Goal: Task Accomplishment & Management: Complete application form

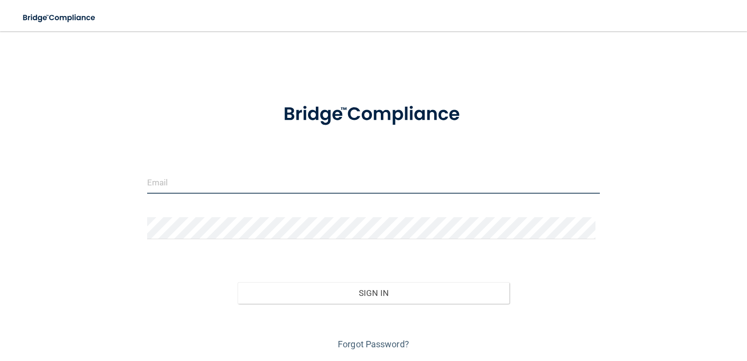
click at [281, 187] on input "email" at bounding box center [373, 183] width 453 height 22
click at [293, 175] on input "email" at bounding box center [373, 183] width 453 height 22
type input "[EMAIL_ADDRESS][DOMAIN_NAME]"
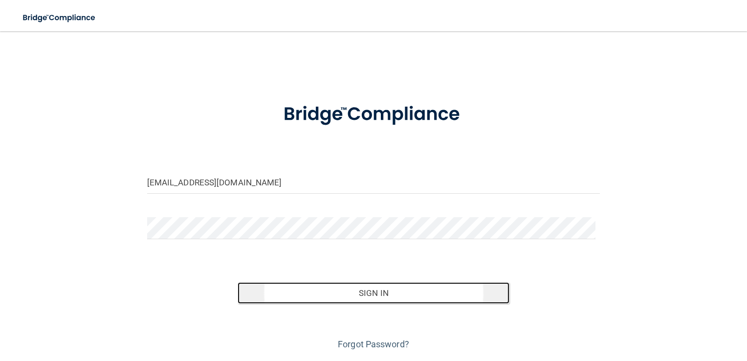
click at [356, 290] on button "Sign In" at bounding box center [374, 293] width 272 height 22
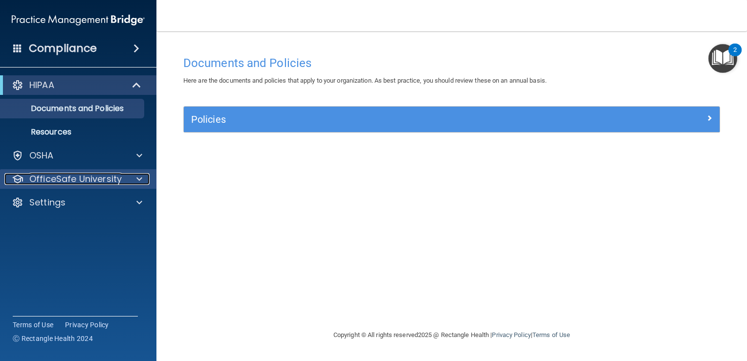
click at [75, 177] on p "OfficeSafe University" at bounding box center [75, 179] width 92 height 12
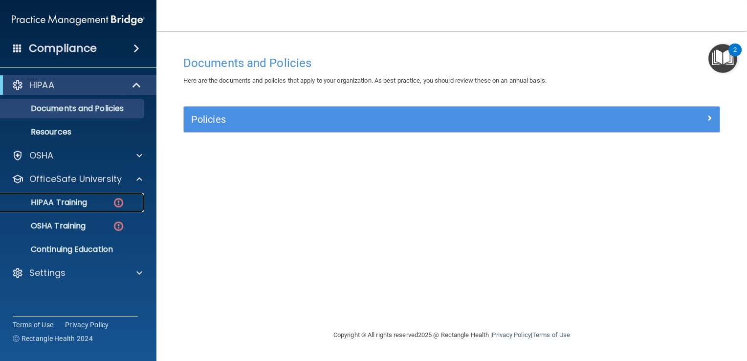
click at [69, 198] on p "HIPAA Training" at bounding box center [46, 202] width 81 height 10
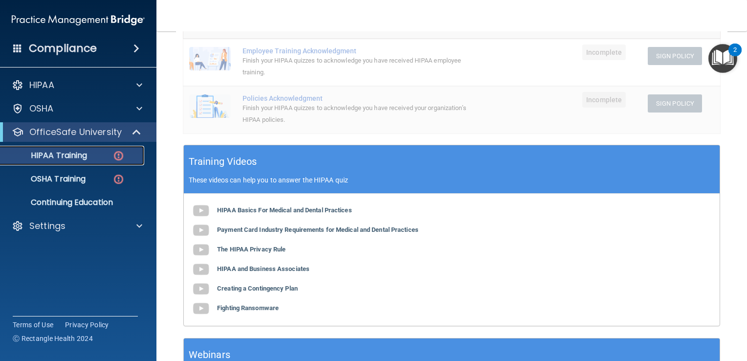
scroll to position [253, 0]
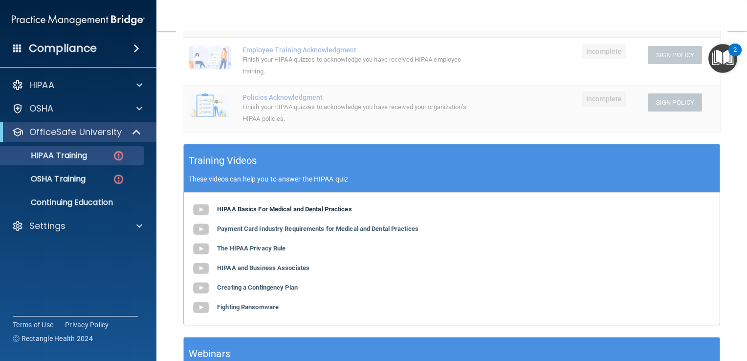
click at [266, 209] on b "HIPAA Basics For Medical and Dental Practices" at bounding box center [284, 208] width 135 height 7
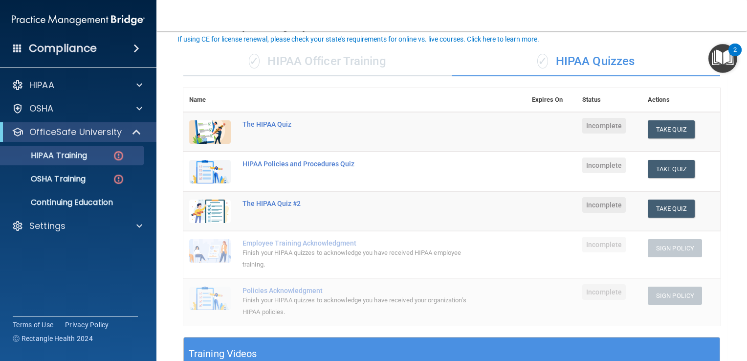
scroll to position [61, 0]
click at [667, 126] on button "Take Quiz" at bounding box center [671, 129] width 47 height 18
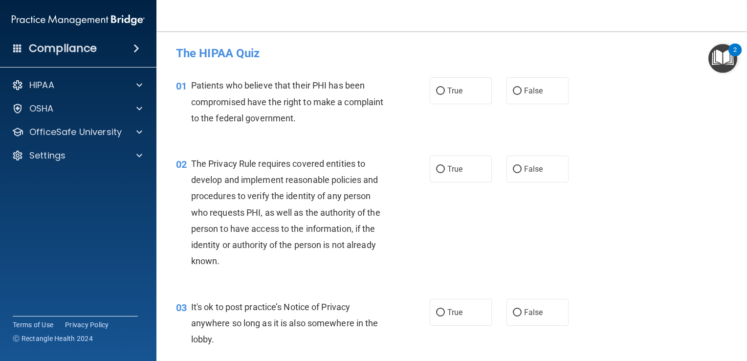
click at [729, 49] on div "2" at bounding box center [734, 49] width 13 height 13
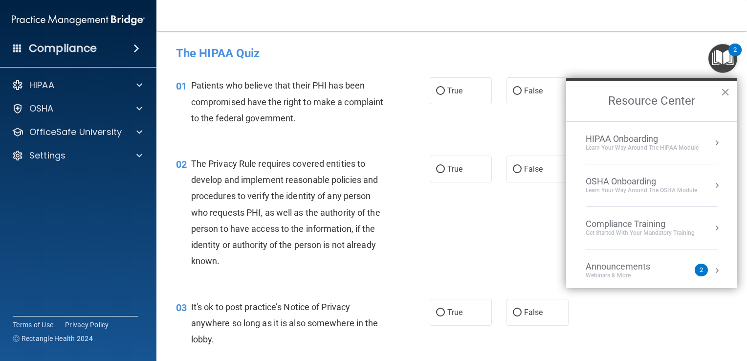
click at [725, 88] on button "×" at bounding box center [724, 92] width 9 height 16
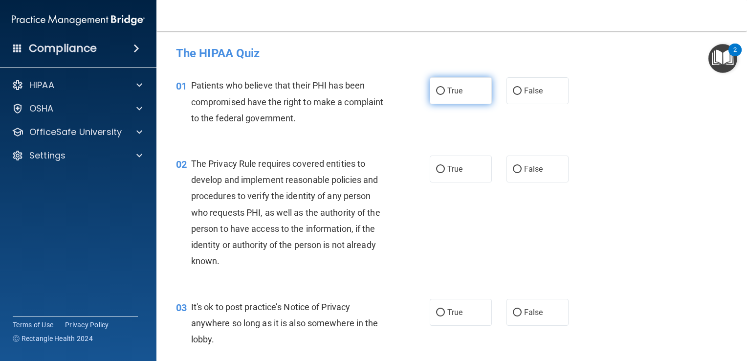
click at [439, 94] on input "True" at bounding box center [440, 90] width 9 height 7
radio input "true"
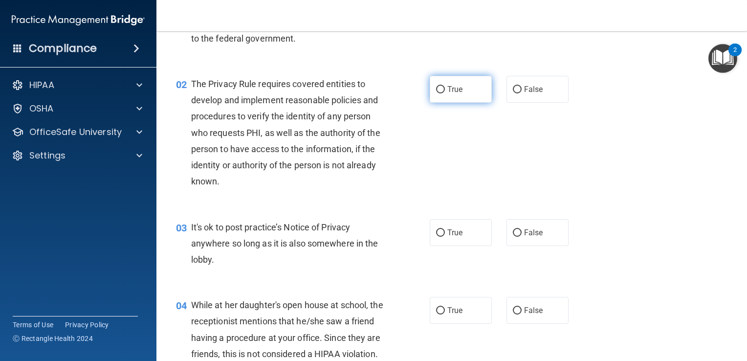
click at [439, 89] on input "True" at bounding box center [440, 89] width 9 height 7
radio input "true"
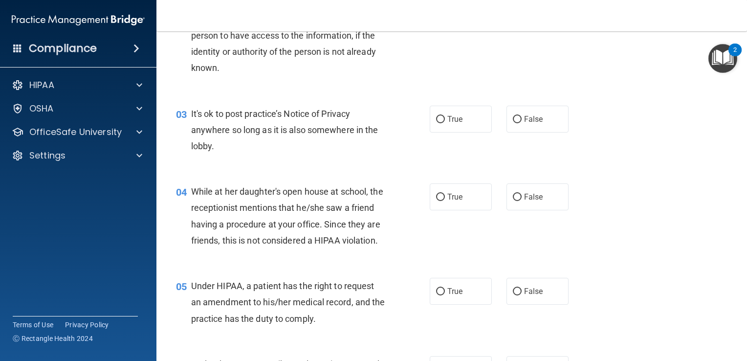
scroll to position [193, 0]
click at [436, 120] on input "True" at bounding box center [440, 119] width 9 height 7
radio input "true"
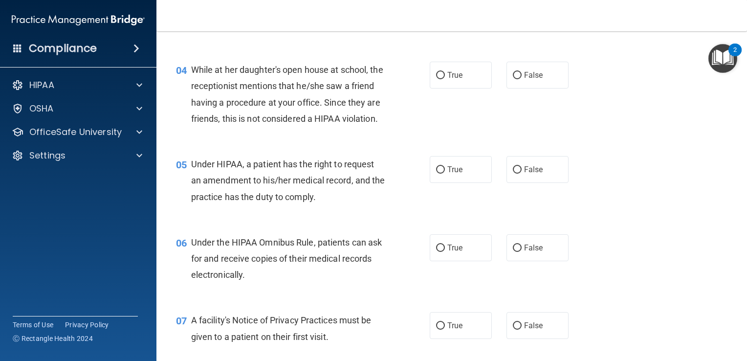
scroll to position [318, 0]
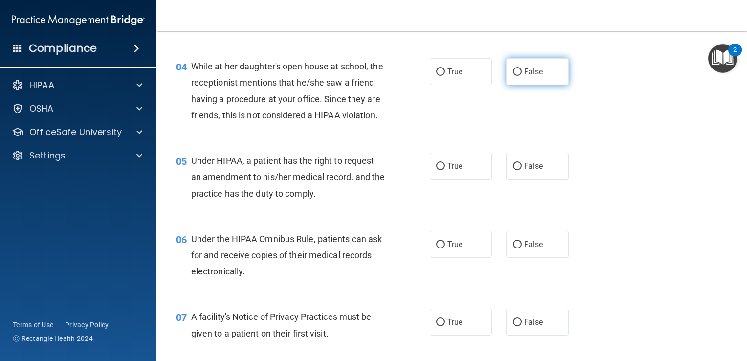
click at [513, 72] on input "False" at bounding box center [517, 71] width 9 height 7
radio input "true"
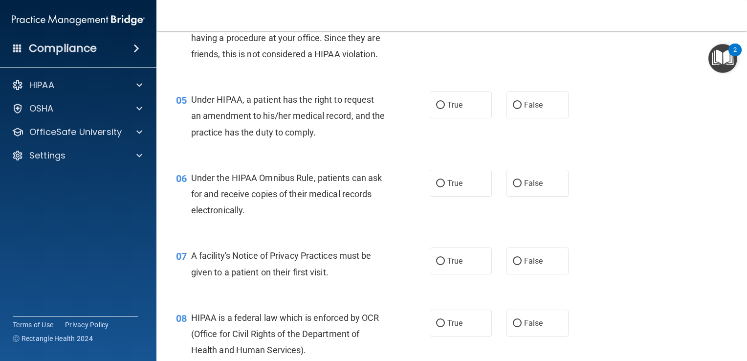
scroll to position [380, 0]
click at [436, 108] on input "True" at bounding box center [440, 104] width 9 height 7
radio input "true"
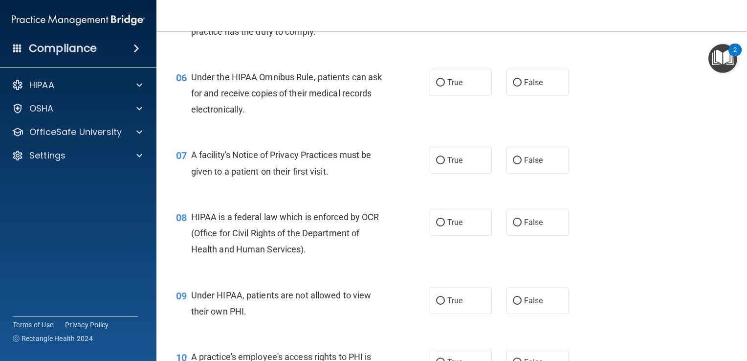
scroll to position [480, 0]
click at [436, 86] on input "True" at bounding box center [440, 82] width 9 height 7
radio input "true"
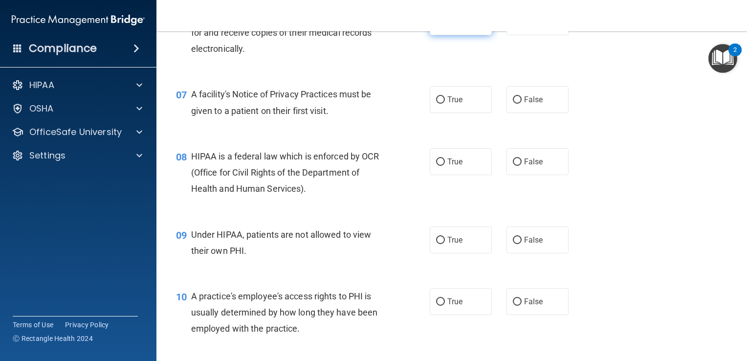
scroll to position [541, 0]
click at [435, 112] on label "True" at bounding box center [461, 99] width 62 height 27
click at [436, 103] on input "True" at bounding box center [440, 99] width 9 height 7
radio input "true"
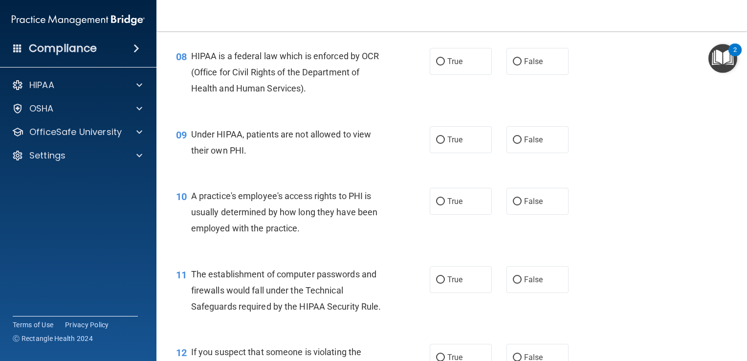
scroll to position [641, 0]
click at [436, 65] on input "True" at bounding box center [440, 61] width 9 height 7
radio input "true"
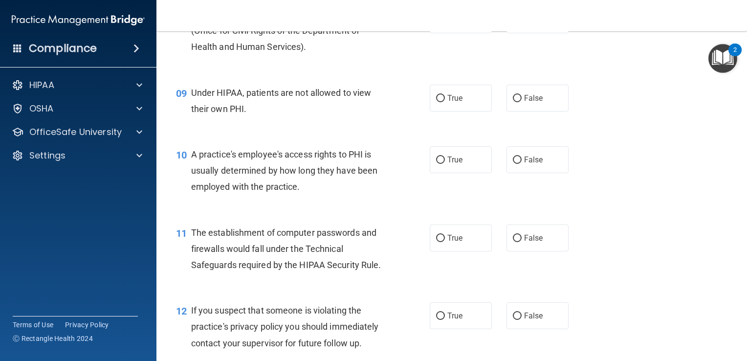
scroll to position [682, 0]
click at [518, 111] on label "False" at bounding box center [537, 98] width 62 height 27
click at [518, 102] on input "False" at bounding box center [517, 98] width 9 height 7
radio input "true"
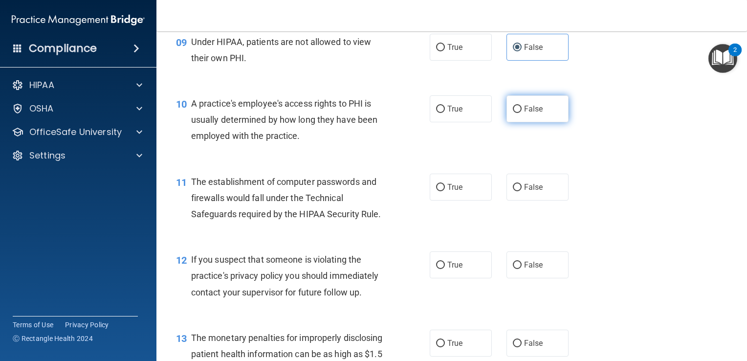
click at [514, 113] on input "False" at bounding box center [517, 109] width 9 height 7
radio input "true"
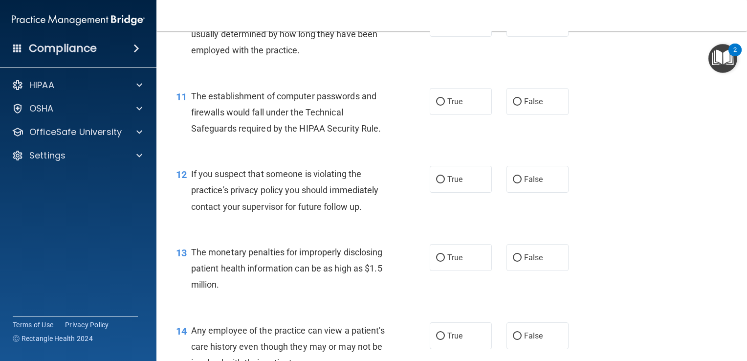
scroll to position [819, 0]
click at [440, 105] on input "True" at bounding box center [440, 101] width 9 height 7
radio input "true"
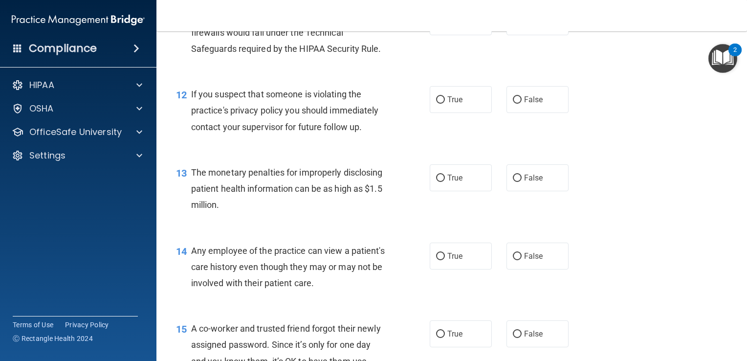
scroll to position [899, 0]
click at [435, 106] on label "True" at bounding box center [461, 99] width 62 height 27
click at [436, 103] on input "True" at bounding box center [440, 99] width 9 height 7
radio input "true"
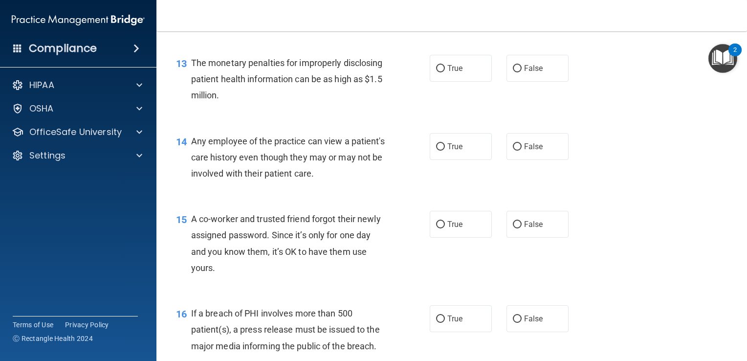
scroll to position [1012, 0]
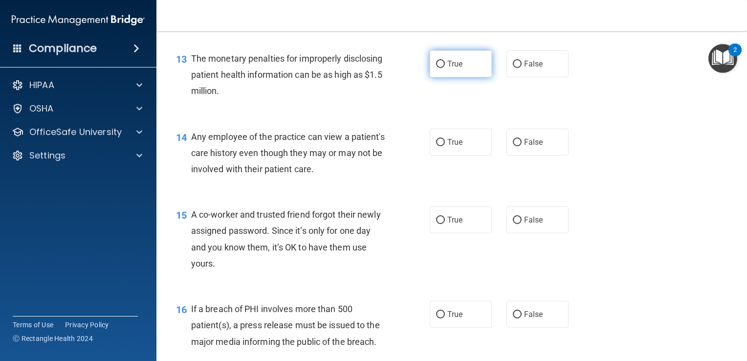
click at [436, 68] on input "True" at bounding box center [440, 64] width 9 height 7
radio input "true"
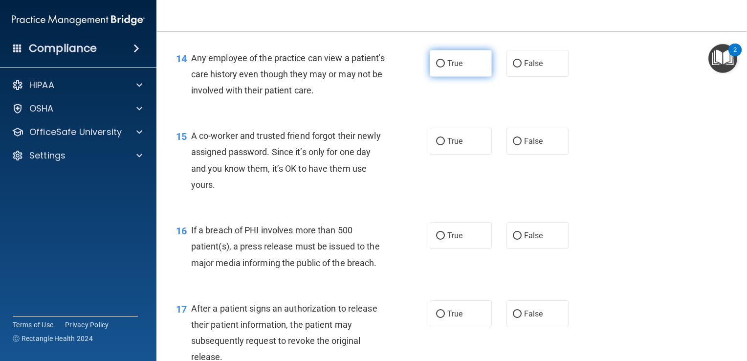
click at [442, 77] on label "True" at bounding box center [461, 63] width 62 height 27
click at [442, 67] on input "True" at bounding box center [440, 63] width 9 height 7
radio input "true"
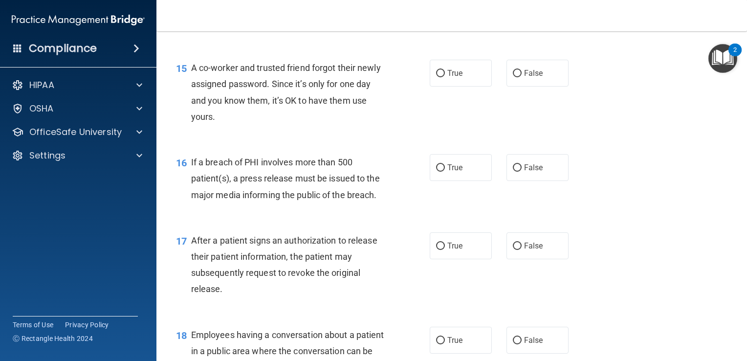
scroll to position [1159, 0]
click at [513, 77] on input "False" at bounding box center [517, 72] width 9 height 7
radio input "true"
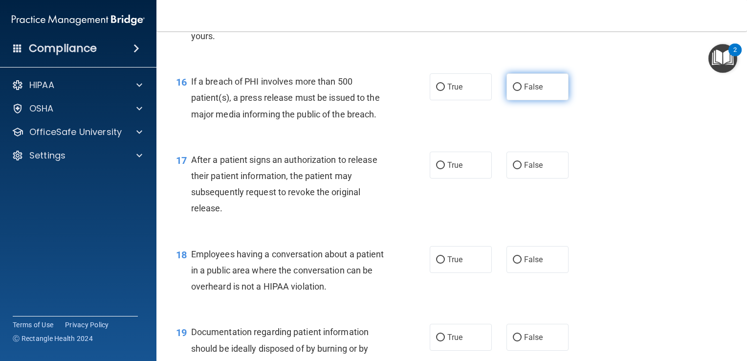
click at [512, 100] on label "False" at bounding box center [537, 86] width 62 height 27
click at [513, 91] on input "False" at bounding box center [517, 87] width 9 height 7
radio input "true"
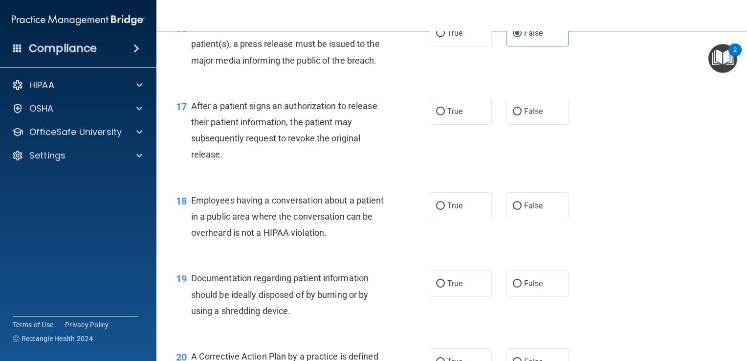
scroll to position [1311, 0]
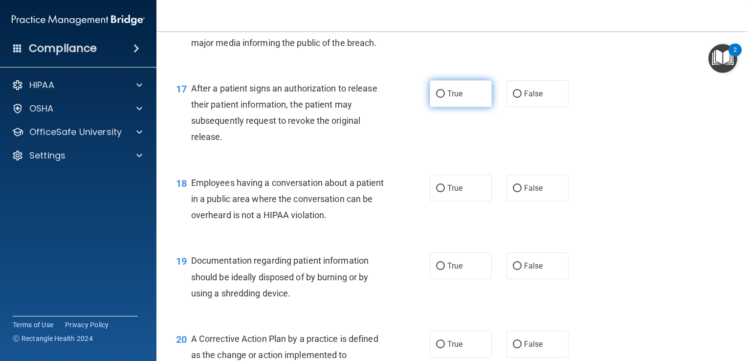
click at [441, 107] on label "True" at bounding box center [461, 93] width 62 height 27
click at [441, 98] on input "True" at bounding box center [440, 93] width 9 height 7
radio input "true"
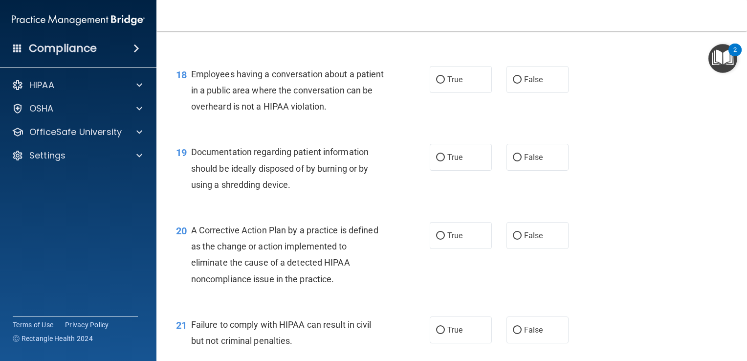
scroll to position [1420, 0]
click at [524, 83] on span "False" at bounding box center [533, 78] width 19 height 9
click at [520, 83] on input "False" at bounding box center [517, 78] width 9 height 7
radio input "true"
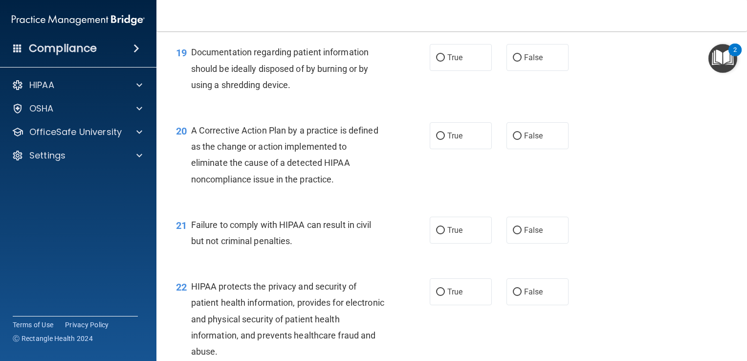
scroll to position [1520, 0]
click at [443, 70] on label "True" at bounding box center [461, 56] width 62 height 27
click at [443, 61] on input "True" at bounding box center [440, 56] width 9 height 7
radio input "true"
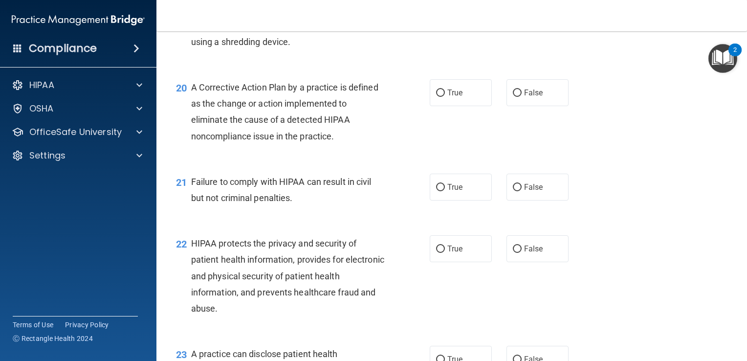
scroll to position [1560, 0]
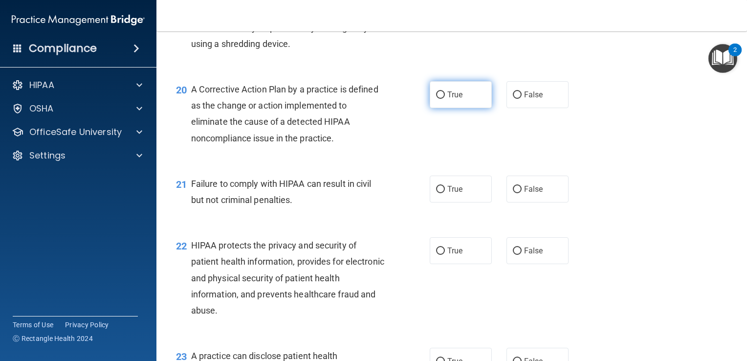
click at [440, 99] on input "True" at bounding box center [440, 94] width 9 height 7
radio input "true"
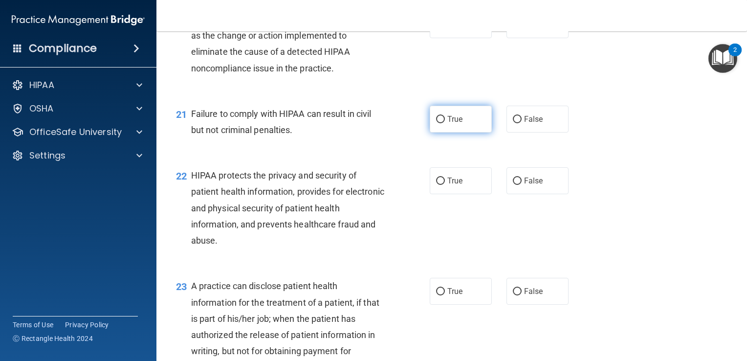
click at [441, 132] on label "True" at bounding box center [461, 119] width 62 height 27
click at [441, 123] on input "True" at bounding box center [440, 119] width 9 height 7
radio input "true"
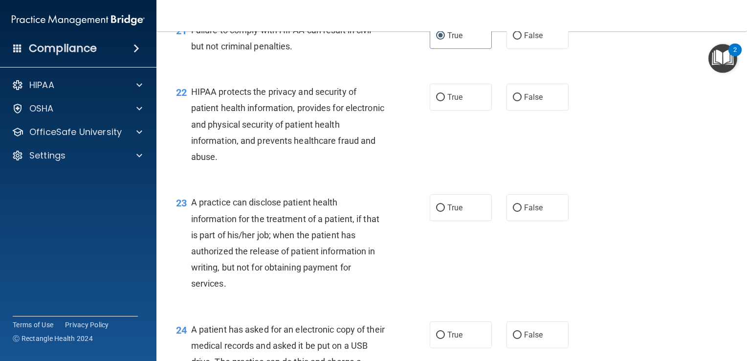
scroll to position [1713, 0]
click at [383, 171] on div "22 HIPAA protects the privacy and security of patient health information, provi…" at bounding box center [302, 128] width 283 height 86
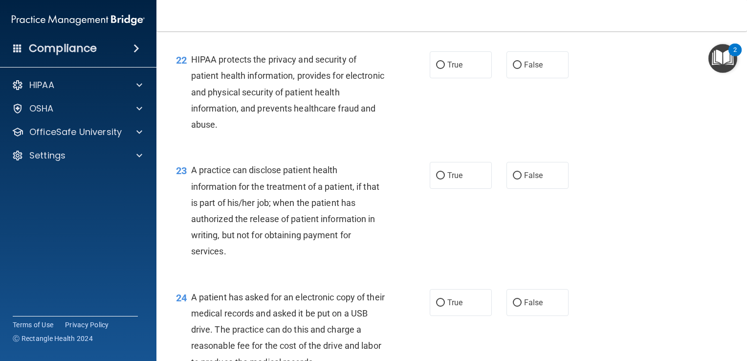
scroll to position [1755, 0]
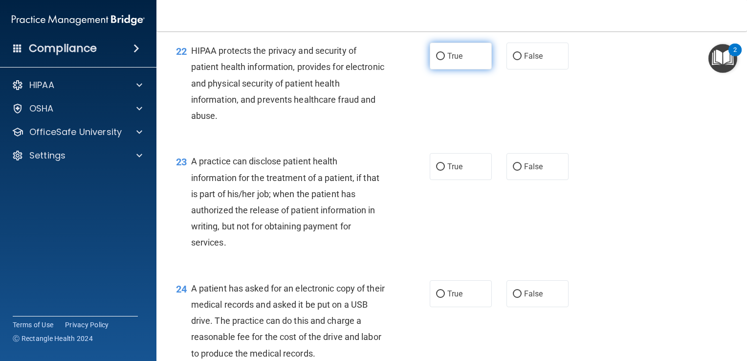
click at [436, 60] on input "True" at bounding box center [440, 56] width 9 height 7
radio input "true"
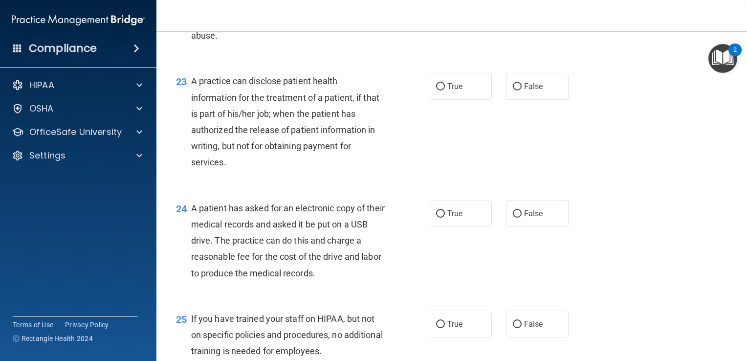
scroll to position [1837, 0]
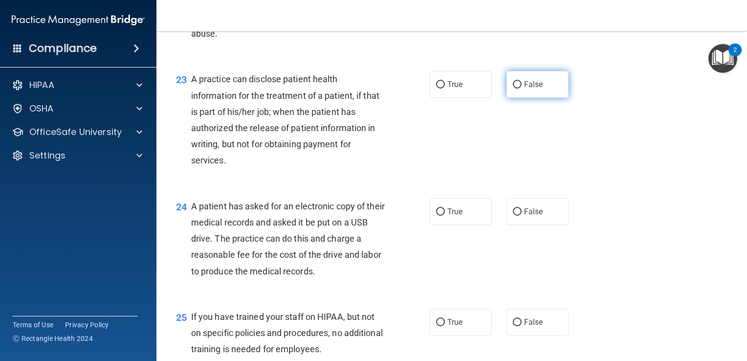
click at [516, 88] on input "False" at bounding box center [517, 84] width 9 height 7
radio input "true"
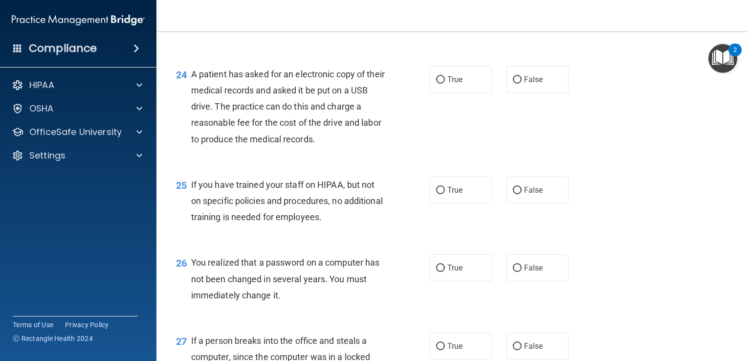
scroll to position [1970, 0]
click at [439, 83] on input "True" at bounding box center [440, 78] width 9 height 7
radio input "true"
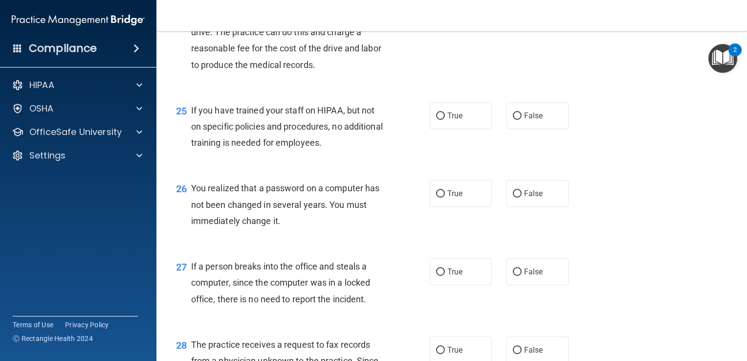
scroll to position [2049, 0]
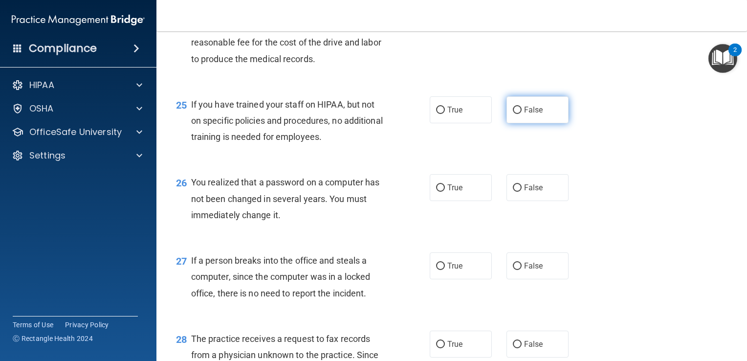
click at [515, 114] on input "False" at bounding box center [517, 110] width 9 height 7
radio input "true"
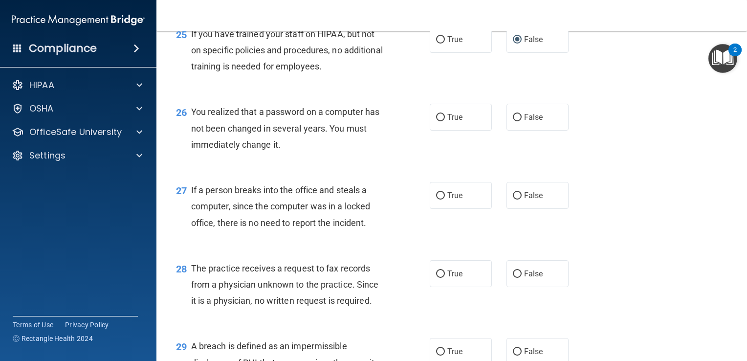
scroll to position [2123, 0]
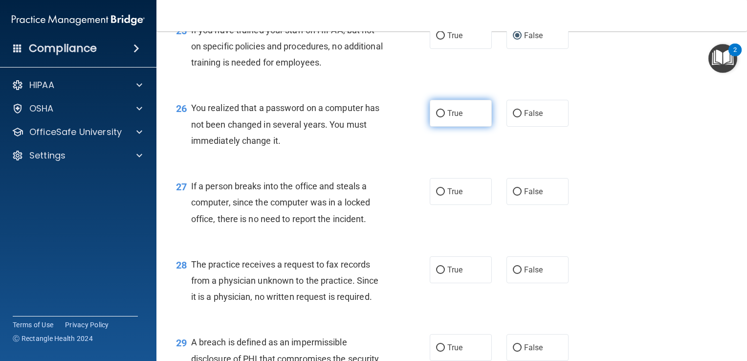
click at [440, 117] on input "True" at bounding box center [440, 113] width 9 height 7
radio input "true"
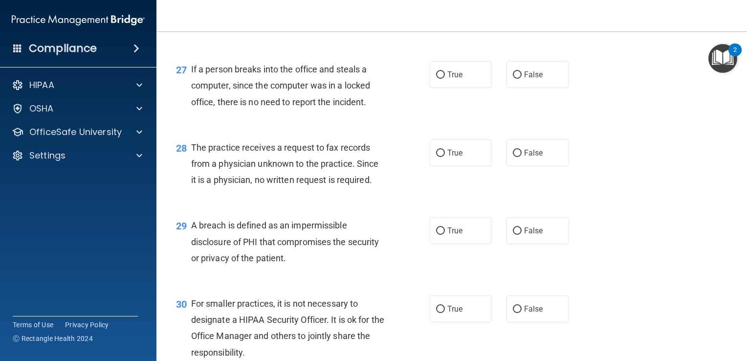
scroll to position [2242, 0]
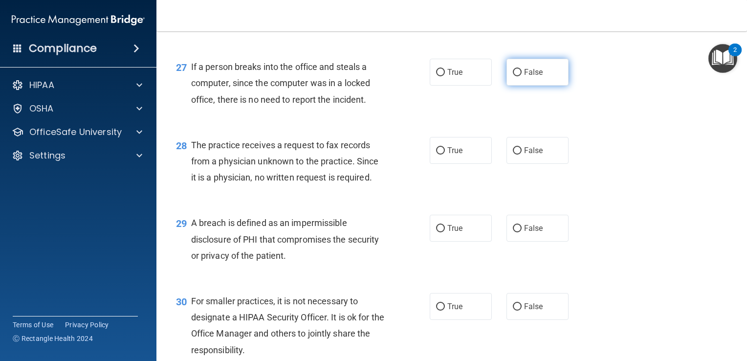
click at [524, 77] on span "False" at bounding box center [533, 71] width 19 height 9
click at [522, 76] on input "False" at bounding box center [517, 72] width 9 height 7
radio input "true"
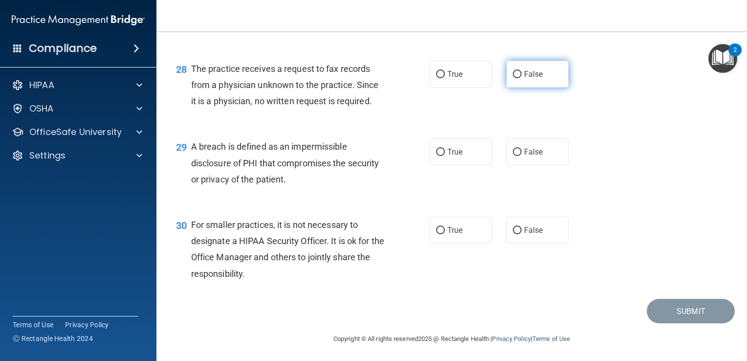
click at [527, 79] on span "False" at bounding box center [533, 73] width 19 height 9
click at [522, 78] on input "False" at bounding box center [517, 74] width 9 height 7
radio input "true"
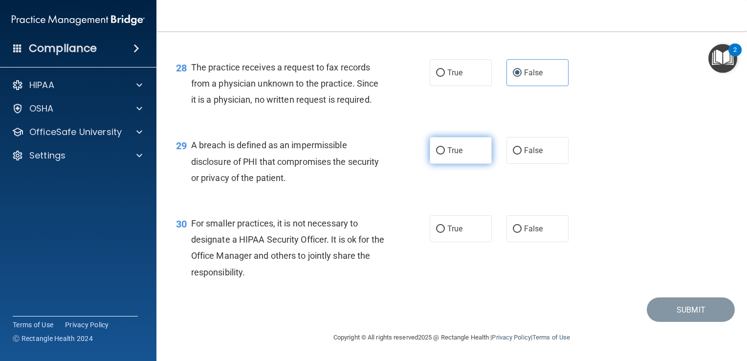
click at [448, 154] on span "True" at bounding box center [454, 150] width 15 height 9
click at [445, 154] on input "True" at bounding box center [440, 150] width 9 height 7
radio input "true"
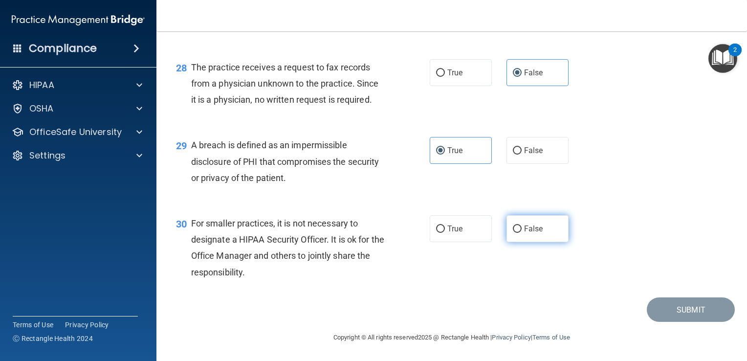
click at [513, 231] on input "False" at bounding box center [517, 228] width 9 height 7
radio input "true"
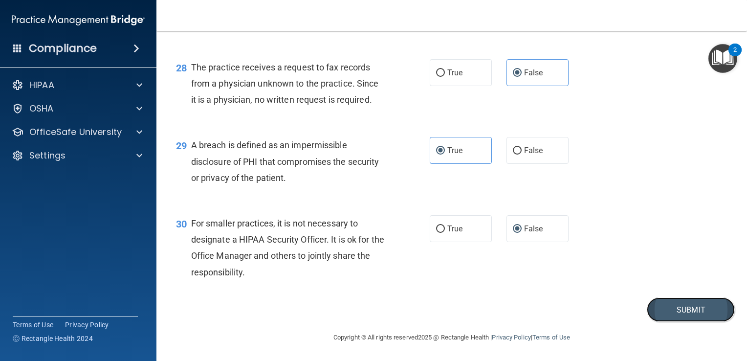
click at [693, 309] on button "Submit" at bounding box center [691, 309] width 88 height 25
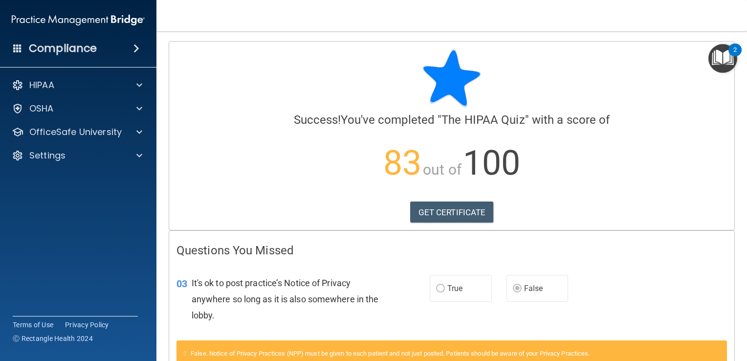
click at [280, 62] on div at bounding box center [451, 78] width 550 height 59
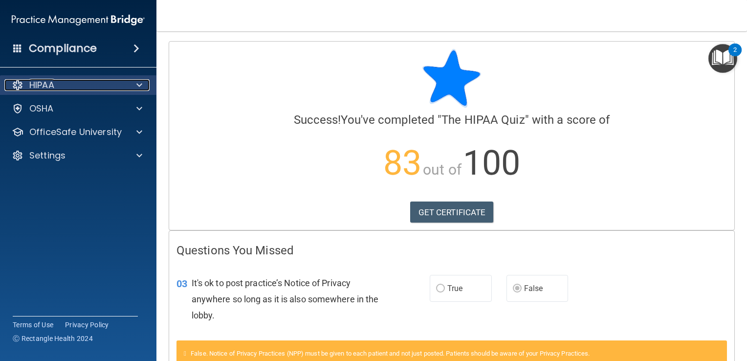
click at [106, 85] on div "HIPAA" at bounding box center [64, 85] width 121 height 12
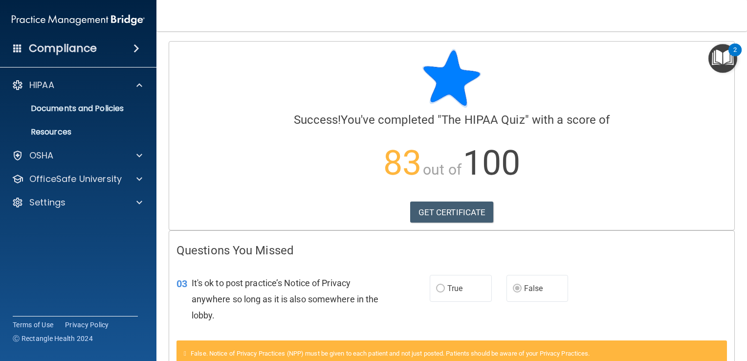
click at [76, 47] on h4 "Compliance" at bounding box center [63, 49] width 68 height 14
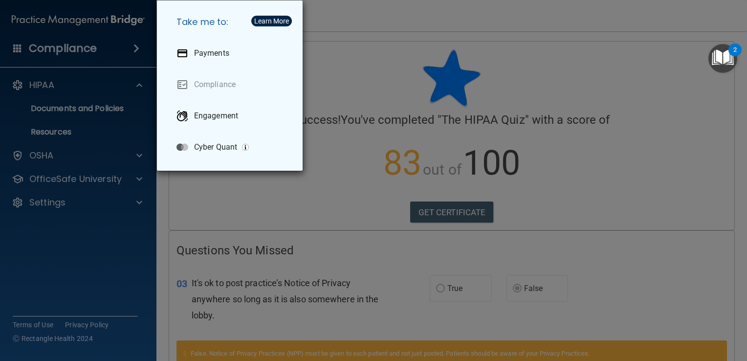
click at [340, 60] on div "Take me to: Payments Compliance Engagement Cyber Quant" at bounding box center [373, 180] width 747 height 361
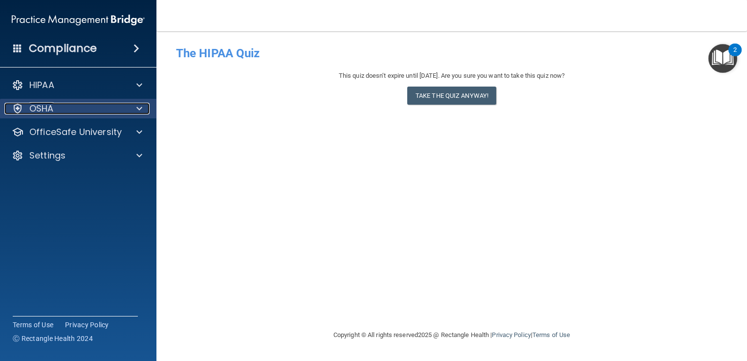
click at [137, 107] on span at bounding box center [139, 109] width 6 height 12
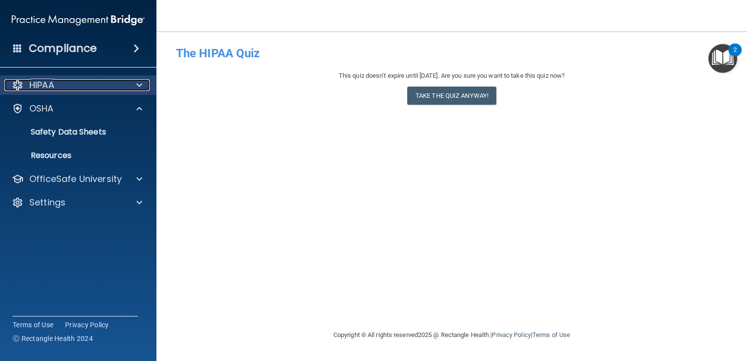
click at [137, 87] on span at bounding box center [139, 85] width 6 height 12
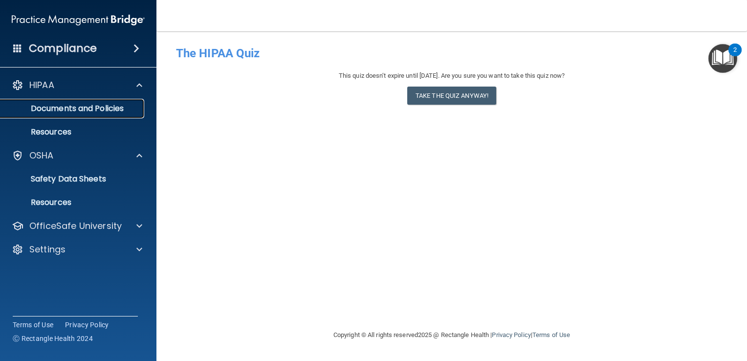
click at [103, 109] on p "Documents and Policies" at bounding box center [72, 109] width 133 height 10
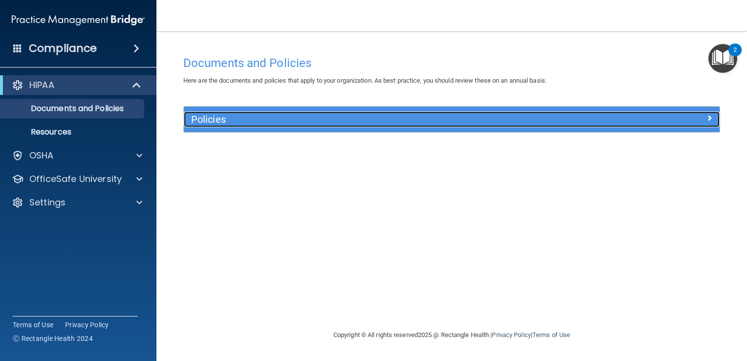
click at [711, 115] on span at bounding box center [709, 118] width 6 height 12
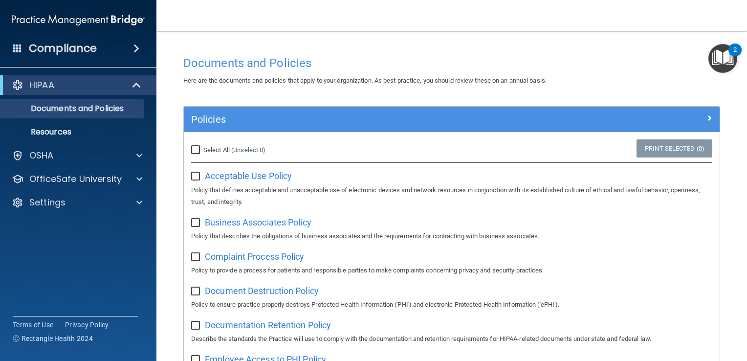
click at [13, 46] on span at bounding box center [17, 47] width 9 height 9
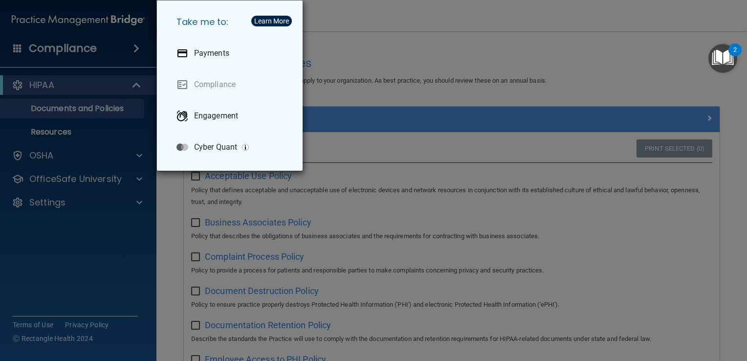
click at [441, 47] on div "Take me to: Payments Compliance Engagement Cyber Quant" at bounding box center [373, 180] width 747 height 361
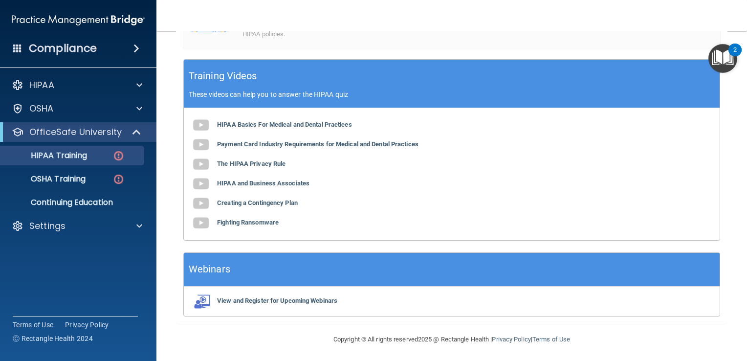
scroll to position [348, 0]
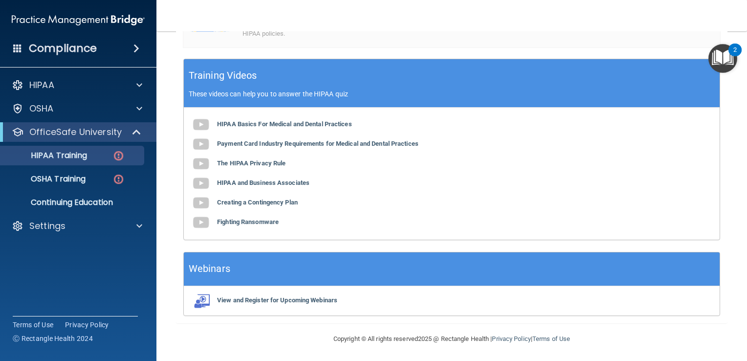
click at [517, 163] on div "HIPAA Basics For Medical and Dental Practices Payment Card Industry Requirement…" at bounding box center [452, 174] width 536 height 132
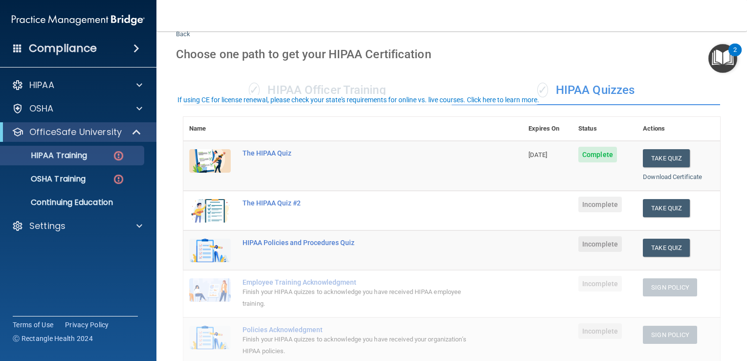
scroll to position [0, 0]
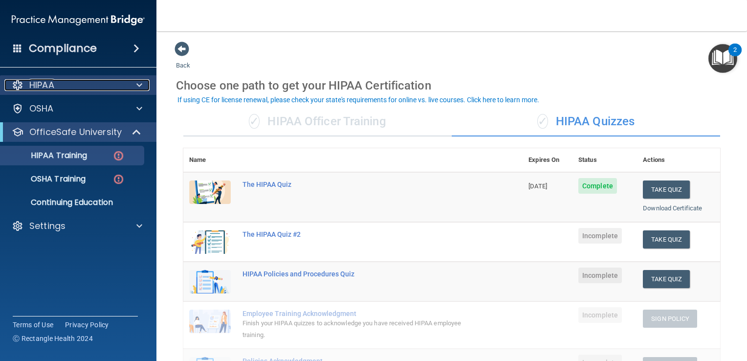
click at [140, 84] on span at bounding box center [139, 85] width 6 height 12
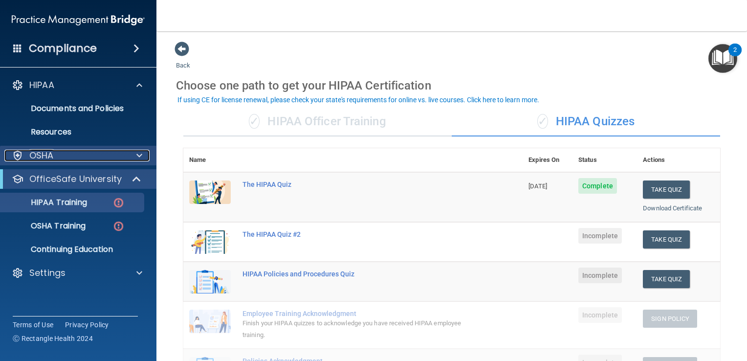
click at [139, 154] on span at bounding box center [139, 156] width 6 height 12
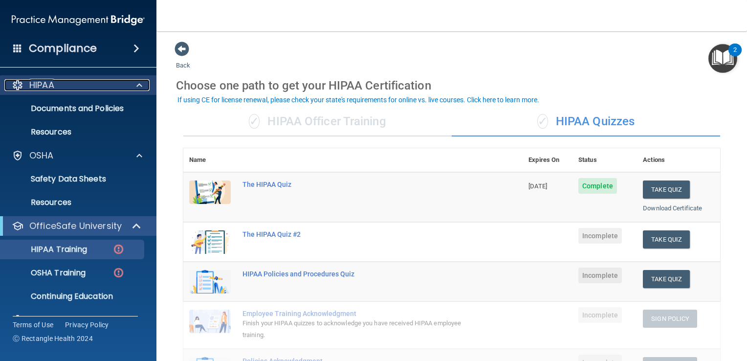
click at [139, 80] on span at bounding box center [139, 85] width 6 height 12
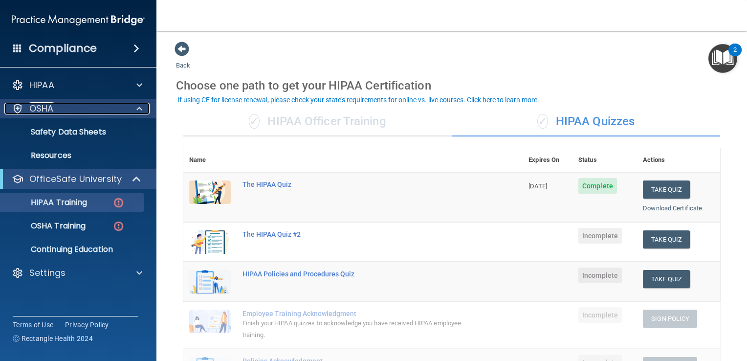
click at [138, 110] on span at bounding box center [139, 109] width 6 height 12
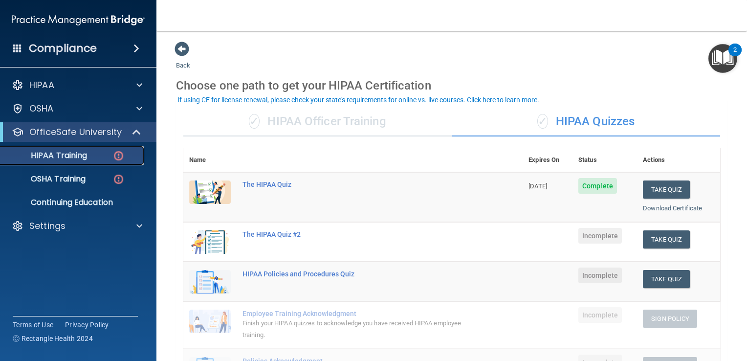
click at [68, 149] on link "HIPAA Training" at bounding box center [67, 156] width 154 height 20
click at [67, 153] on p "HIPAA Training" at bounding box center [46, 156] width 81 height 10
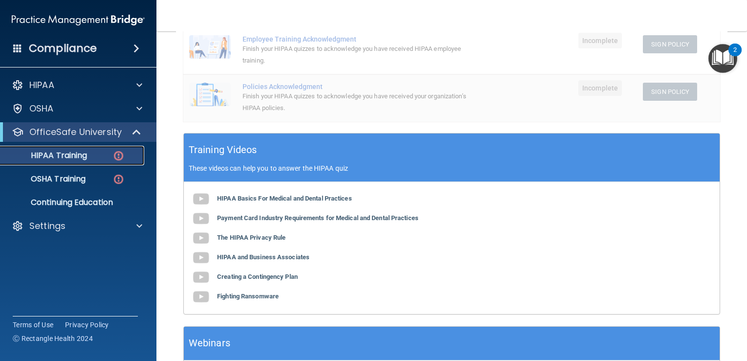
scroll to position [275, 0]
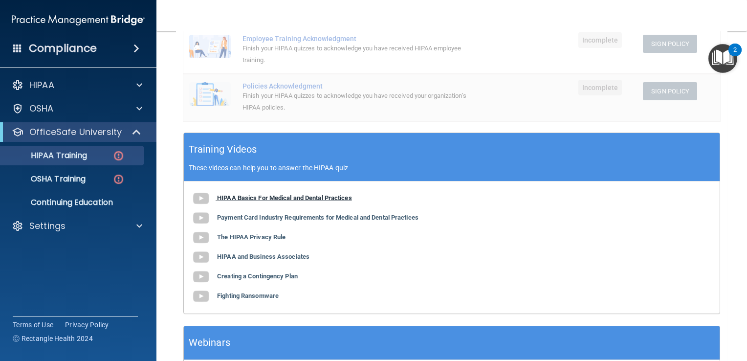
click at [266, 199] on b "HIPAA Basics For Medical and Dental Practices" at bounding box center [284, 197] width 135 height 7
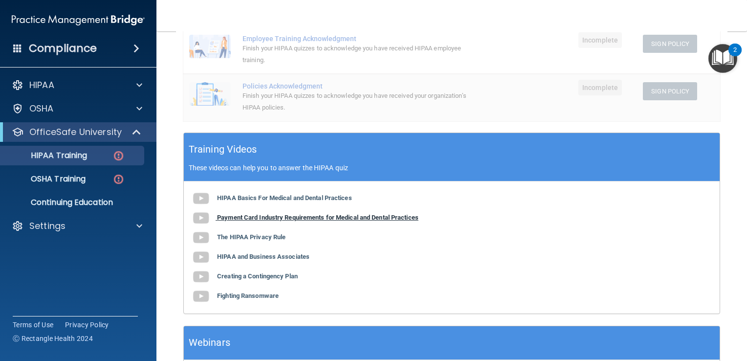
click at [258, 217] on b "Payment Card Industry Requirements for Medical and Dental Practices" at bounding box center [317, 217] width 201 height 7
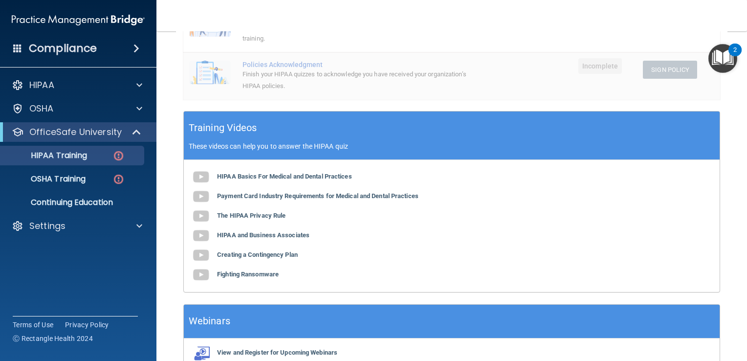
scroll to position [298, 0]
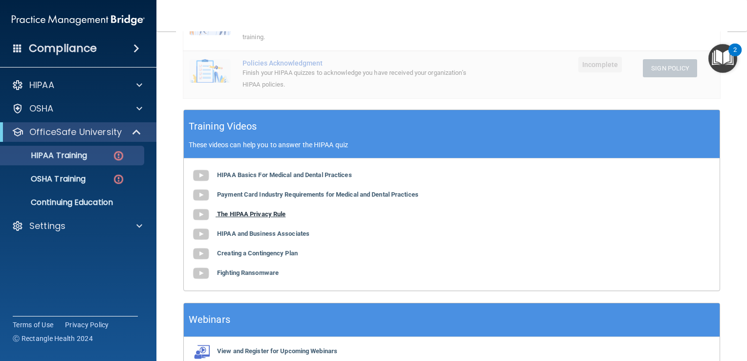
click at [248, 213] on b "The HIPAA Privacy Rule" at bounding box center [251, 213] width 68 height 7
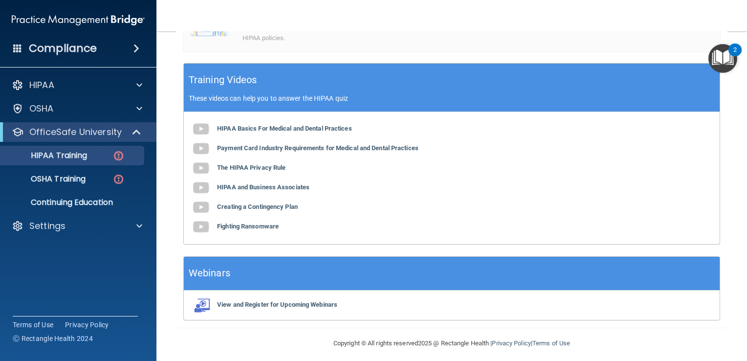
scroll to position [344, 0]
click at [245, 187] on b "HIPAA and Business Associates" at bounding box center [263, 186] width 92 height 7
drag, startPoint x: 278, startPoint y: 204, endPoint x: 221, endPoint y: 206, distance: 56.2
click at [221, 206] on b "Creating a Contingency Plan" at bounding box center [257, 206] width 81 height 7
click at [248, 225] on b "Fighting Ransomware" at bounding box center [248, 225] width 62 height 7
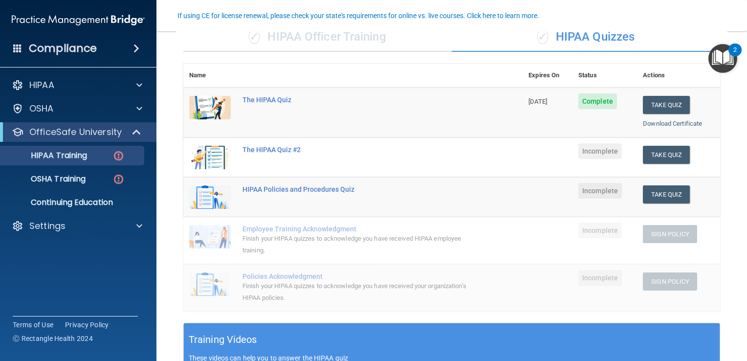
scroll to position [84, 0]
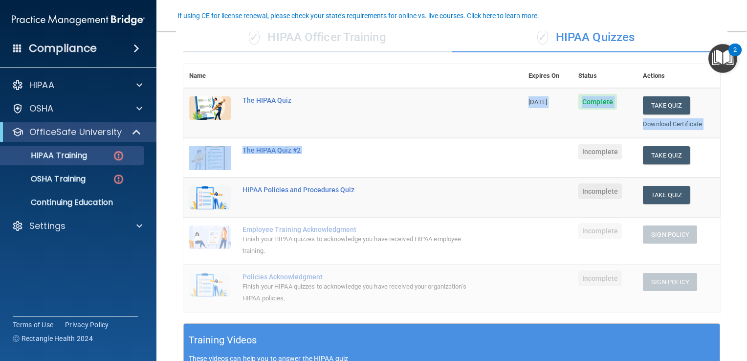
drag, startPoint x: 410, startPoint y: 95, endPoint x: 558, endPoint y: 144, distance: 155.3
click at [558, 144] on tbody "The HIPAA Quiz 09/30/2026 Complete Take Quiz Download Certificate The HIPAA Qui…" at bounding box center [451, 200] width 537 height 224
drag, startPoint x: 558, startPoint y: 144, endPoint x: 660, endPoint y: 154, distance: 102.7
click at [660, 154] on button "Take Quiz" at bounding box center [666, 155] width 47 height 18
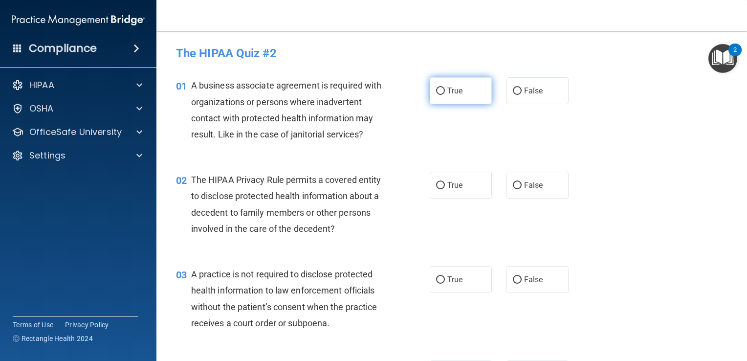
click at [437, 88] on input "True" at bounding box center [440, 90] width 9 height 7
radio input "true"
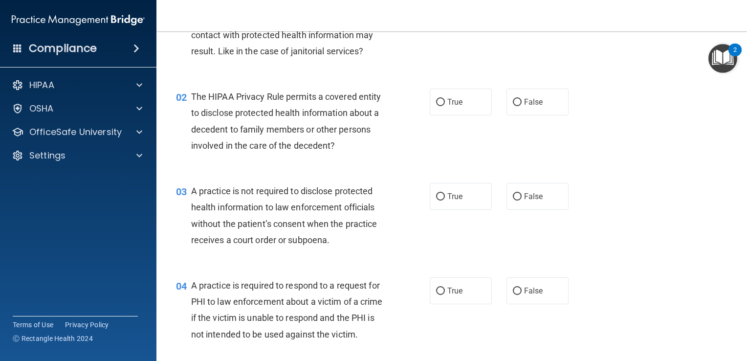
scroll to position [84, 0]
click at [439, 108] on label "True" at bounding box center [461, 101] width 62 height 27
click at [439, 106] on input "True" at bounding box center [440, 101] width 9 height 7
radio input "true"
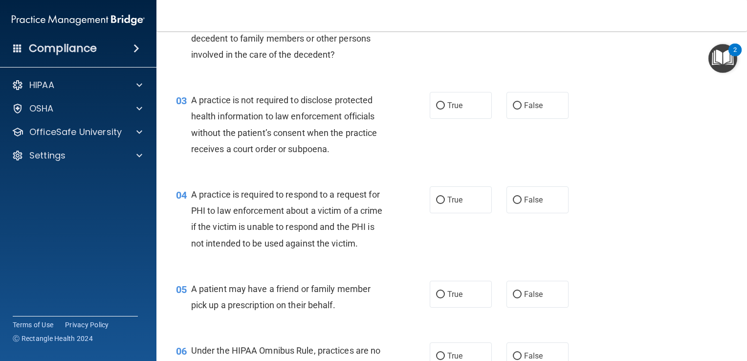
scroll to position [187, 0]
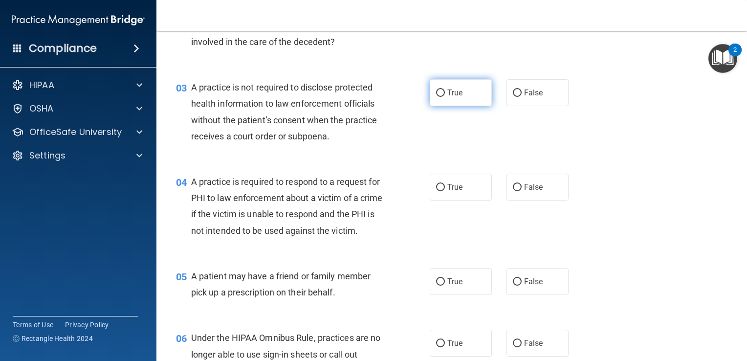
click at [440, 95] on input "True" at bounding box center [440, 92] width 9 height 7
radio input "true"
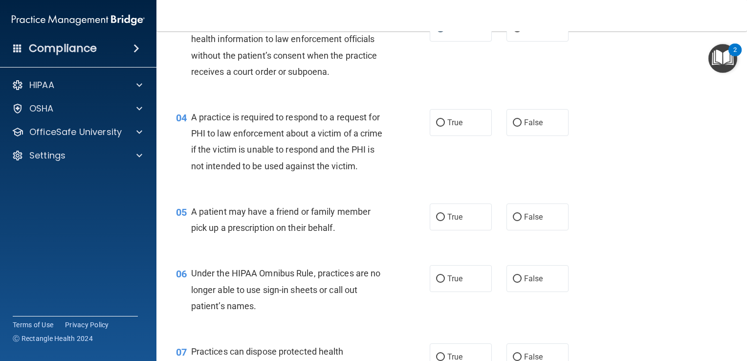
scroll to position [252, 0]
click at [436, 125] on input "True" at bounding box center [440, 122] width 9 height 7
radio input "true"
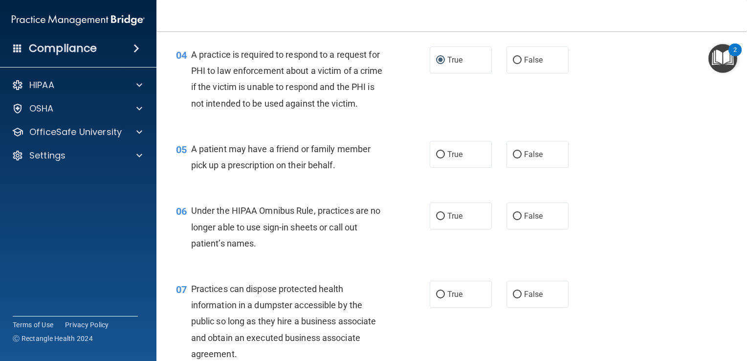
scroll to position [323, 0]
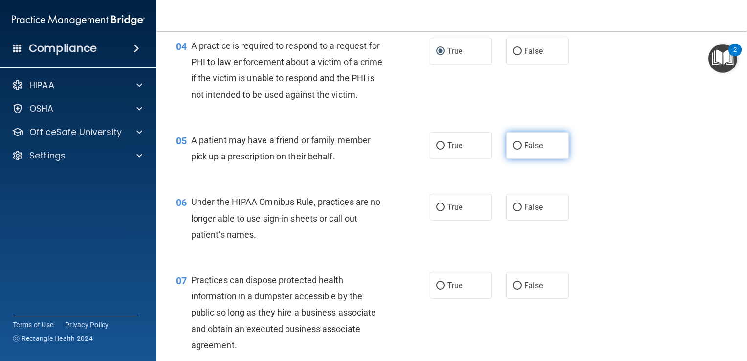
click at [524, 150] on span "False" at bounding box center [533, 145] width 19 height 9
click at [522, 150] on input "False" at bounding box center [517, 145] width 9 height 7
radio input "true"
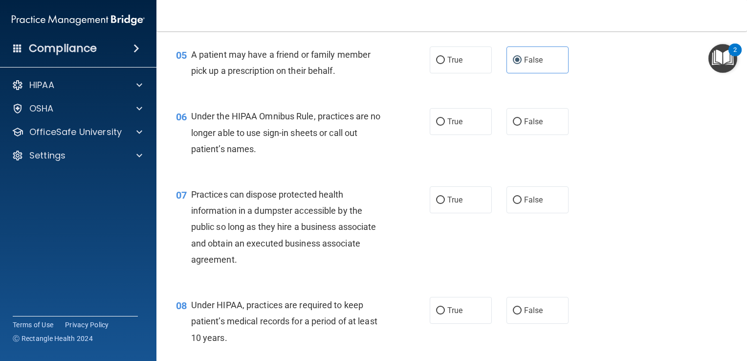
scroll to position [412, 0]
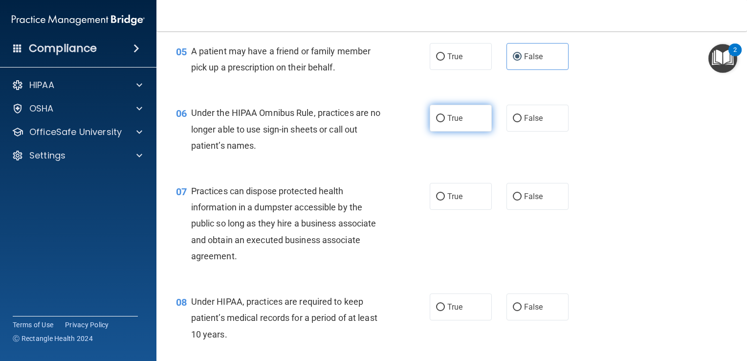
click at [437, 122] on input "True" at bounding box center [440, 118] width 9 height 7
radio input "true"
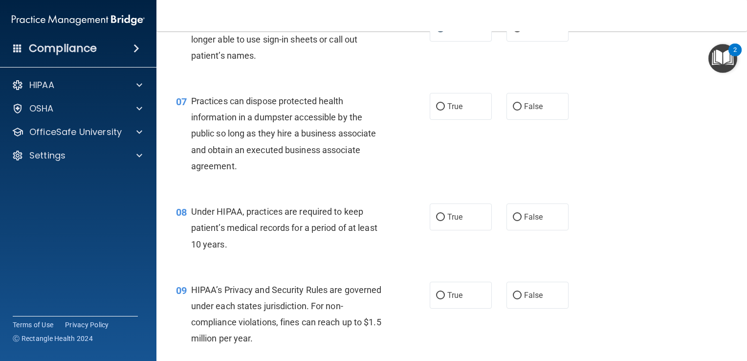
scroll to position [502, 0]
click at [524, 110] on span "False" at bounding box center [533, 105] width 19 height 9
click at [521, 110] on input "False" at bounding box center [517, 106] width 9 height 7
radio input "true"
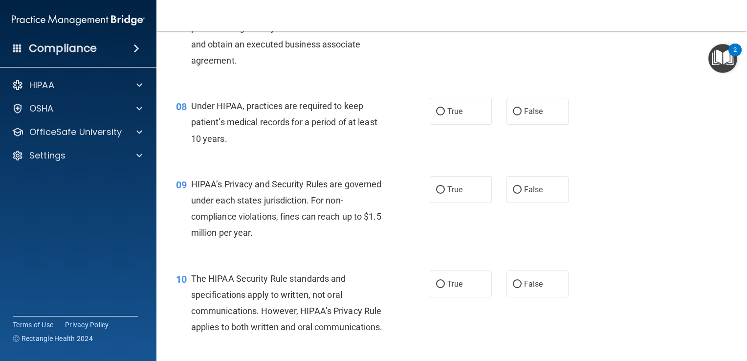
scroll to position [608, 0]
click at [448, 115] on span "True" at bounding box center [454, 110] width 15 height 9
click at [445, 115] on input "True" at bounding box center [440, 111] width 9 height 7
radio input "true"
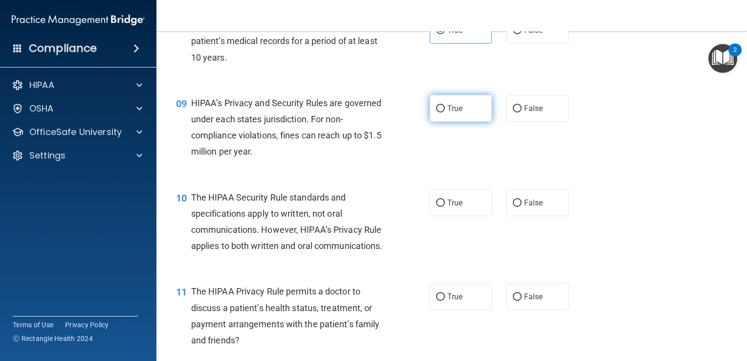
click at [436, 112] on input "True" at bounding box center [440, 108] width 9 height 7
radio input "true"
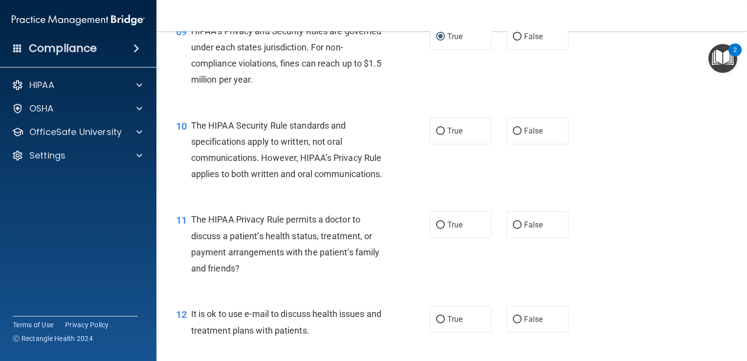
scroll to position [761, 0]
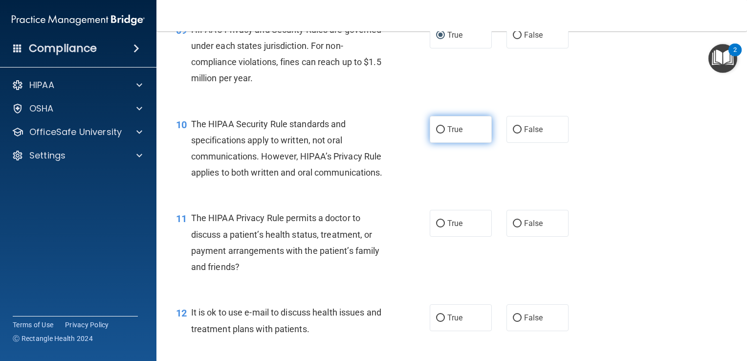
click at [436, 133] on input "True" at bounding box center [440, 129] width 9 height 7
radio input "true"
click at [356, 181] on div "The HIPAA Security Rule standards and specifications apply to written, not oral…" at bounding box center [291, 148] width 201 height 65
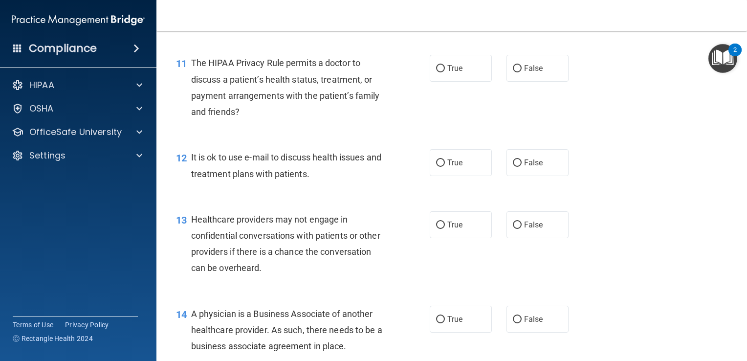
scroll to position [917, 0]
click at [518, 81] on label "False" at bounding box center [537, 67] width 62 height 27
click at [518, 72] on input "False" at bounding box center [517, 68] width 9 height 7
radio input "true"
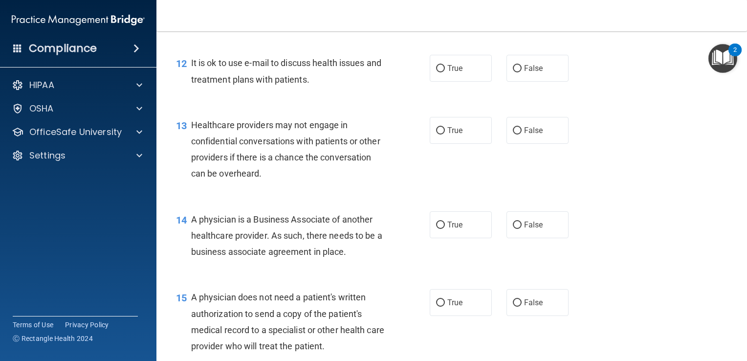
scroll to position [1011, 0]
click at [513, 72] on input "False" at bounding box center [517, 68] width 9 height 7
radio input "true"
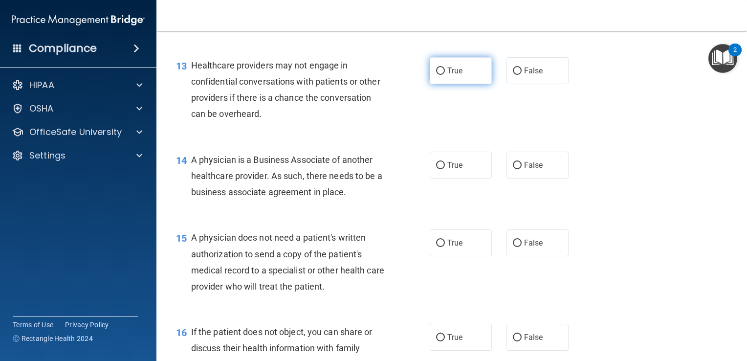
click at [443, 84] on label "True" at bounding box center [461, 70] width 62 height 27
click at [443, 75] on input "True" at bounding box center [440, 70] width 9 height 7
radio input "true"
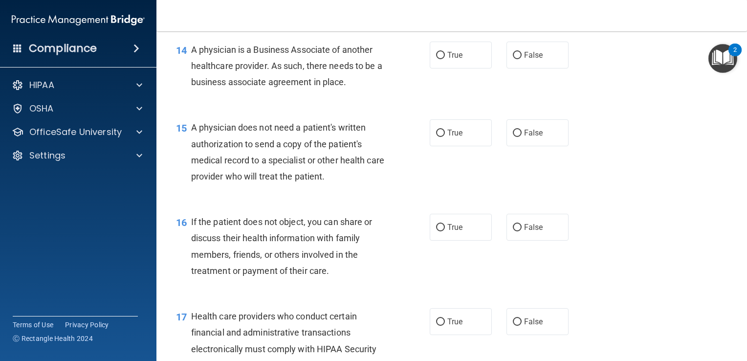
scroll to position [1181, 0]
click at [523, 68] on label "False" at bounding box center [537, 54] width 62 height 27
click at [522, 59] on input "False" at bounding box center [517, 54] width 9 height 7
radio input "true"
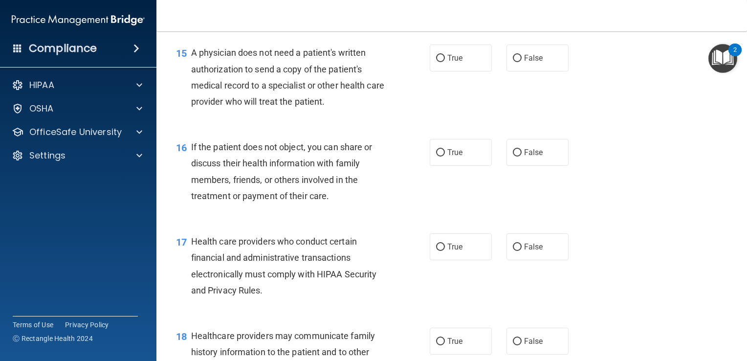
scroll to position [1259, 0]
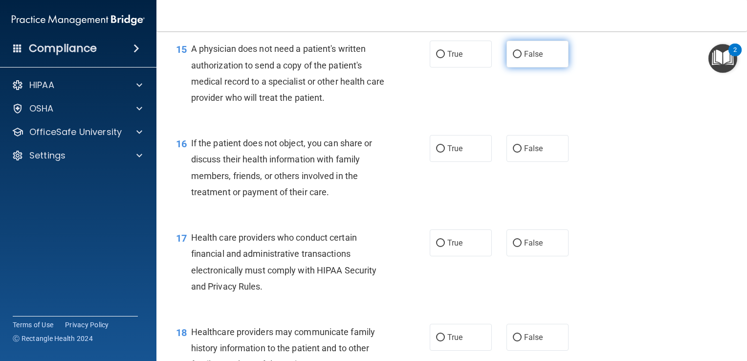
click at [514, 58] on input "False" at bounding box center [517, 54] width 9 height 7
radio input "true"
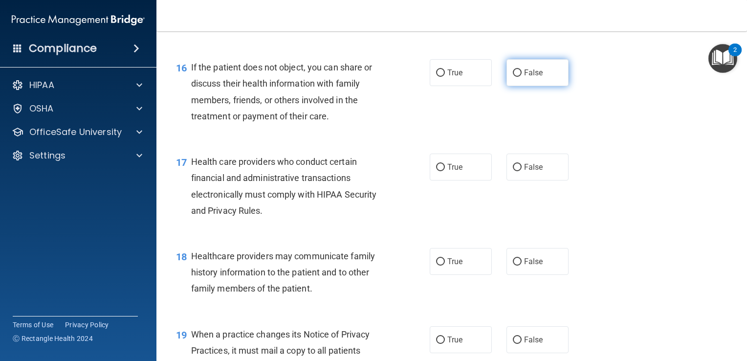
click at [524, 77] on span "False" at bounding box center [533, 72] width 19 height 9
click at [521, 77] on input "False" at bounding box center [517, 72] width 9 height 7
radio input "true"
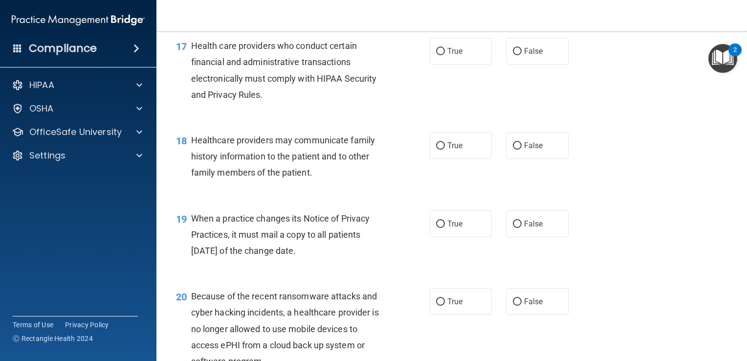
scroll to position [1456, 0]
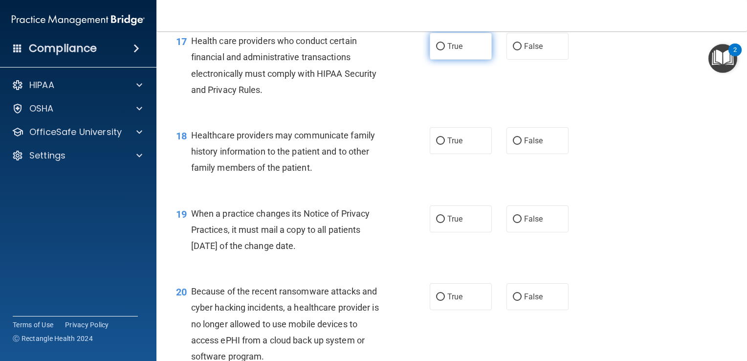
click at [454, 51] on span "True" at bounding box center [454, 46] width 15 height 9
click at [445, 50] on input "True" at bounding box center [440, 46] width 9 height 7
radio input "true"
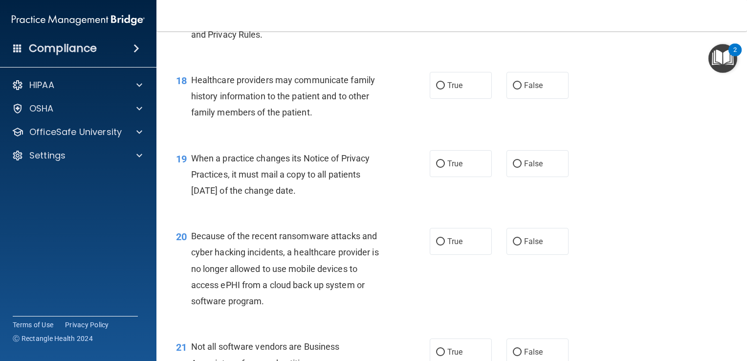
scroll to position [1536, 0]
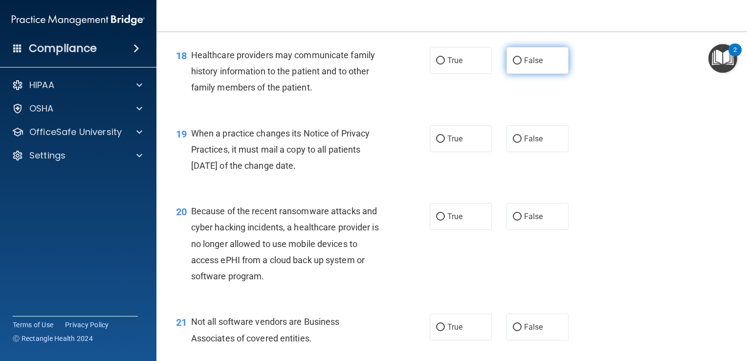
click at [524, 65] on span "False" at bounding box center [533, 60] width 19 height 9
click at [522, 65] on input "False" at bounding box center [517, 60] width 9 height 7
radio input "true"
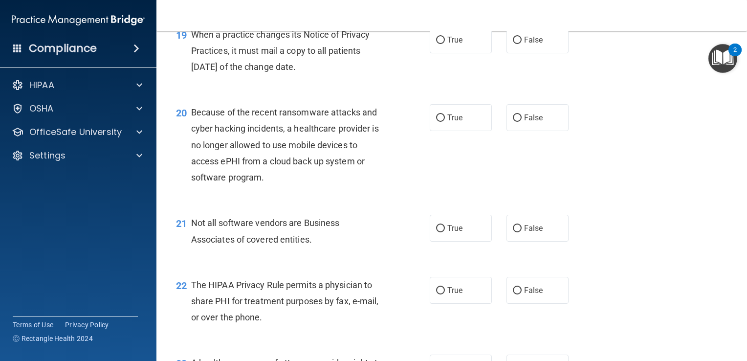
scroll to position [1635, 0]
click at [448, 52] on label "True" at bounding box center [461, 38] width 62 height 27
click at [445, 43] on input "True" at bounding box center [440, 39] width 9 height 7
radio input "true"
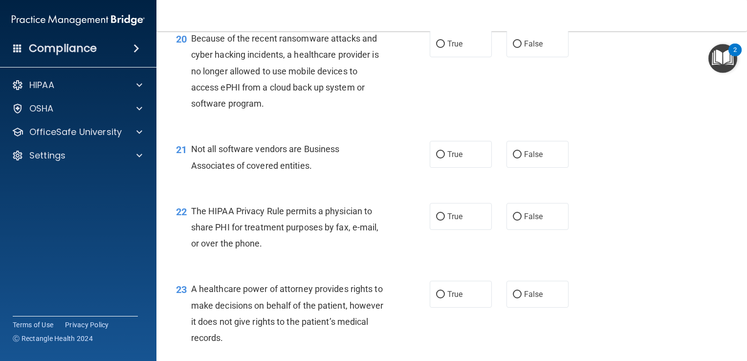
scroll to position [1709, 0]
click at [448, 48] on span "True" at bounding box center [454, 43] width 15 height 9
click at [445, 47] on input "True" at bounding box center [440, 43] width 9 height 7
radio input "true"
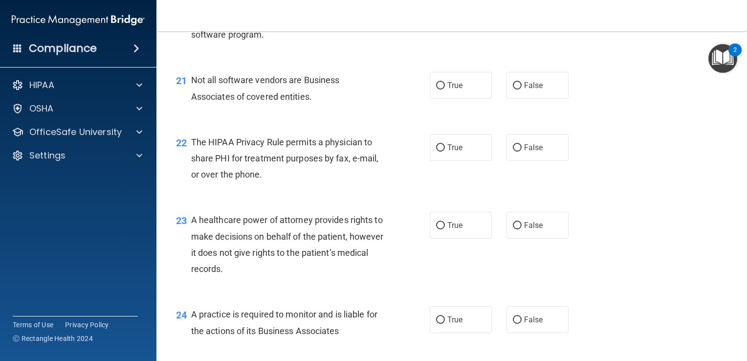
scroll to position [1777, 0]
click at [442, 99] on label "True" at bounding box center [461, 85] width 62 height 27
click at [442, 89] on input "True" at bounding box center [440, 85] width 9 height 7
radio input "true"
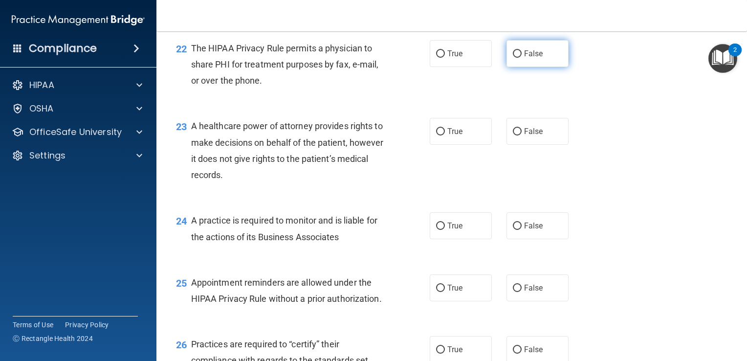
click at [534, 58] on span "False" at bounding box center [533, 53] width 19 height 9
click at [522, 58] on input "False" at bounding box center [517, 53] width 9 height 7
radio input "true"
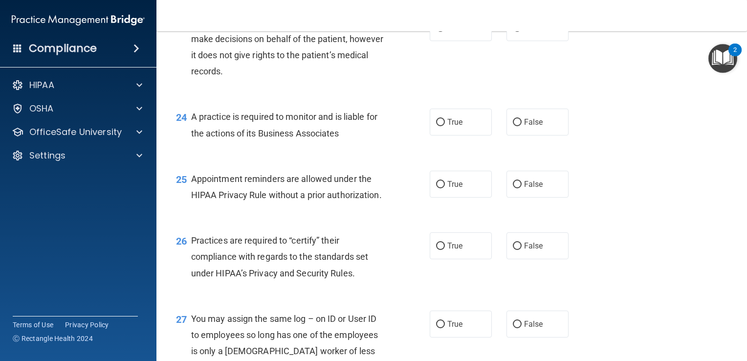
scroll to position [1976, 0]
click at [518, 40] on label "False" at bounding box center [537, 26] width 62 height 27
click at [518, 31] on input "False" at bounding box center [517, 26] width 9 height 7
radio input "true"
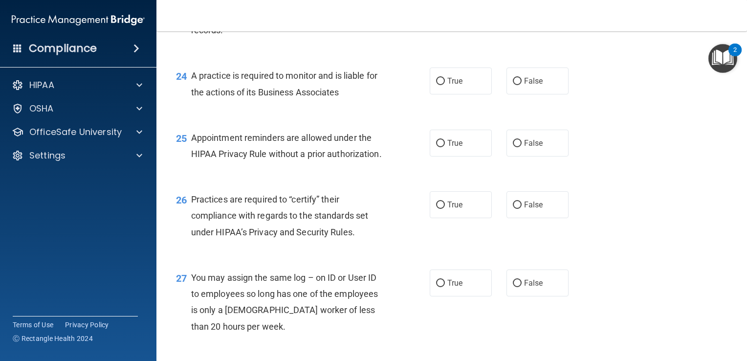
scroll to position [2017, 0]
click at [447, 84] on span "True" at bounding box center [454, 79] width 15 height 9
click at [445, 84] on input "True" at bounding box center [440, 79] width 9 height 7
radio input "true"
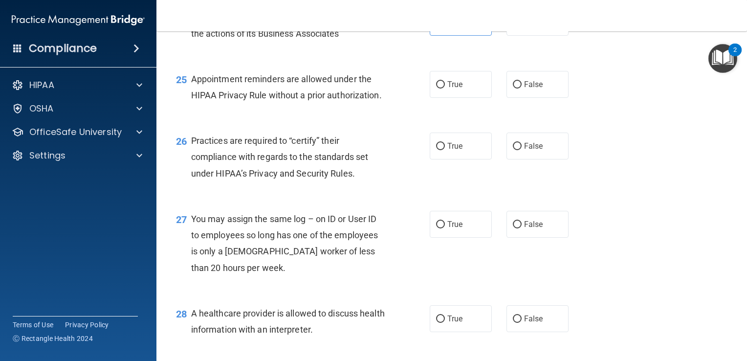
scroll to position [2075, 0]
click at [440, 87] on input "True" at bounding box center [440, 83] width 9 height 7
radio input "true"
click at [513, 87] on input "False" at bounding box center [517, 83] width 9 height 7
radio input "true"
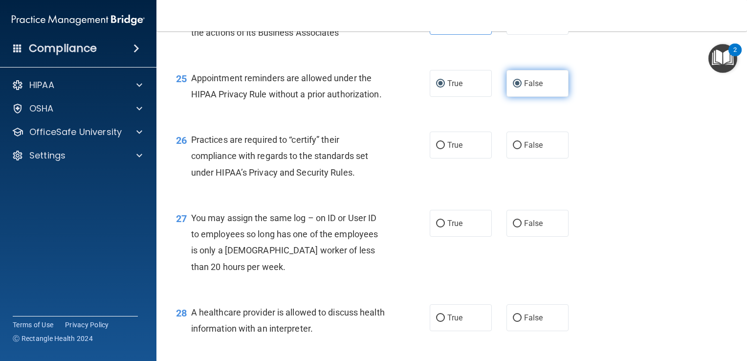
radio input "false"
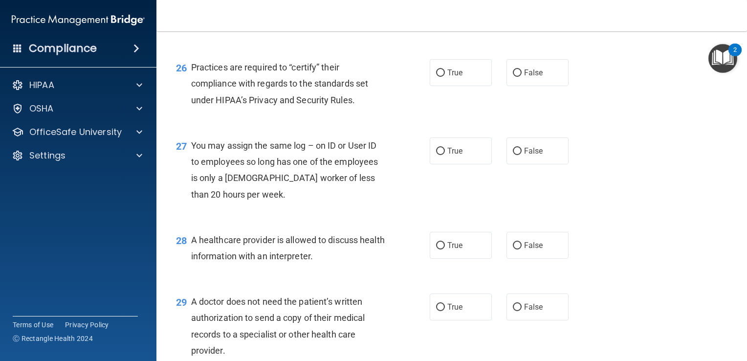
scroll to position [2169, 0]
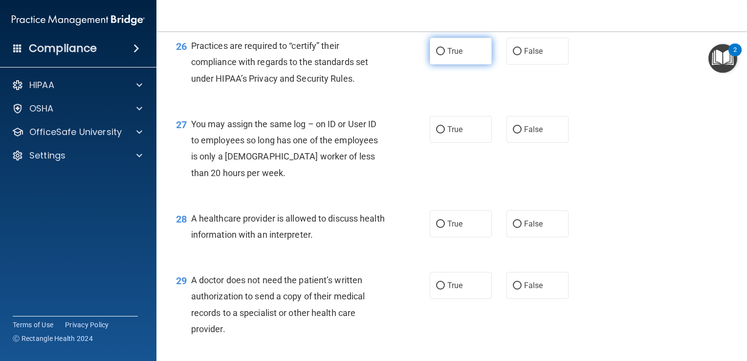
click at [436, 55] on input "True" at bounding box center [440, 51] width 9 height 7
radio input "true"
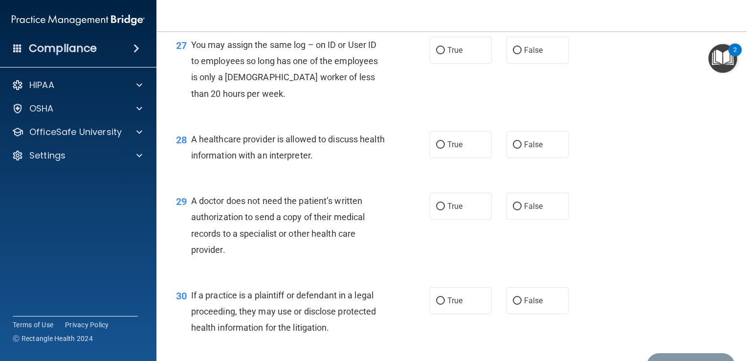
scroll to position [2249, 0]
click at [515, 53] on input "False" at bounding box center [517, 49] width 9 height 7
radio input "true"
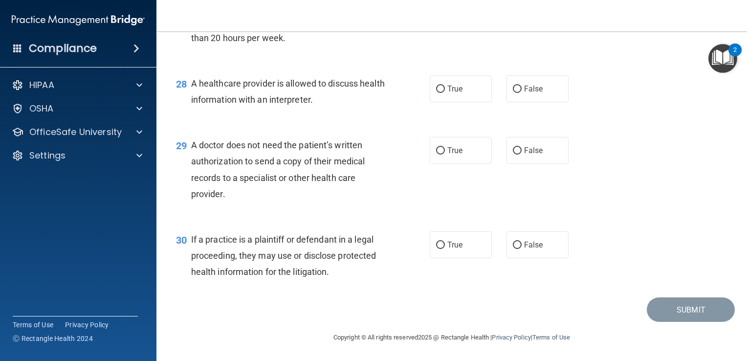
scroll to position [2317, 0]
click at [528, 93] on span "False" at bounding box center [533, 88] width 19 height 9
click at [522, 93] on input "False" at bounding box center [517, 89] width 9 height 7
radio input "true"
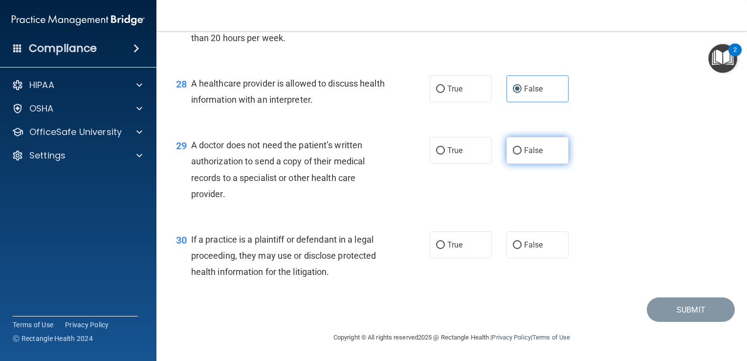
click at [529, 146] on span "False" at bounding box center [533, 150] width 19 height 9
click at [522, 147] on input "False" at bounding box center [517, 150] width 9 height 7
radio input "true"
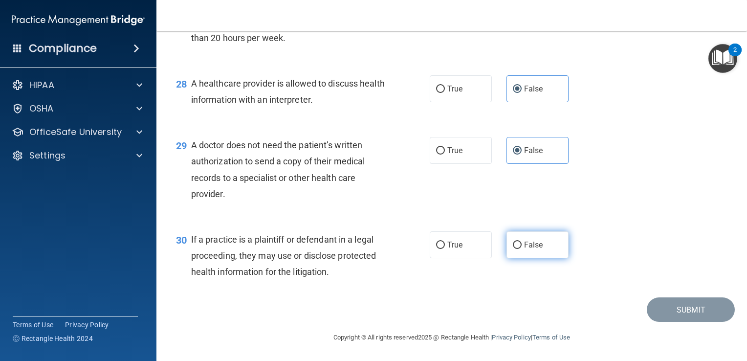
click at [524, 243] on span "False" at bounding box center [533, 244] width 19 height 9
click at [519, 243] on input "False" at bounding box center [517, 244] width 9 height 7
radio input "true"
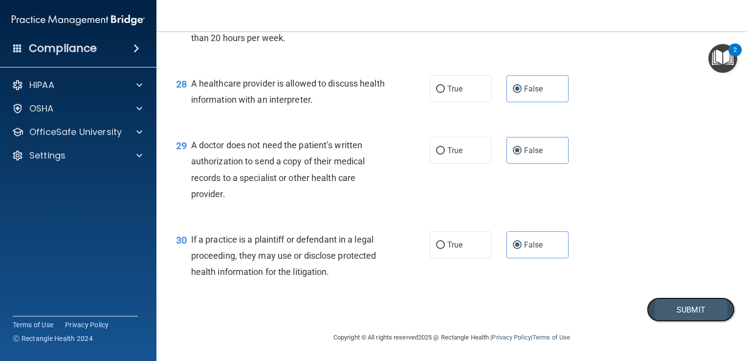
click at [676, 312] on button "Submit" at bounding box center [691, 309] width 88 height 25
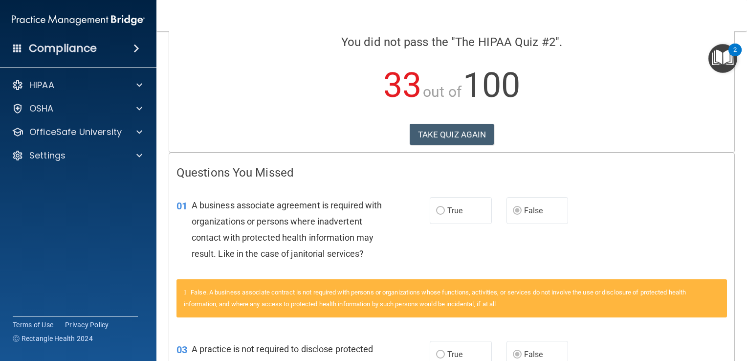
scroll to position [78, 0]
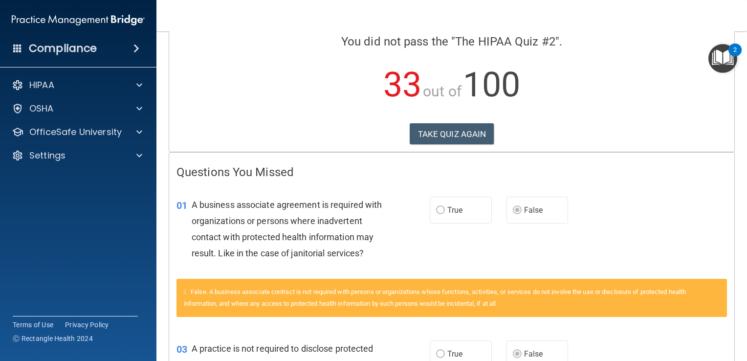
click at [351, 255] on span "A business associate agreement is required with organizations or persons where …" at bounding box center [287, 228] width 191 height 59
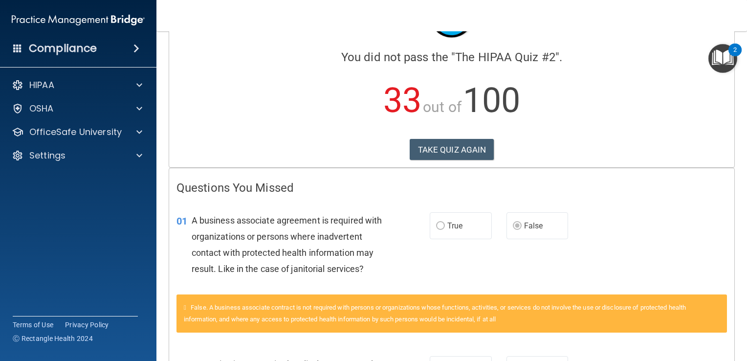
scroll to position [0, 0]
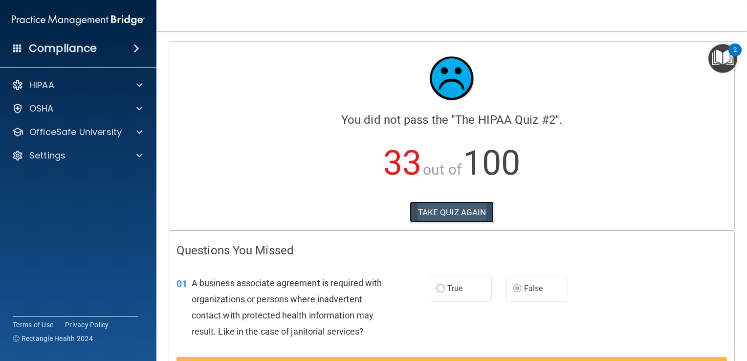
click at [431, 217] on button "TAKE QUIZ AGAIN" at bounding box center [452, 212] width 85 height 22
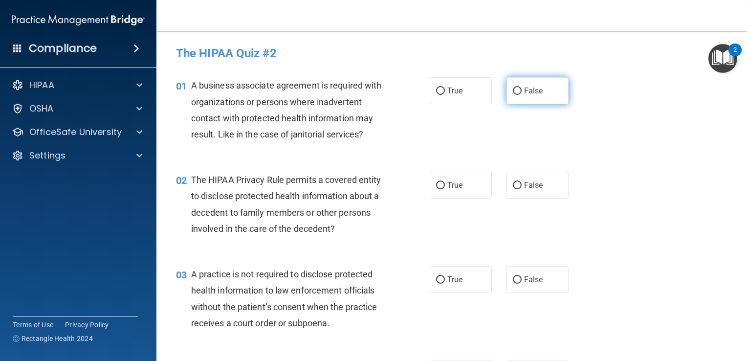
click at [524, 90] on span "False" at bounding box center [533, 90] width 19 height 9
click at [520, 90] on input "False" at bounding box center [517, 90] width 9 height 7
radio input "true"
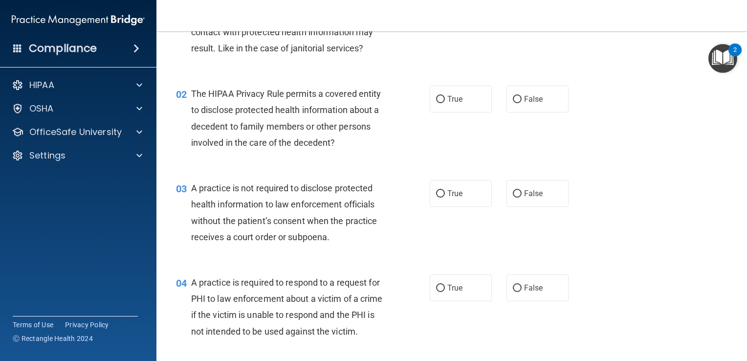
scroll to position [89, 0]
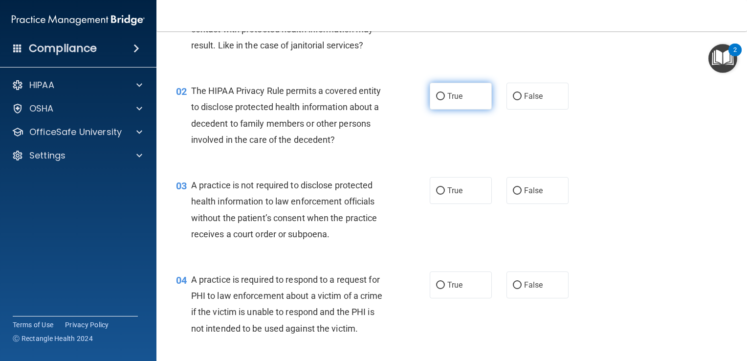
click at [441, 95] on label "True" at bounding box center [461, 96] width 62 height 27
click at [441, 95] on input "True" at bounding box center [440, 96] width 9 height 7
radio input "true"
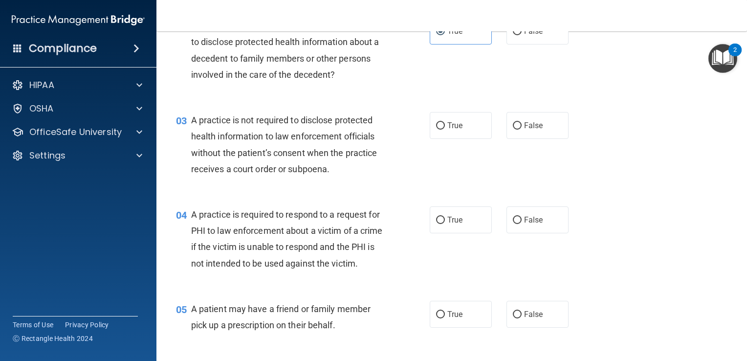
scroll to position [154, 0]
click at [534, 128] on span "False" at bounding box center [533, 124] width 19 height 9
click at [522, 128] on input "False" at bounding box center [517, 125] width 9 height 7
radio input "true"
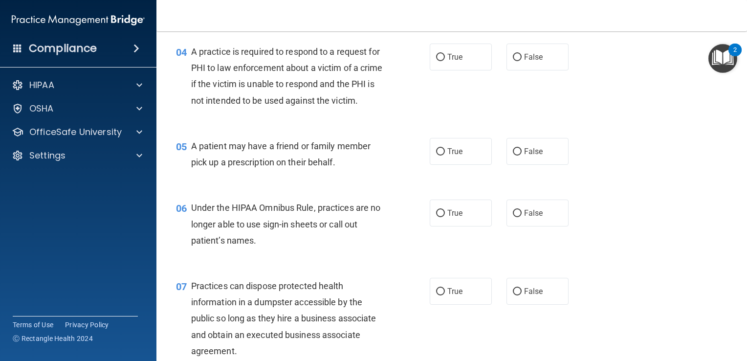
scroll to position [317, 0]
click at [438, 58] on input "True" at bounding box center [440, 57] width 9 height 7
radio input "true"
click at [447, 156] on span "True" at bounding box center [454, 151] width 15 height 9
click at [444, 155] on input "True" at bounding box center [440, 151] width 9 height 7
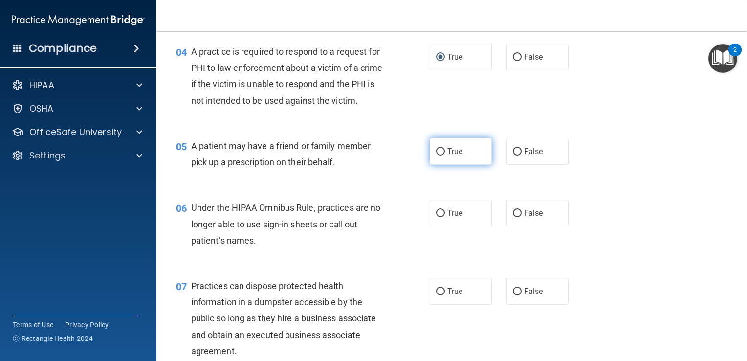
radio input "true"
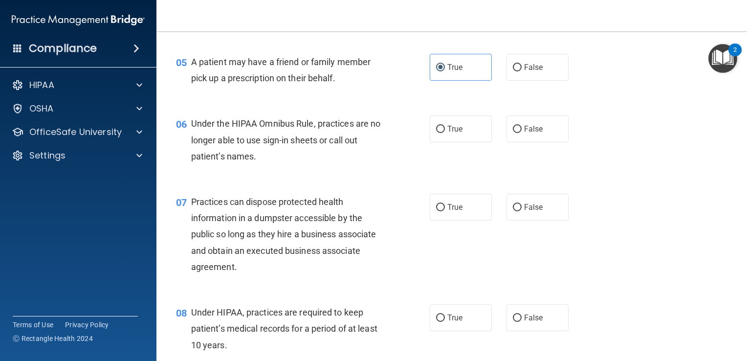
scroll to position [402, 0]
click at [516, 132] on input "False" at bounding box center [517, 128] width 9 height 7
radio input "true"
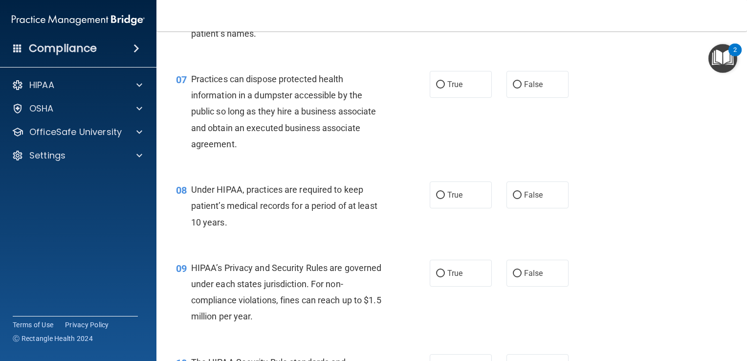
scroll to position [524, 0]
click at [518, 97] on label "False" at bounding box center [537, 83] width 62 height 27
click at [518, 88] on input "False" at bounding box center [517, 84] width 9 height 7
radio input "true"
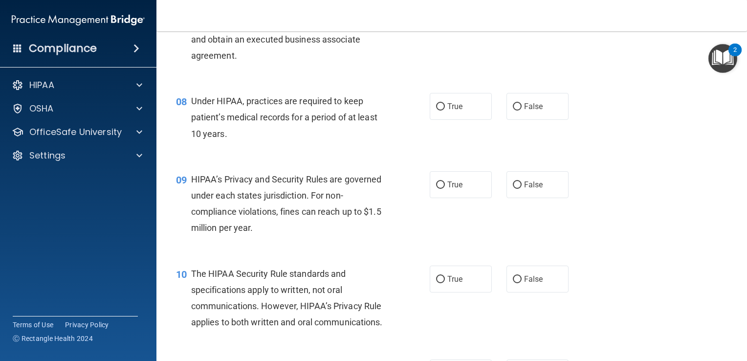
scroll to position [613, 0]
click at [524, 110] on span "False" at bounding box center [533, 105] width 19 height 9
click at [522, 109] on input "False" at bounding box center [517, 105] width 9 height 7
radio input "true"
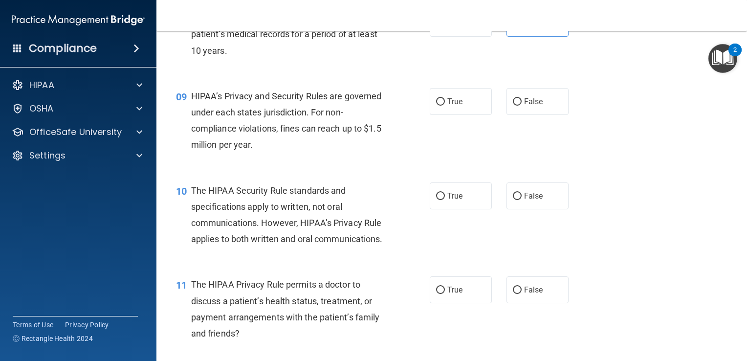
scroll to position [698, 0]
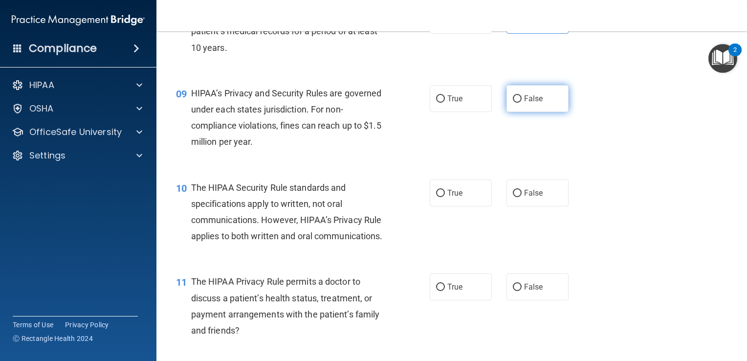
click at [516, 103] on input "False" at bounding box center [517, 98] width 9 height 7
radio input "true"
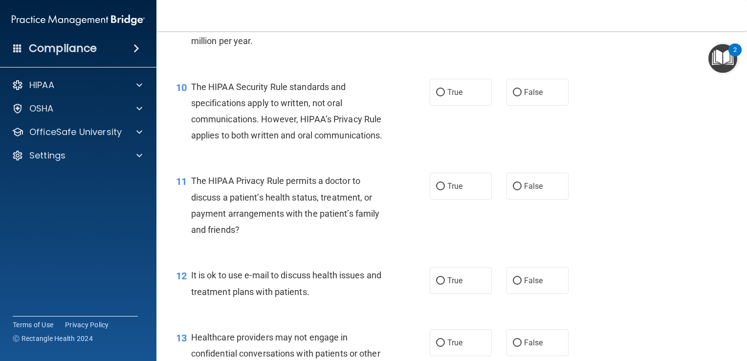
scroll to position [800, 0]
click at [440, 95] on input "True" at bounding box center [440, 91] width 9 height 7
radio input "true"
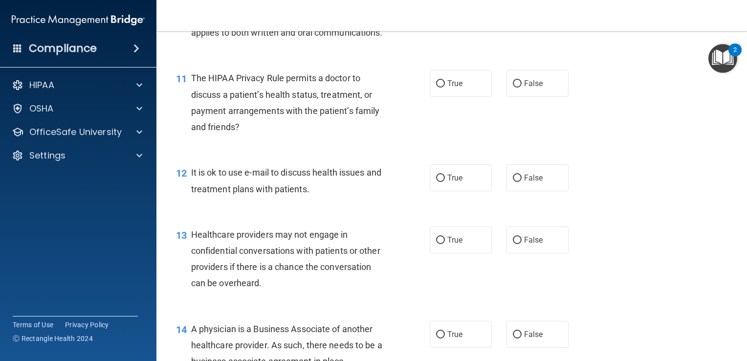
scroll to position [905, 0]
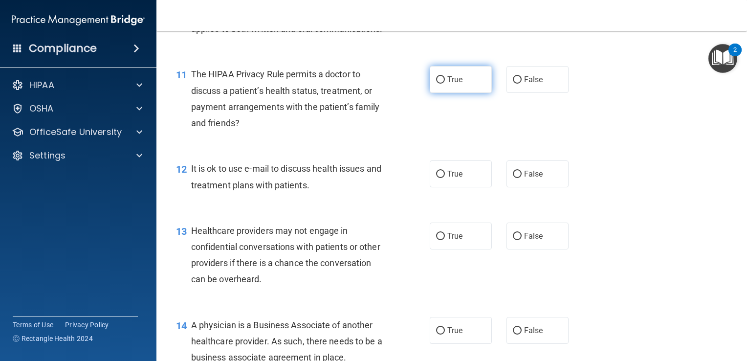
click at [440, 93] on label "True" at bounding box center [461, 79] width 62 height 27
click at [440, 84] on input "True" at bounding box center [440, 79] width 9 height 7
radio input "true"
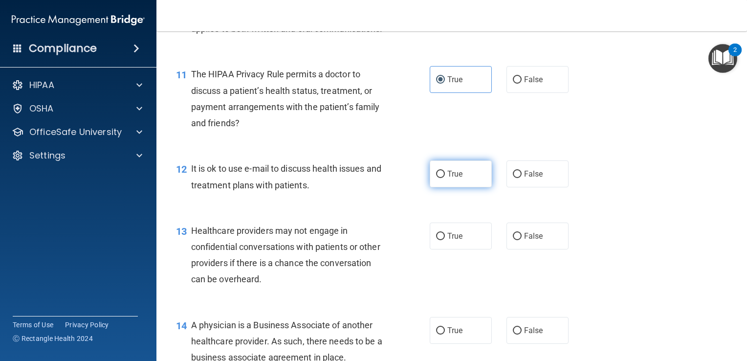
click at [447, 178] on span "True" at bounding box center [454, 173] width 15 height 9
click at [444, 178] on input "True" at bounding box center [440, 174] width 9 height 7
radio input "true"
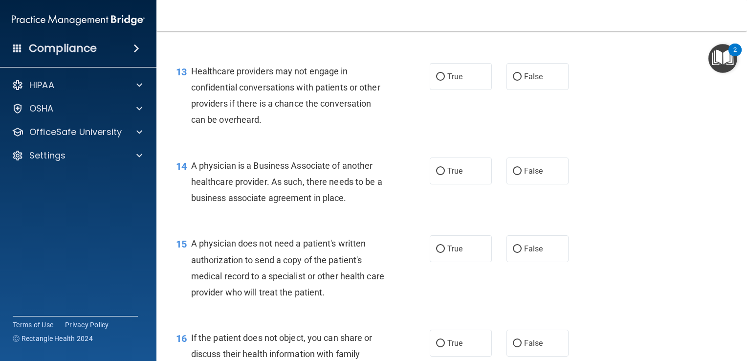
scroll to position [1065, 0]
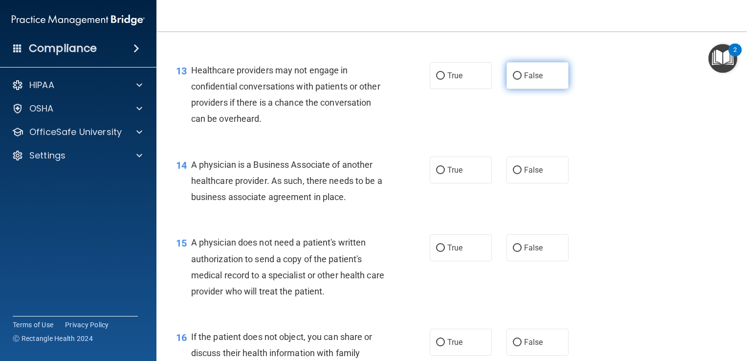
click at [524, 80] on span "False" at bounding box center [533, 75] width 19 height 9
click at [522, 80] on input "False" at bounding box center [517, 75] width 9 height 7
radio input "true"
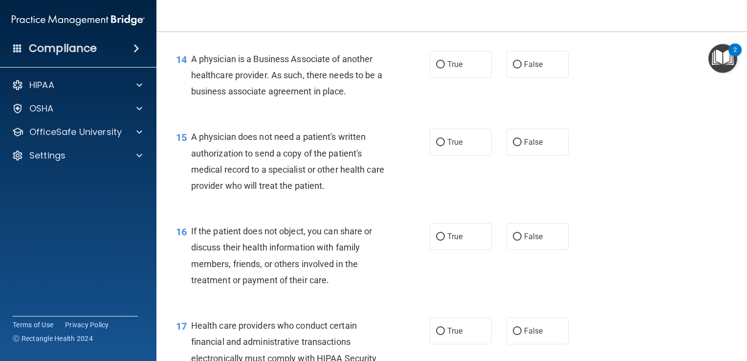
scroll to position [1190, 0]
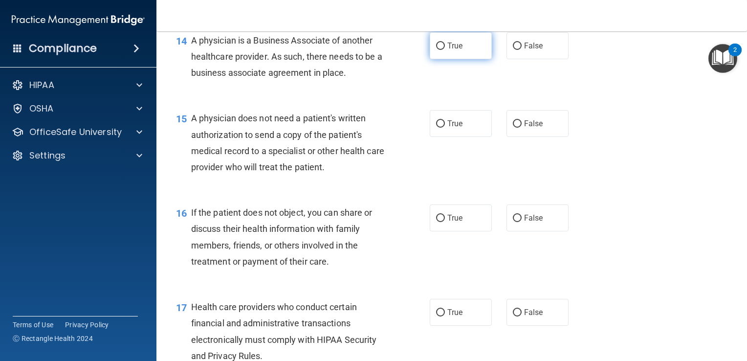
click at [442, 59] on label "True" at bounding box center [461, 45] width 62 height 27
click at [442, 50] on input "True" at bounding box center [440, 46] width 9 height 7
radio input "true"
click at [448, 128] on span "True" at bounding box center [454, 123] width 15 height 9
click at [445, 128] on input "True" at bounding box center [440, 123] width 9 height 7
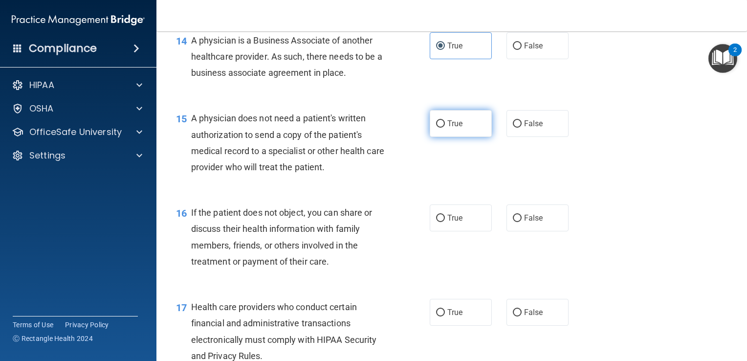
radio input "true"
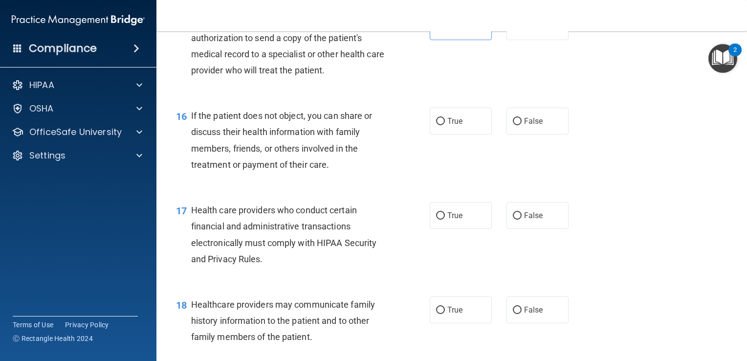
scroll to position [1287, 0]
click at [447, 125] on span "True" at bounding box center [454, 119] width 15 height 9
click at [445, 124] on input "True" at bounding box center [440, 120] width 9 height 7
radio input "true"
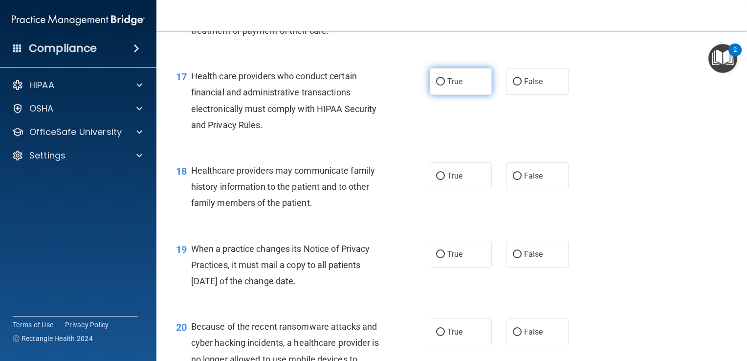
click at [447, 86] on span "True" at bounding box center [454, 81] width 15 height 9
click at [445, 86] on input "True" at bounding box center [440, 81] width 9 height 7
radio input "true"
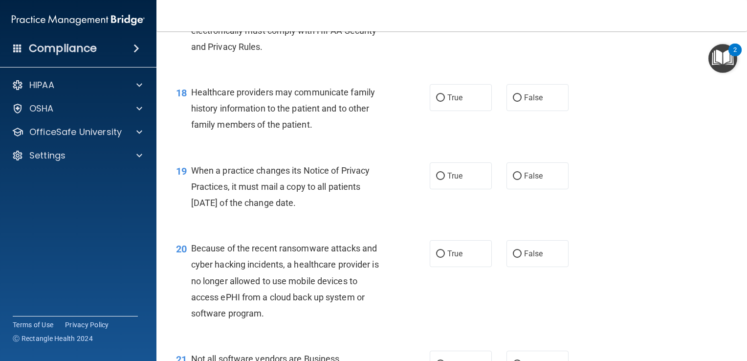
scroll to position [1500, 0]
click at [456, 101] on span "True" at bounding box center [454, 96] width 15 height 9
click at [445, 101] on input "True" at bounding box center [440, 96] width 9 height 7
radio input "true"
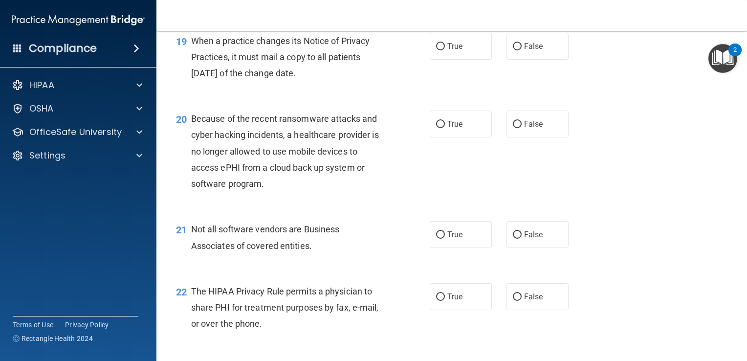
scroll to position [1629, 0]
click at [525, 50] on span "False" at bounding box center [533, 45] width 19 height 9
click at [522, 50] on input "False" at bounding box center [517, 46] width 9 height 7
radio input "true"
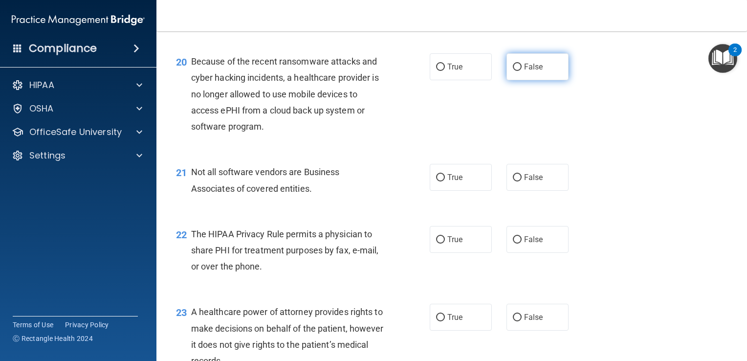
click at [531, 71] on span "False" at bounding box center [533, 66] width 19 height 9
click at [522, 71] on input "False" at bounding box center [517, 67] width 9 height 7
radio input "true"
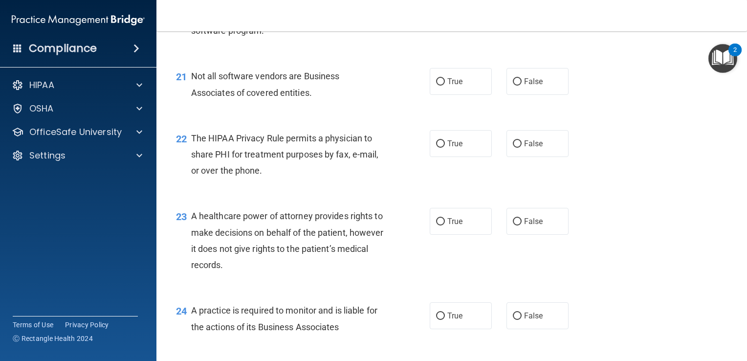
scroll to position [1793, 0]
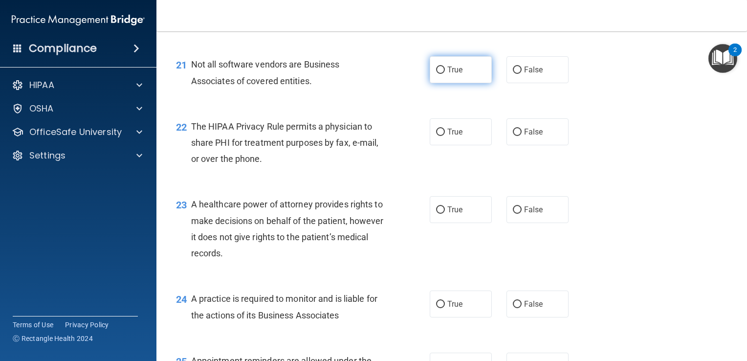
click at [447, 74] on span "True" at bounding box center [454, 69] width 15 height 9
click at [443, 74] on input "True" at bounding box center [440, 69] width 9 height 7
radio input "true"
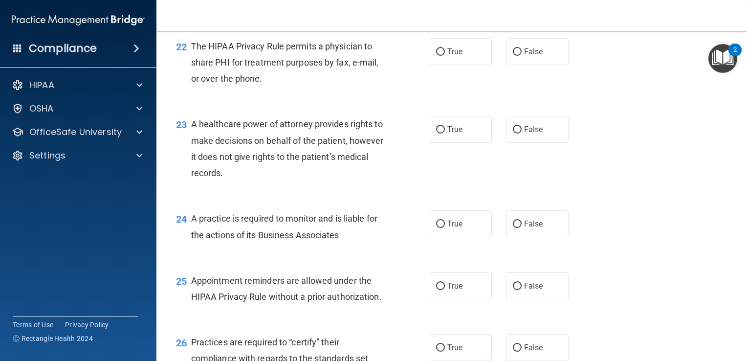
scroll to position [1873, 0]
click at [440, 56] on input "True" at bounding box center [440, 51] width 9 height 7
radio input "true"
click at [526, 134] on span "False" at bounding box center [533, 129] width 19 height 9
click at [522, 133] on input "False" at bounding box center [517, 129] width 9 height 7
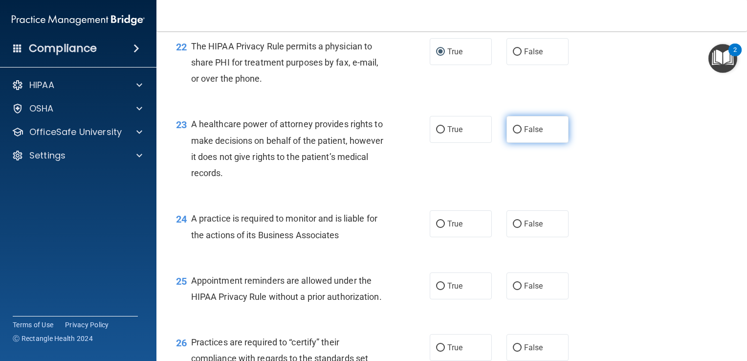
radio input "true"
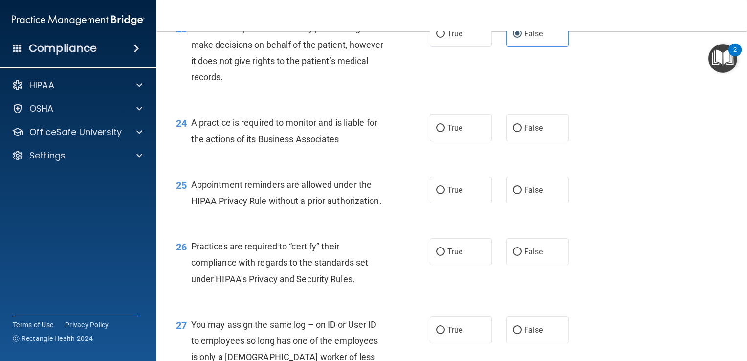
scroll to position [1970, 0]
click at [457, 131] on span "True" at bounding box center [454, 126] width 15 height 9
click at [445, 131] on input "True" at bounding box center [440, 127] width 9 height 7
radio input "true"
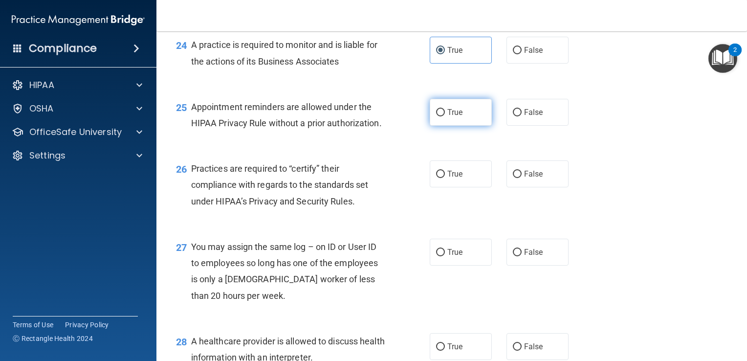
click at [453, 117] on span "True" at bounding box center [454, 112] width 15 height 9
click at [445, 116] on input "True" at bounding box center [440, 112] width 9 height 7
radio input "true"
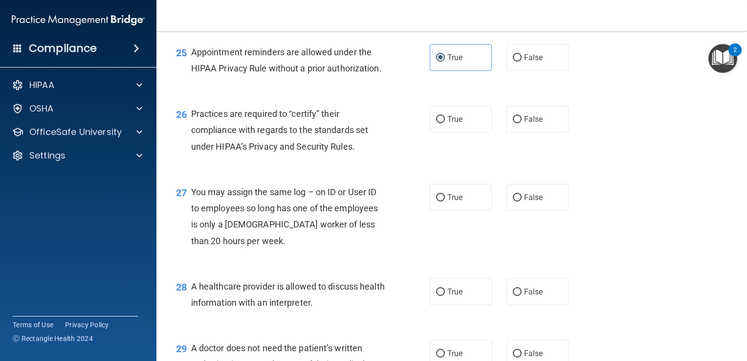
scroll to position [2102, 0]
click at [450, 123] on span "True" at bounding box center [454, 118] width 15 height 9
click at [445, 123] on input "True" at bounding box center [440, 118] width 9 height 7
radio input "true"
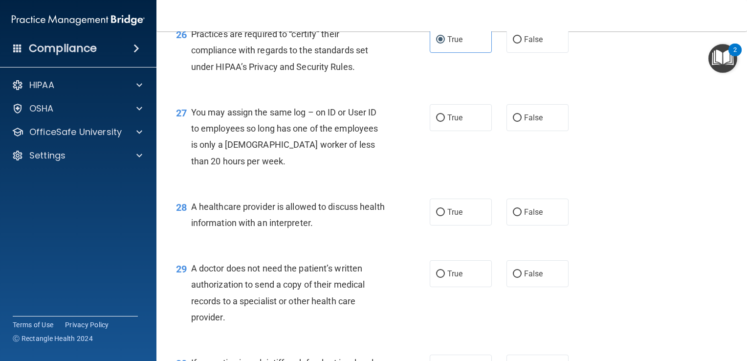
scroll to position [2183, 0]
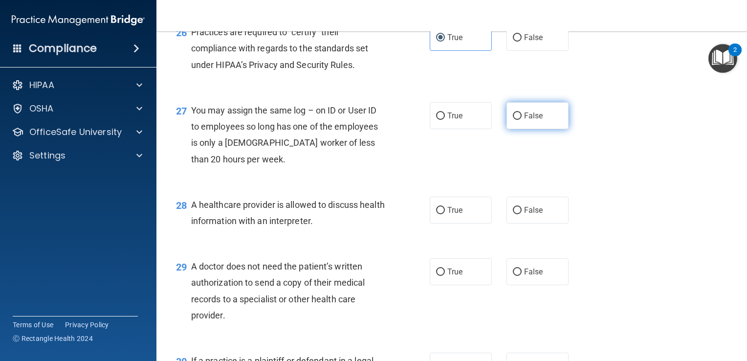
click at [524, 120] on span "False" at bounding box center [533, 115] width 19 height 9
click at [522, 120] on input "False" at bounding box center [517, 115] width 9 height 7
radio input "true"
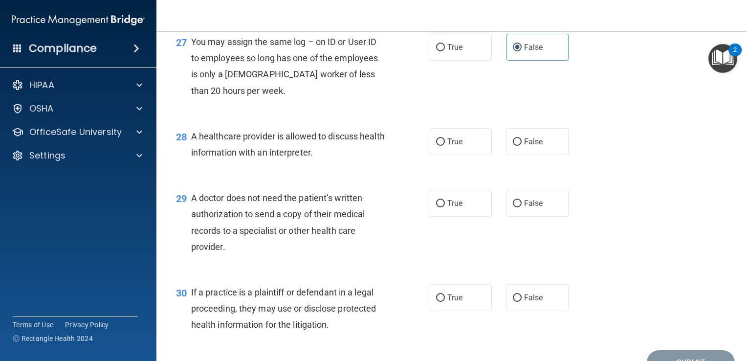
scroll to position [2252, 0]
click at [445, 154] on label "True" at bounding box center [461, 141] width 62 height 27
click at [445, 145] on input "True" at bounding box center [440, 141] width 9 height 7
radio input "true"
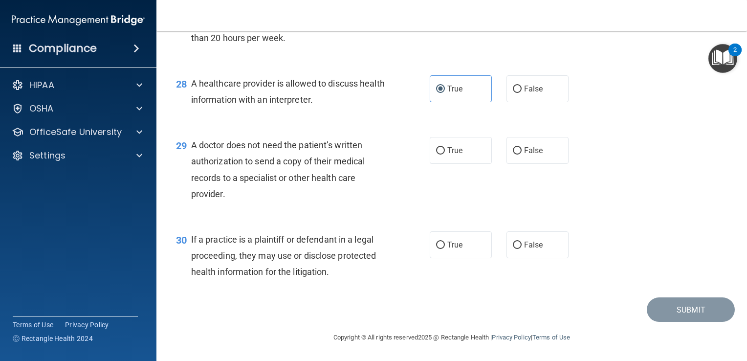
scroll to position [2332, 0]
click at [449, 155] on span "True" at bounding box center [454, 150] width 15 height 9
click at [445, 154] on input "True" at bounding box center [440, 150] width 9 height 7
radio input "true"
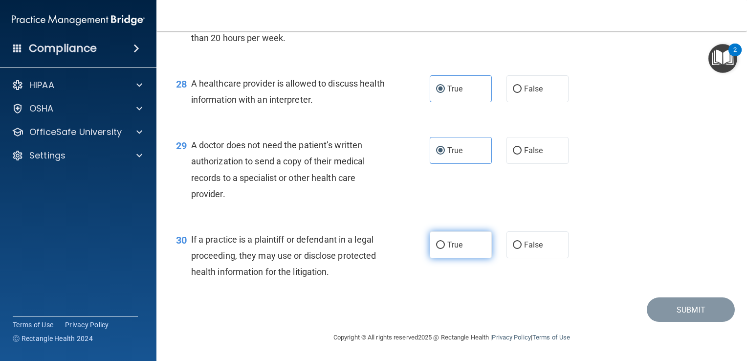
click at [449, 246] on span "True" at bounding box center [454, 244] width 15 height 9
click at [445, 246] on input "True" at bounding box center [440, 244] width 9 height 7
radio input "true"
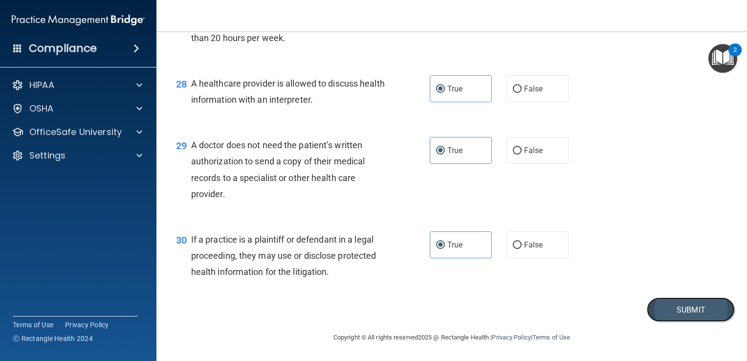
click at [691, 304] on button "Submit" at bounding box center [691, 309] width 88 height 25
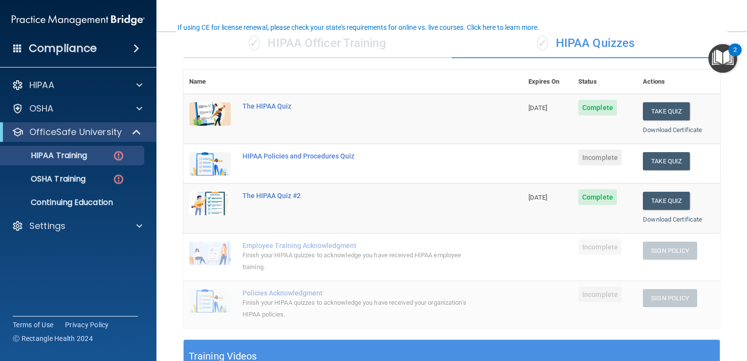
scroll to position [72, 0]
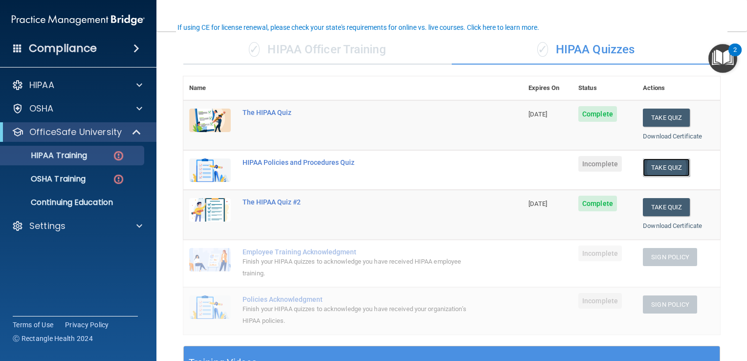
click at [654, 162] on button "Take Quiz" at bounding box center [666, 167] width 47 height 18
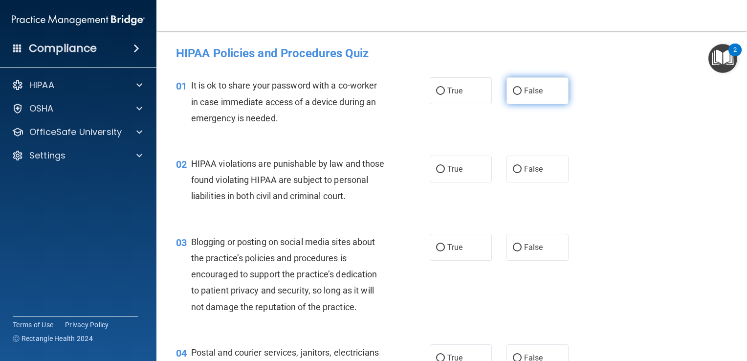
click at [524, 90] on span "False" at bounding box center [533, 90] width 19 height 9
click at [520, 90] on input "False" at bounding box center [517, 90] width 9 height 7
radio input "true"
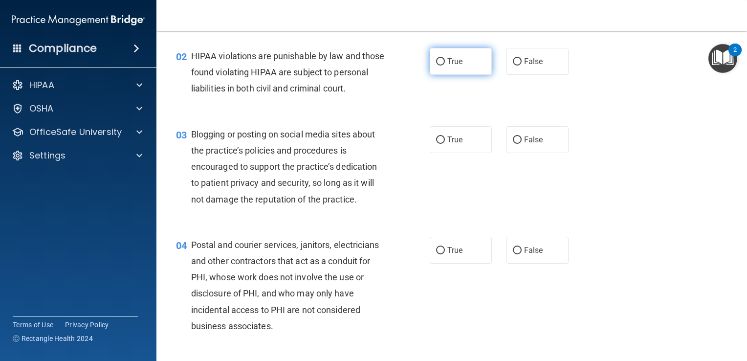
click at [440, 59] on input "True" at bounding box center [440, 61] width 9 height 7
radio input "true"
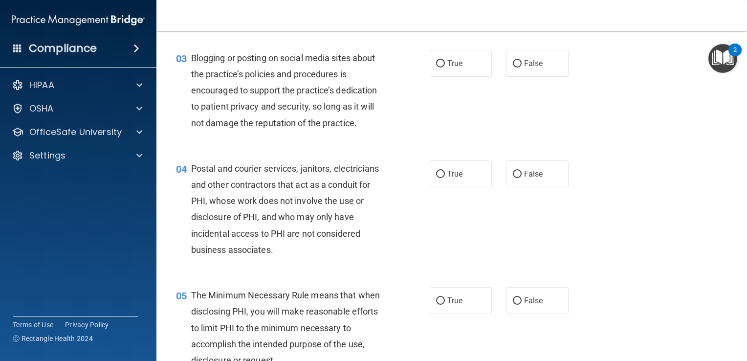
scroll to position [188, 0]
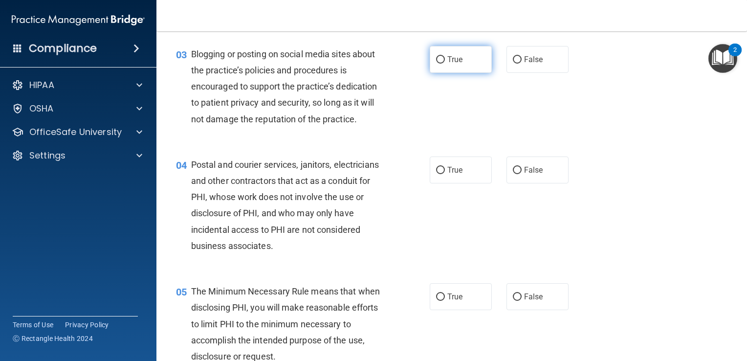
click at [447, 64] on span "True" at bounding box center [454, 59] width 15 height 9
click at [444, 64] on input "True" at bounding box center [440, 59] width 9 height 7
radio input "true"
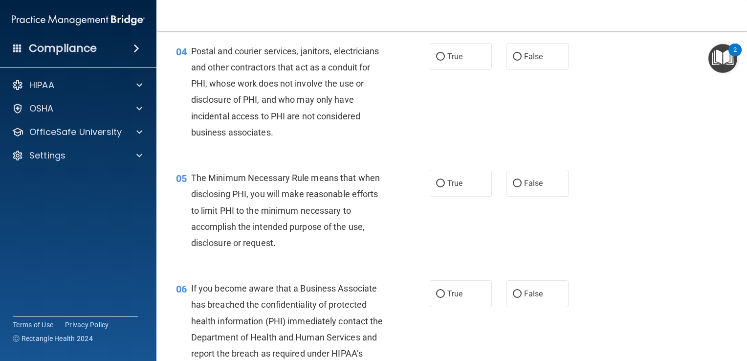
scroll to position [302, 0]
click at [458, 60] on span "True" at bounding box center [454, 55] width 15 height 9
click at [445, 60] on input "True" at bounding box center [440, 55] width 9 height 7
radio input "true"
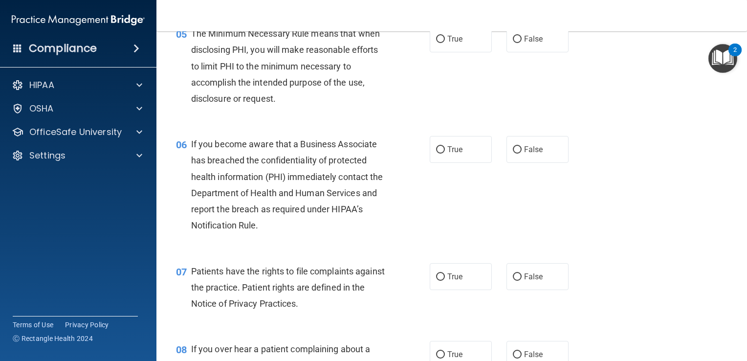
scroll to position [445, 0]
click at [456, 44] on span "True" at bounding box center [454, 39] width 15 height 9
click at [445, 43] on input "True" at bounding box center [440, 39] width 9 height 7
radio input "true"
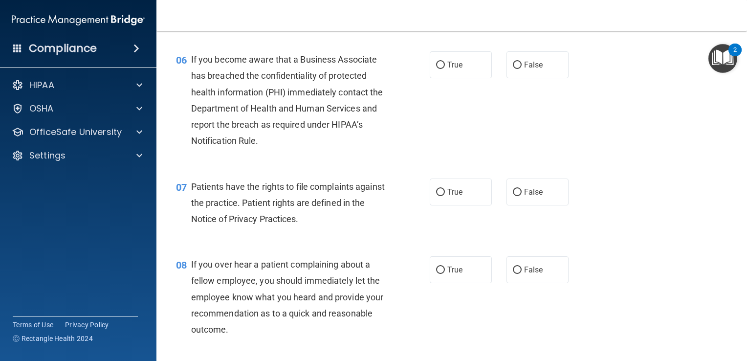
scroll to position [531, 0]
click at [454, 68] on span "True" at bounding box center [454, 63] width 15 height 9
click at [445, 68] on input "True" at bounding box center [440, 64] width 9 height 7
radio input "true"
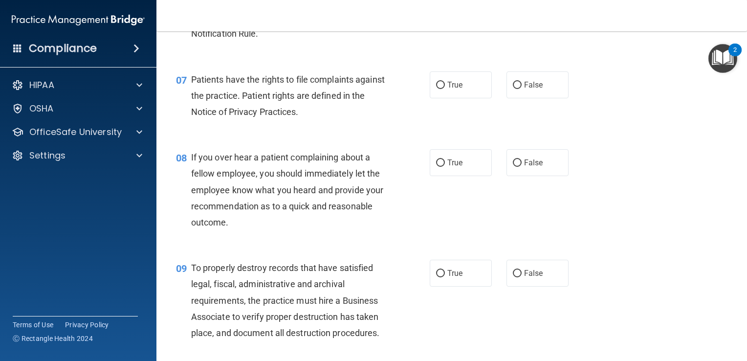
scroll to position [641, 0]
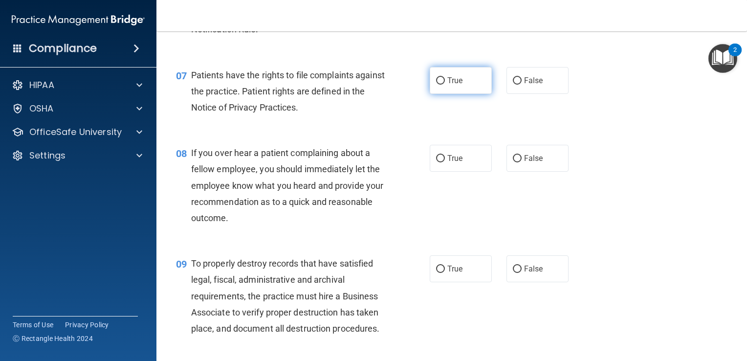
click at [465, 94] on label "True" at bounding box center [461, 80] width 62 height 27
click at [445, 85] on input "True" at bounding box center [440, 80] width 9 height 7
radio input "true"
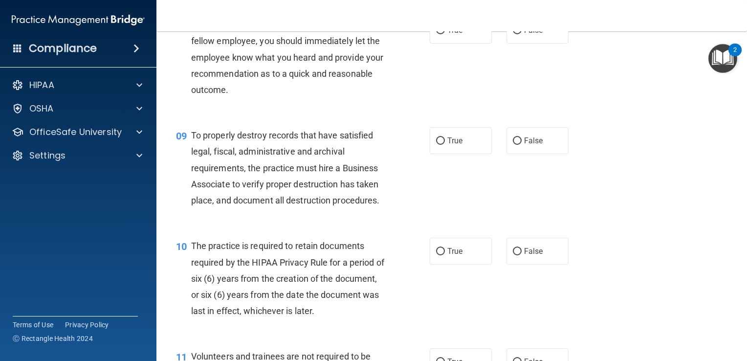
scroll to position [768, 0]
click at [430, 44] on label "True" at bounding box center [461, 31] width 62 height 27
click at [436, 35] on input "True" at bounding box center [440, 31] width 9 height 7
radio input "true"
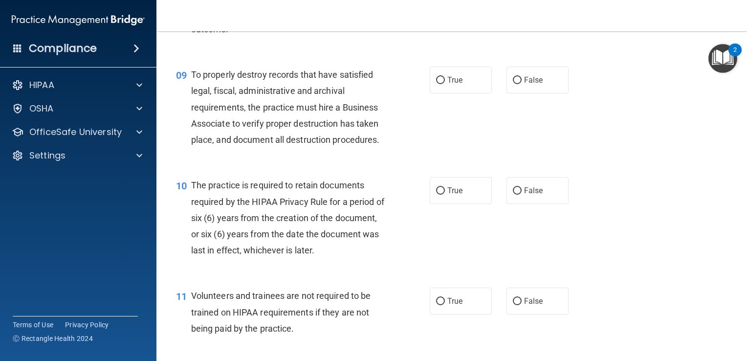
scroll to position [830, 0]
click at [448, 84] on span "True" at bounding box center [454, 79] width 15 height 9
click at [445, 84] on input "True" at bounding box center [440, 79] width 9 height 7
radio input "true"
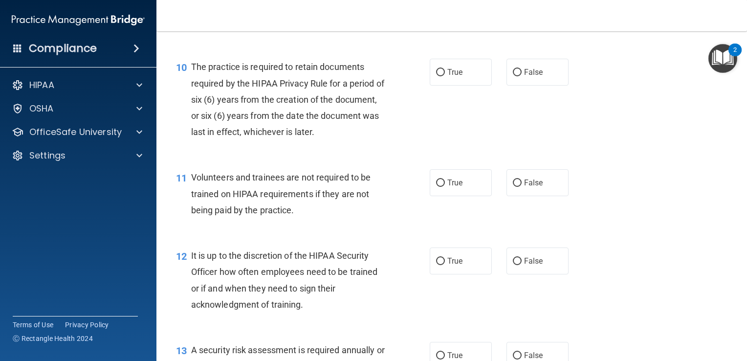
scroll to position [953, 0]
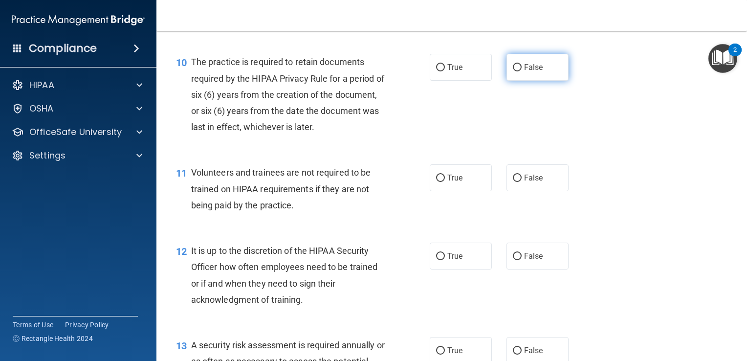
click at [537, 81] on label "False" at bounding box center [537, 67] width 62 height 27
click at [522, 71] on input "False" at bounding box center [517, 67] width 9 height 7
radio input "true"
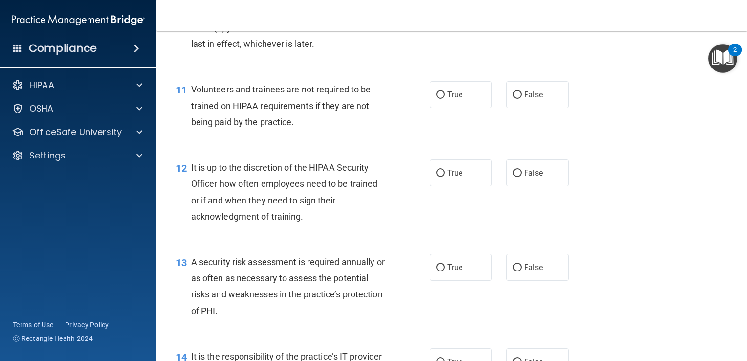
scroll to position [1038, 0]
click at [526, 98] on span "False" at bounding box center [533, 92] width 19 height 9
click at [522, 97] on input "False" at bounding box center [517, 93] width 9 height 7
radio input "true"
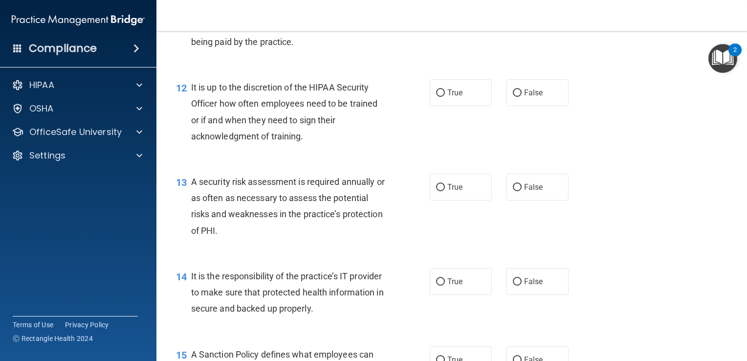
scroll to position [1130, 0]
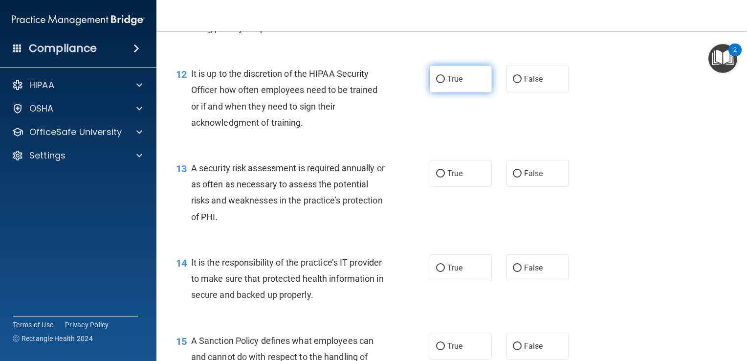
click at [446, 87] on label "True" at bounding box center [461, 78] width 62 height 27
click at [445, 83] on input "True" at bounding box center [440, 79] width 9 height 7
radio input "true"
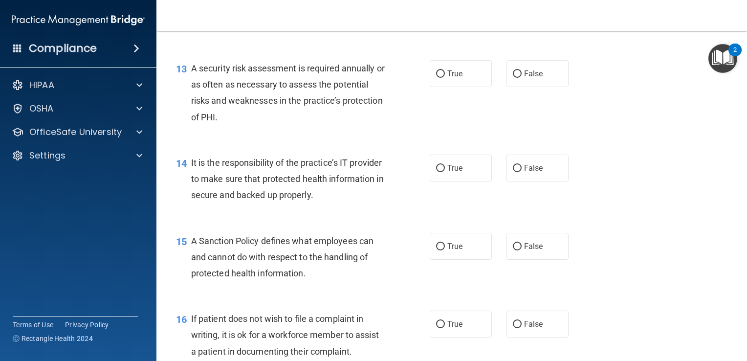
scroll to position [1231, 0]
click at [454, 77] on span "True" at bounding box center [454, 72] width 15 height 9
click at [445, 77] on input "True" at bounding box center [440, 72] width 9 height 7
radio input "true"
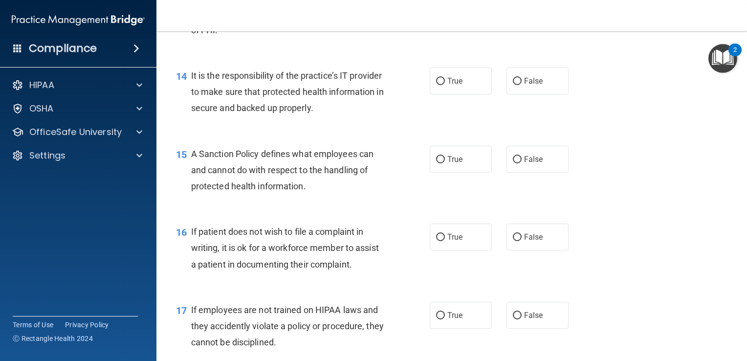
scroll to position [1317, 0]
click at [447, 85] on span "True" at bounding box center [454, 80] width 15 height 9
click at [445, 85] on input "True" at bounding box center [440, 80] width 9 height 7
radio input "true"
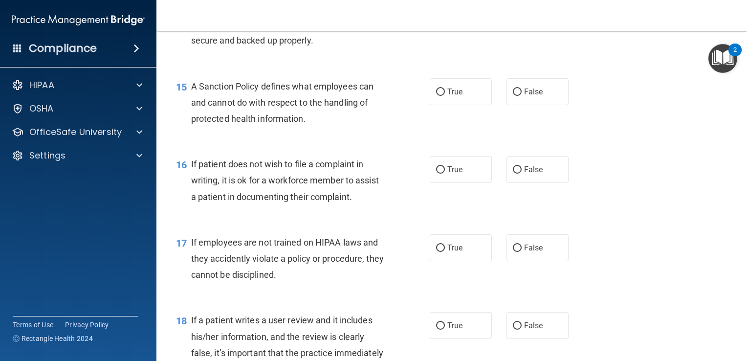
scroll to position [1387, 0]
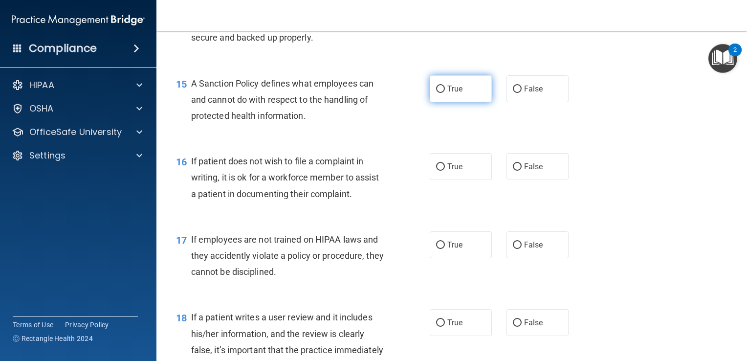
click at [457, 93] on span "True" at bounding box center [454, 88] width 15 height 9
click at [445, 93] on input "True" at bounding box center [440, 89] width 9 height 7
radio input "true"
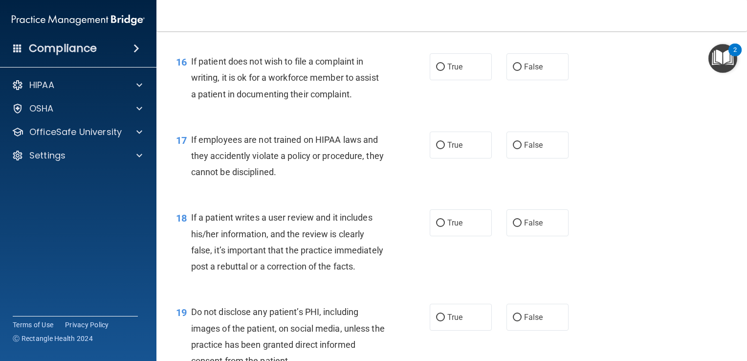
scroll to position [1488, 0]
click at [522, 76] on label "False" at bounding box center [537, 65] width 62 height 27
click at [522, 70] on input "False" at bounding box center [517, 66] width 9 height 7
radio input "true"
click at [443, 79] on label "True" at bounding box center [461, 65] width 62 height 27
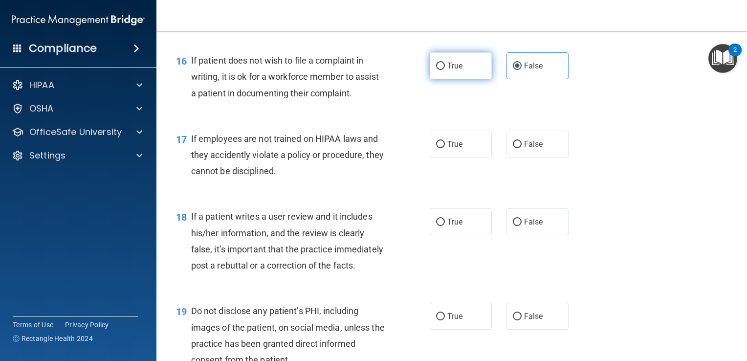
click at [443, 70] on input "True" at bounding box center [440, 66] width 9 height 7
radio input "true"
radio input "false"
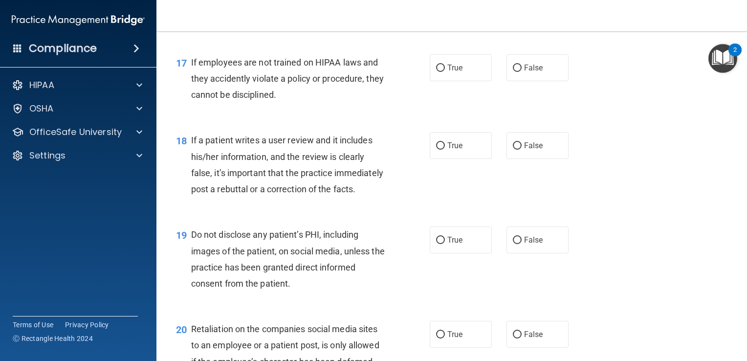
scroll to position [1565, 0]
click at [542, 80] on label "False" at bounding box center [537, 66] width 62 height 27
click at [522, 71] on input "False" at bounding box center [517, 67] width 9 height 7
radio input "true"
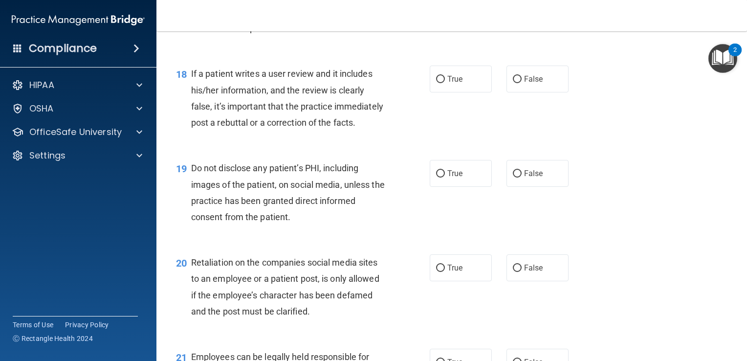
scroll to position [1631, 0]
click at [536, 83] on span "False" at bounding box center [533, 77] width 19 height 9
click at [522, 82] on input "False" at bounding box center [517, 78] width 9 height 7
radio input "true"
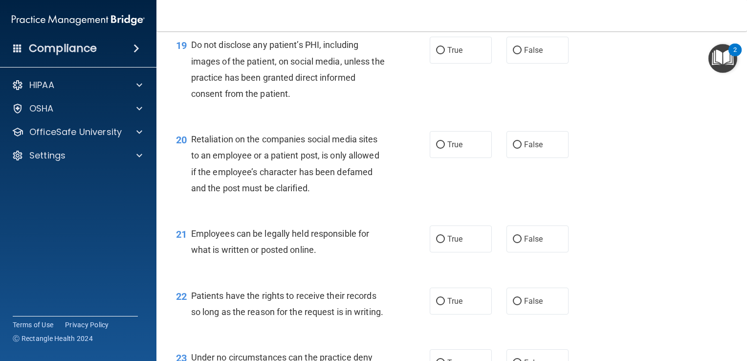
scroll to position [1756, 0]
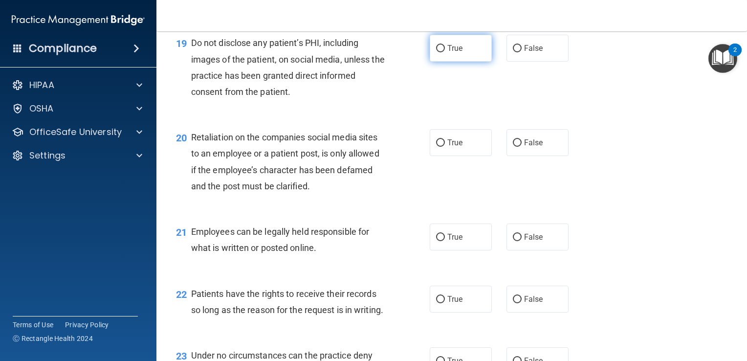
click at [441, 62] on label "True" at bounding box center [461, 48] width 62 height 27
click at [441, 52] on input "True" at bounding box center [440, 48] width 9 height 7
radio input "true"
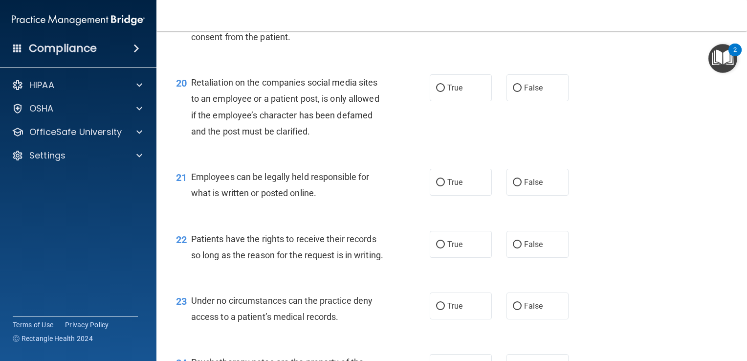
scroll to position [1810, 0]
click at [518, 101] on label "False" at bounding box center [537, 87] width 62 height 27
click at [518, 92] on input "False" at bounding box center [517, 88] width 9 height 7
radio input "true"
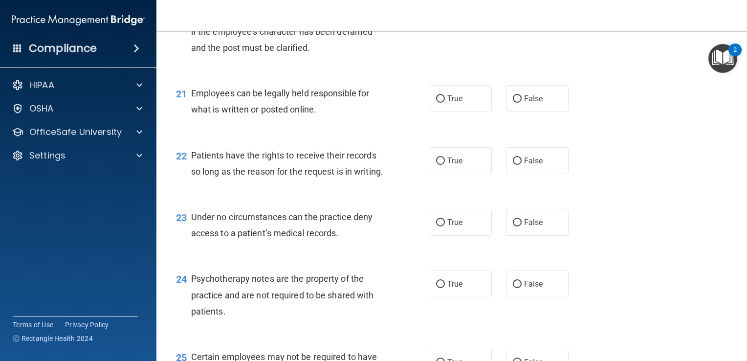
scroll to position [1902, 0]
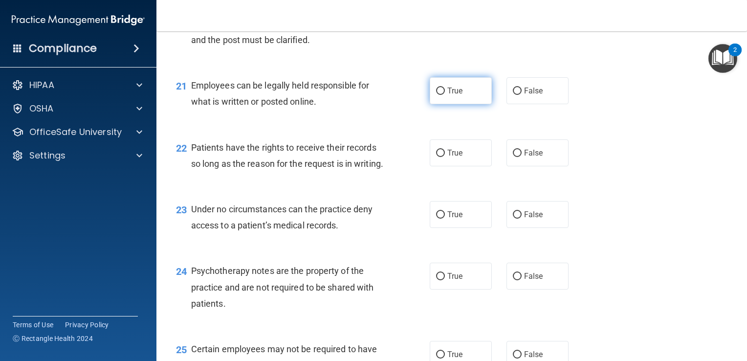
click at [447, 104] on label "True" at bounding box center [461, 90] width 62 height 27
click at [445, 95] on input "True" at bounding box center [440, 90] width 9 height 7
radio input "true"
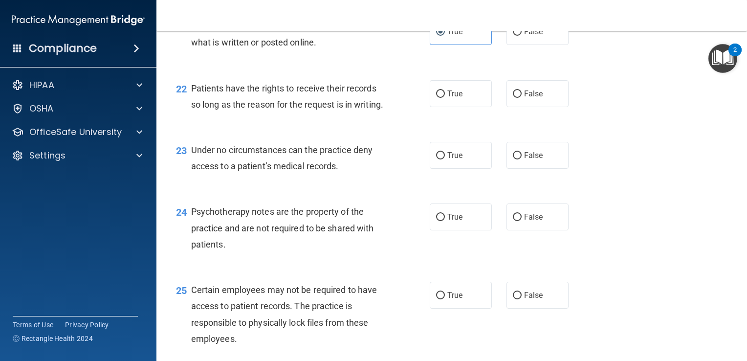
scroll to position [1963, 0]
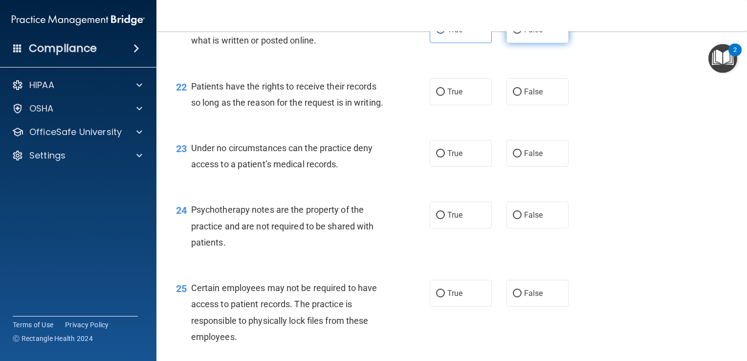
click at [518, 43] on label "False" at bounding box center [537, 29] width 62 height 27
click at [518, 34] on input "False" at bounding box center [517, 29] width 9 height 7
radio input "true"
radio input "false"
click at [462, 105] on label "True" at bounding box center [461, 91] width 62 height 27
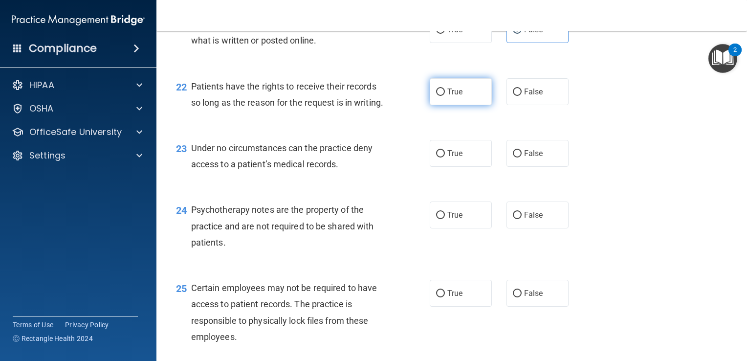
click at [445, 96] on input "True" at bounding box center [440, 91] width 9 height 7
radio input "true"
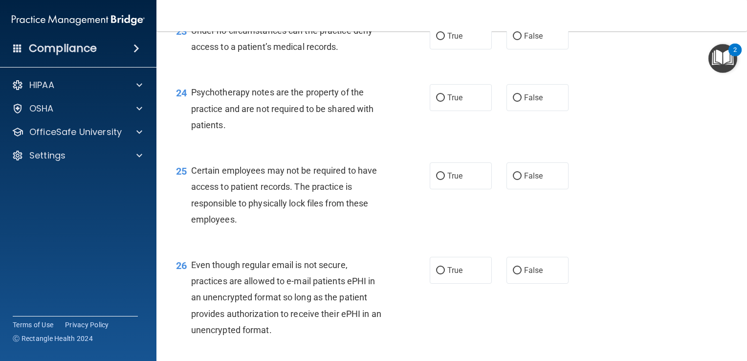
scroll to position [2084, 0]
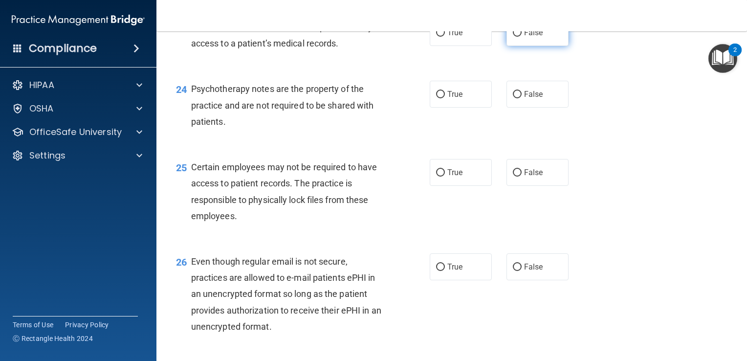
click at [524, 37] on span "False" at bounding box center [533, 32] width 19 height 9
click at [521, 37] on input "False" at bounding box center [517, 32] width 9 height 7
radio input "true"
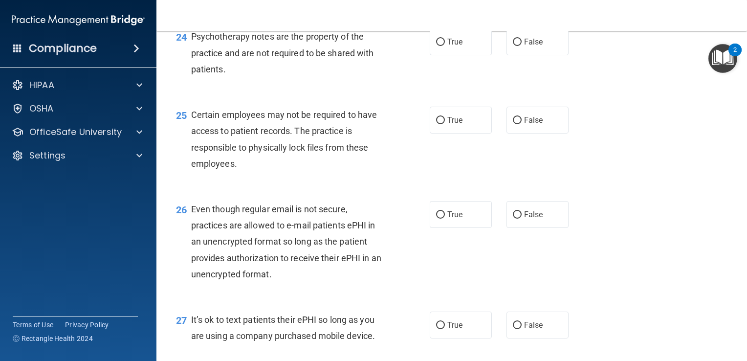
scroll to position [2136, 0]
click at [441, 55] on label "True" at bounding box center [461, 41] width 62 height 27
click at [441, 45] on input "True" at bounding box center [440, 41] width 9 height 7
radio input "true"
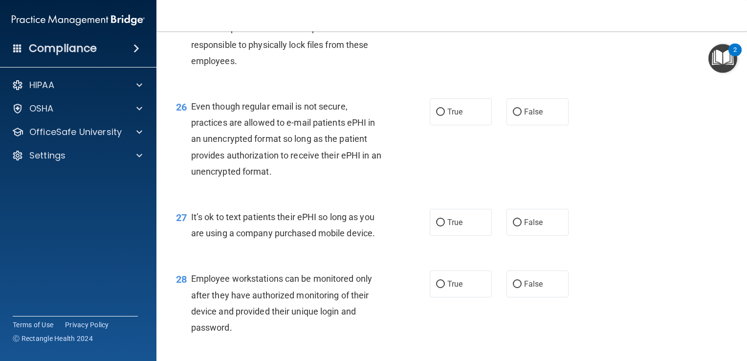
scroll to position [2240, 0]
click at [457, 21] on span "True" at bounding box center [454, 15] width 15 height 9
click at [445, 20] on input "True" at bounding box center [440, 16] width 9 height 7
radio input "true"
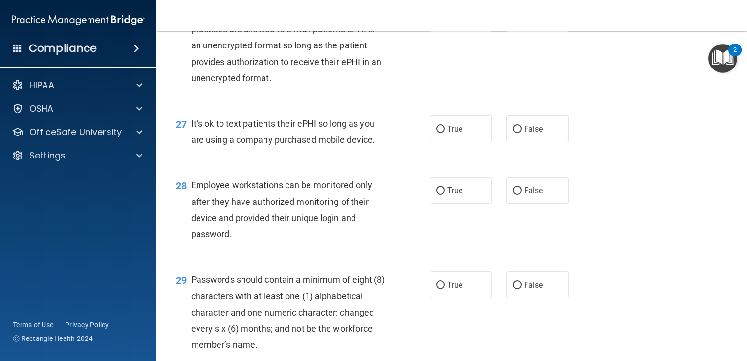
scroll to position [2334, 0]
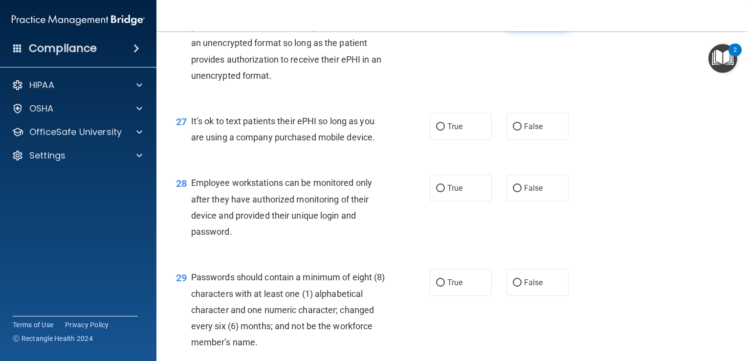
click at [524, 21] on span "False" at bounding box center [533, 15] width 19 height 9
click at [522, 20] on input "False" at bounding box center [517, 16] width 9 height 7
radio input "true"
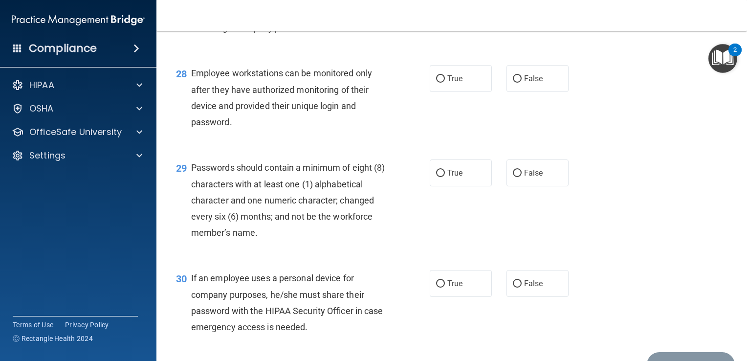
scroll to position [2446, 0]
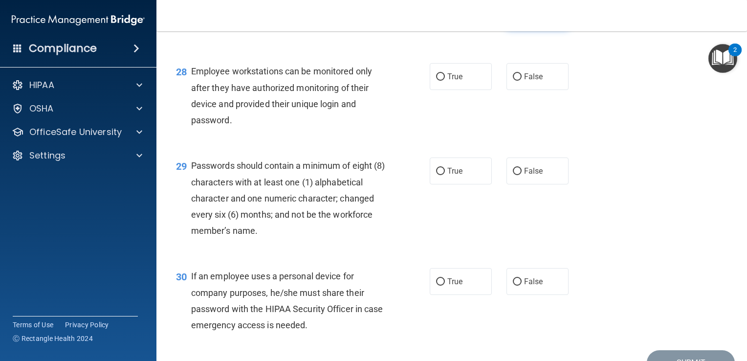
click at [516, 28] on label "False" at bounding box center [537, 14] width 62 height 27
click at [516, 19] on input "False" at bounding box center [517, 15] width 9 height 7
radio input "true"
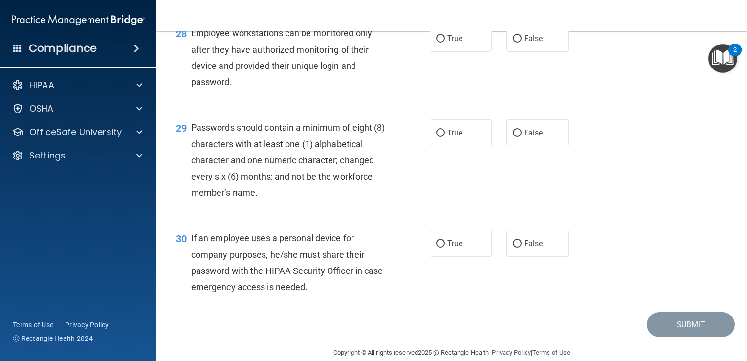
scroll to position [2489, 0]
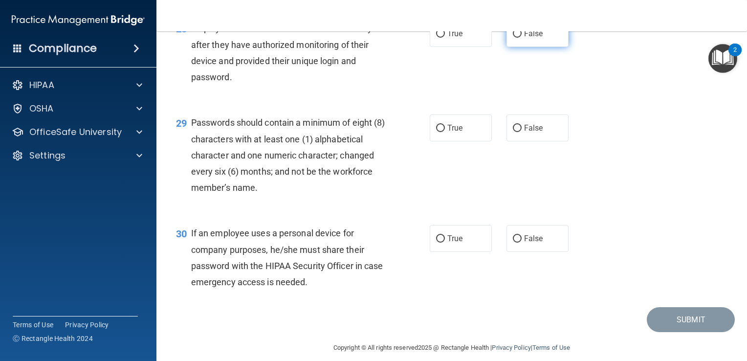
click at [529, 38] on span "False" at bounding box center [533, 33] width 19 height 9
click at [522, 38] on input "False" at bounding box center [517, 33] width 9 height 7
radio input "true"
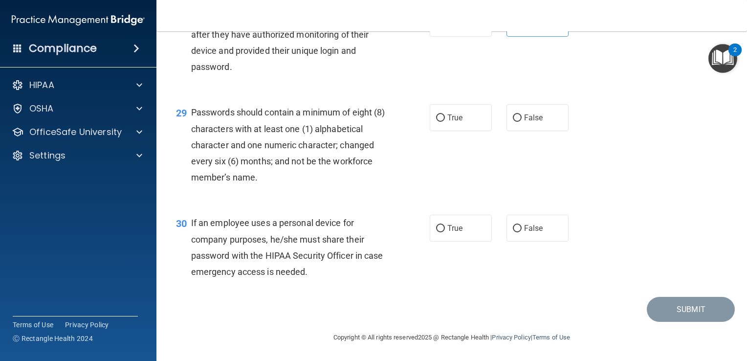
scroll to position [2547, 0]
click at [447, 118] on span "True" at bounding box center [454, 117] width 15 height 9
click at [444, 118] on input "True" at bounding box center [440, 117] width 9 height 7
radio input "true"
click at [524, 226] on span "False" at bounding box center [533, 227] width 19 height 9
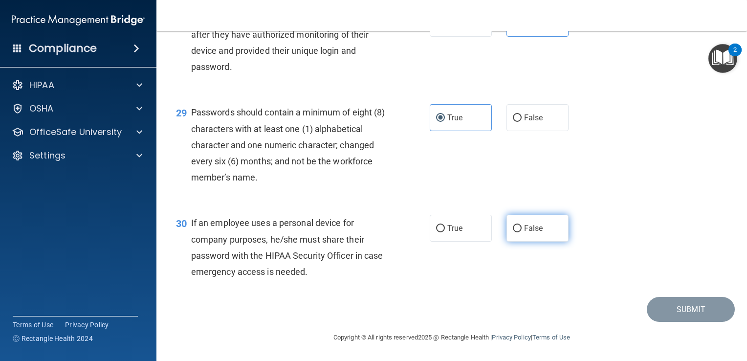
click at [522, 226] on input "False" at bounding box center [517, 228] width 9 height 7
radio input "true"
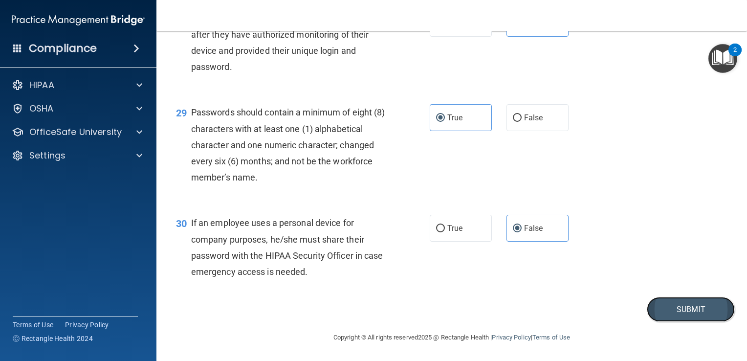
click at [673, 308] on button "Submit" at bounding box center [691, 309] width 88 height 25
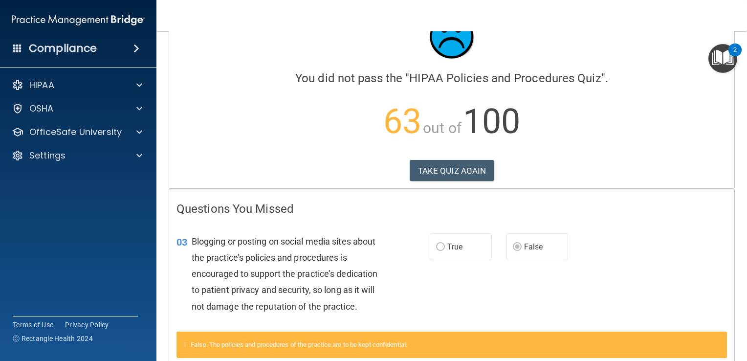
scroll to position [2, 0]
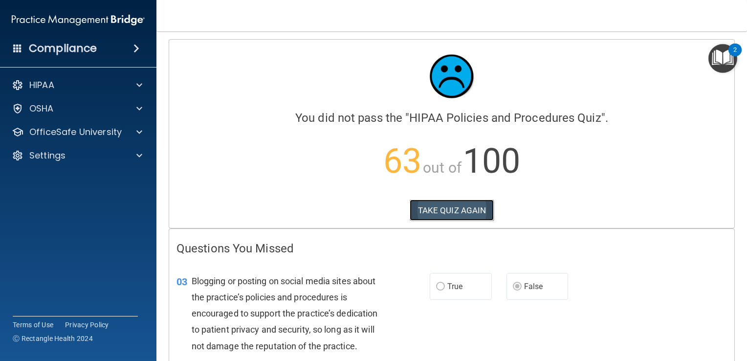
click at [454, 213] on button "TAKE QUIZ AGAIN" at bounding box center [452, 210] width 85 height 22
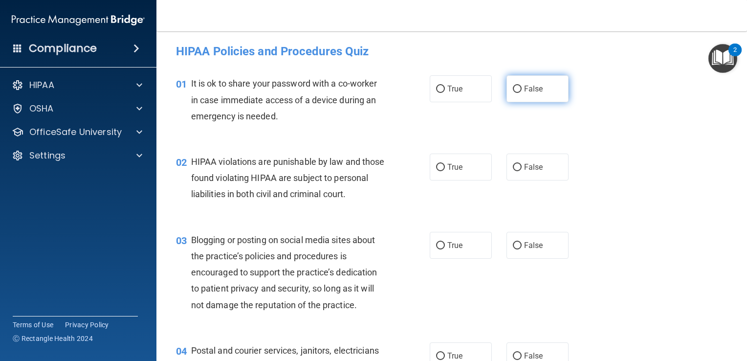
click at [532, 85] on span "False" at bounding box center [533, 88] width 19 height 9
click at [522, 86] on input "False" at bounding box center [517, 89] width 9 height 7
radio input "true"
click at [455, 163] on span "True" at bounding box center [454, 166] width 15 height 9
click at [445, 164] on input "True" at bounding box center [440, 167] width 9 height 7
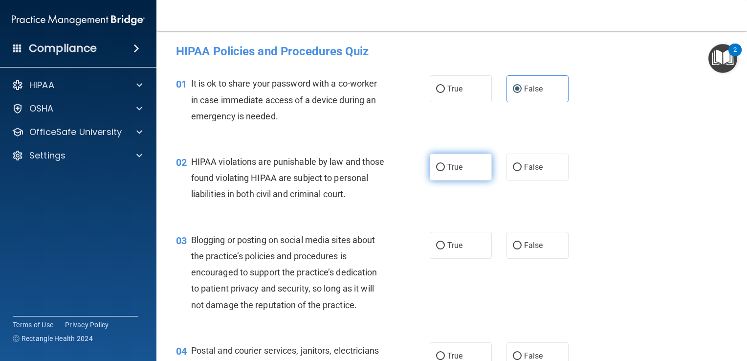
radio input "true"
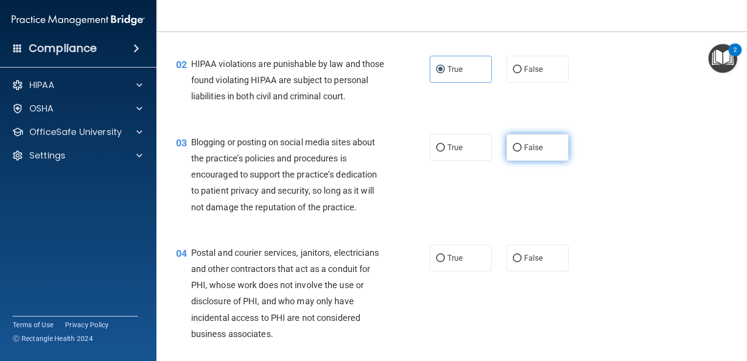
click at [524, 152] on span "False" at bounding box center [533, 147] width 19 height 9
click at [522, 152] on input "False" at bounding box center [517, 147] width 9 height 7
radio input "true"
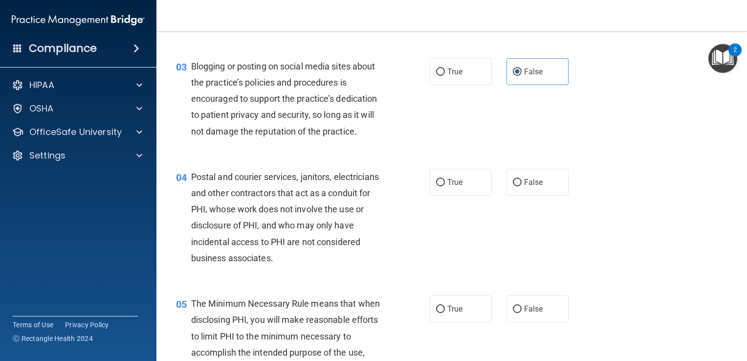
scroll to position [177, 0]
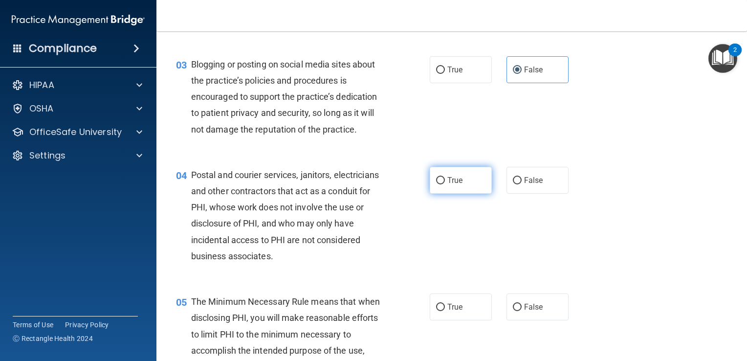
click at [453, 185] on span "True" at bounding box center [454, 179] width 15 height 9
click at [445, 184] on input "True" at bounding box center [440, 180] width 9 height 7
radio input "true"
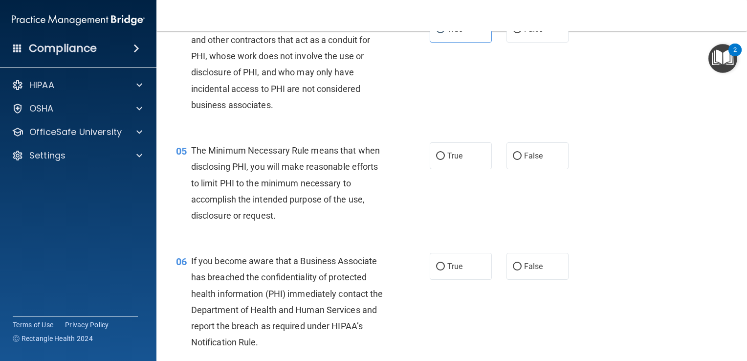
scroll to position [330, 0]
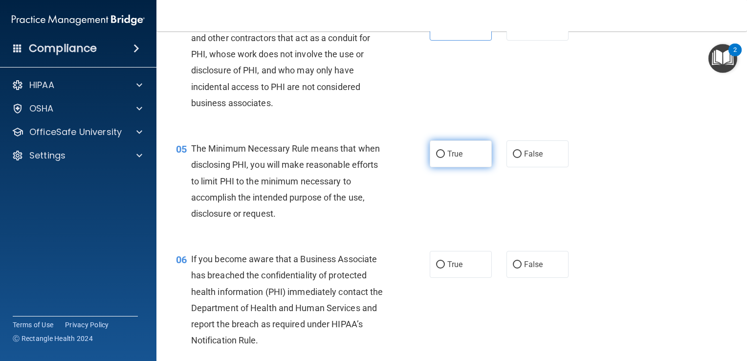
click at [462, 167] on label "True" at bounding box center [461, 153] width 62 height 27
click at [445, 158] on input "True" at bounding box center [440, 154] width 9 height 7
radio input "true"
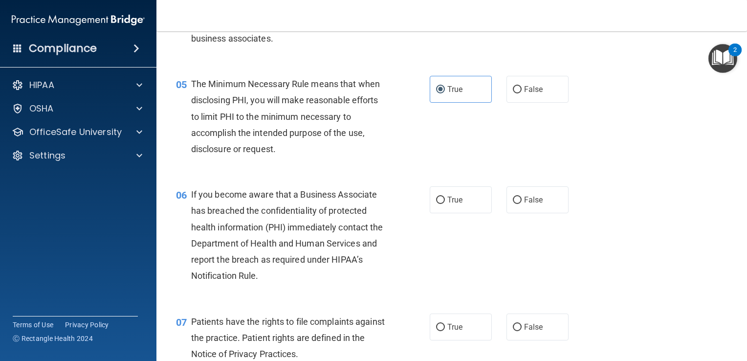
scroll to position [399, 0]
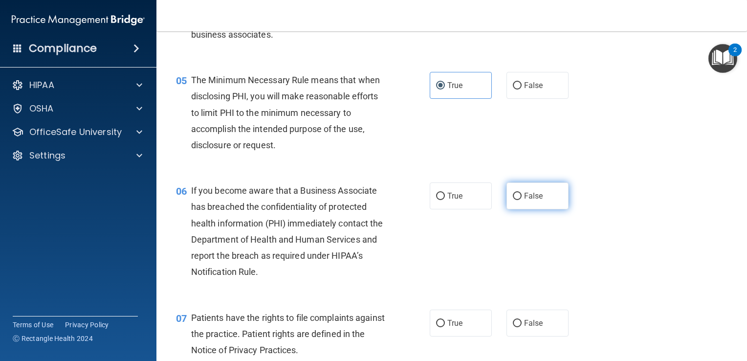
click at [529, 200] on span "False" at bounding box center [533, 195] width 19 height 9
click at [522, 200] on input "False" at bounding box center [517, 196] width 9 height 7
radio input "true"
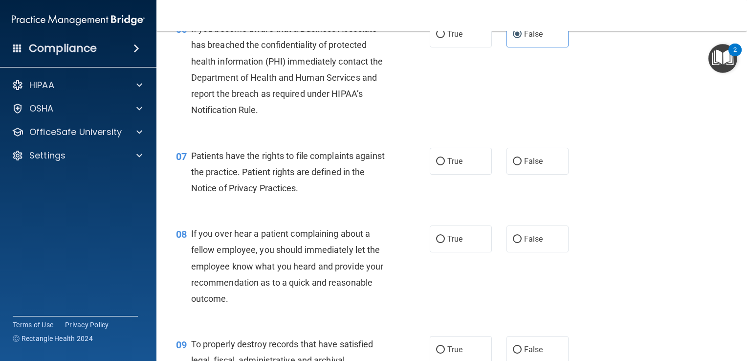
scroll to position [565, 0]
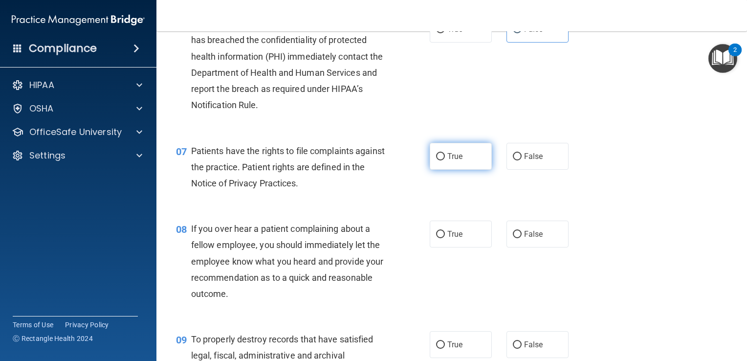
click at [463, 161] on label "True" at bounding box center [461, 156] width 62 height 27
click at [445, 160] on input "True" at bounding box center [440, 156] width 9 height 7
radio input "true"
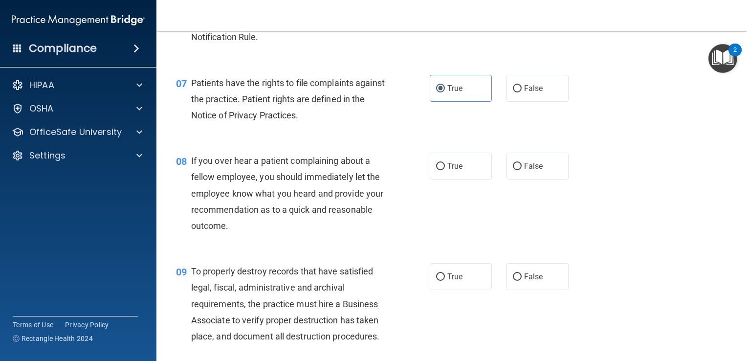
scroll to position [634, 0]
click at [516, 170] on input "False" at bounding box center [517, 165] width 9 height 7
radio input "true"
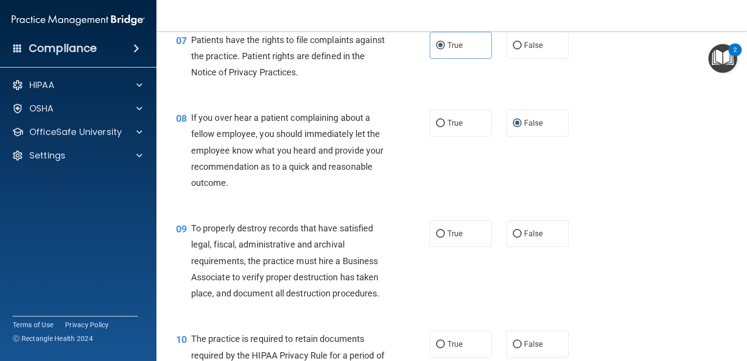
scroll to position [677, 0]
click at [524, 238] on span "False" at bounding box center [533, 232] width 19 height 9
click at [521, 237] on input "False" at bounding box center [517, 233] width 9 height 7
radio input "true"
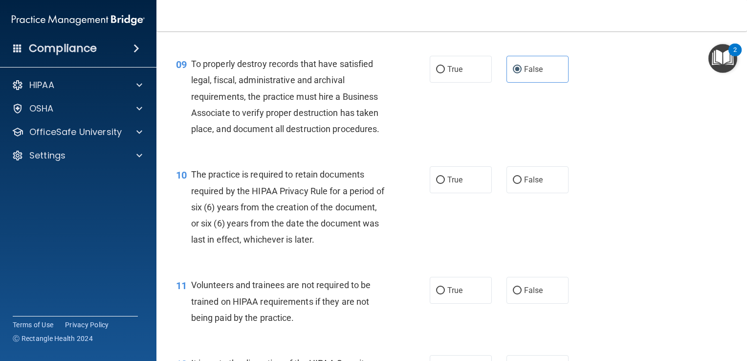
scroll to position [882, 0]
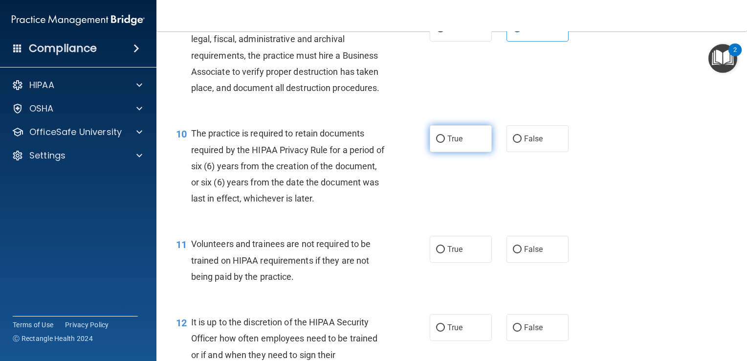
click at [447, 143] on span "True" at bounding box center [454, 138] width 15 height 9
click at [444, 143] on input "True" at bounding box center [440, 138] width 9 height 7
radio input "true"
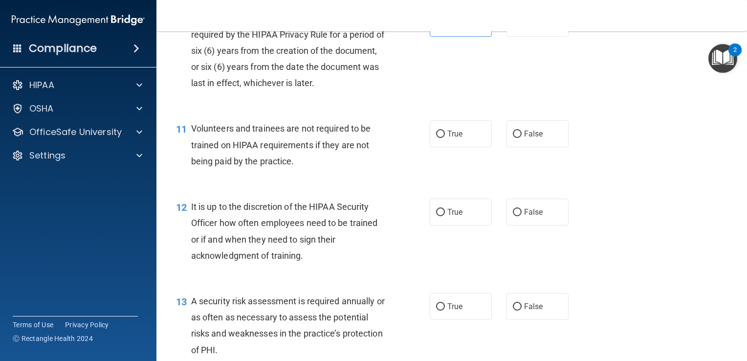
scroll to position [999, 0]
click at [541, 146] on label "False" at bounding box center [537, 132] width 62 height 27
click at [522, 136] on input "False" at bounding box center [517, 132] width 9 height 7
radio input "true"
click at [530, 215] on span "False" at bounding box center [533, 210] width 19 height 9
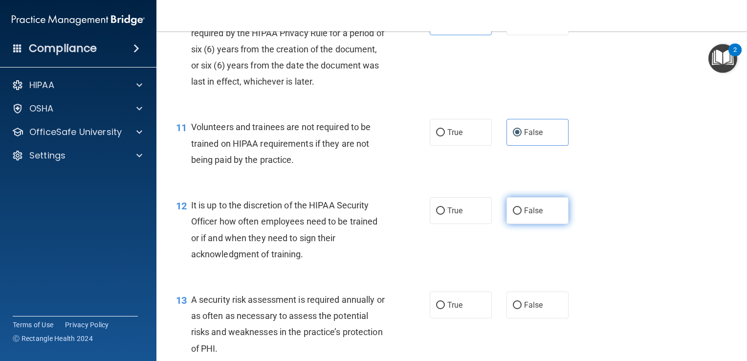
click at [522, 215] on input "False" at bounding box center [517, 210] width 9 height 7
radio input "true"
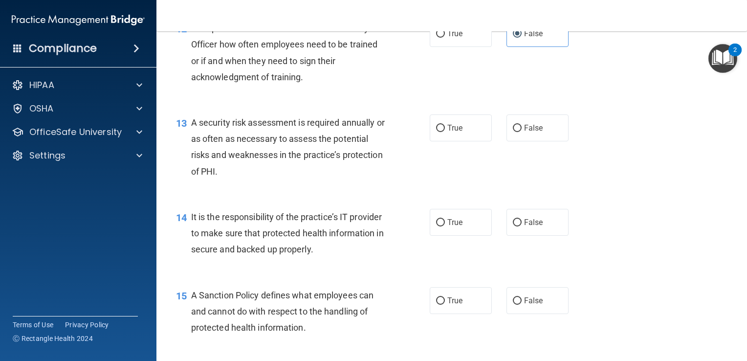
scroll to position [1178, 0]
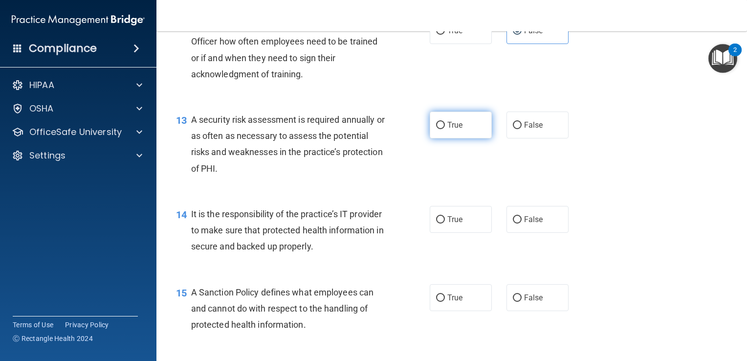
click at [456, 138] on label "True" at bounding box center [461, 124] width 62 height 27
click at [445, 129] on input "True" at bounding box center [440, 125] width 9 height 7
radio input "true"
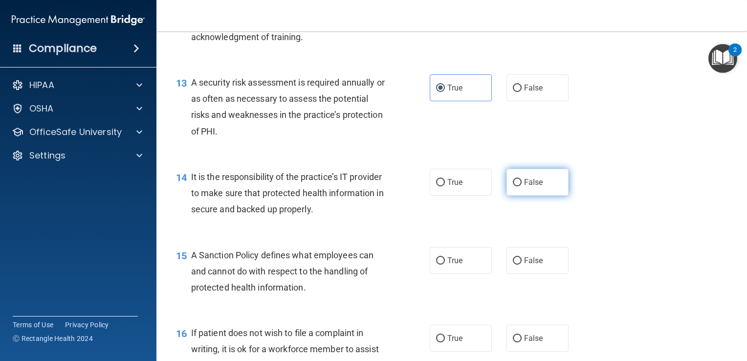
click at [524, 187] on span "False" at bounding box center [533, 181] width 19 height 9
click at [522, 186] on input "False" at bounding box center [517, 182] width 9 height 7
radio input "true"
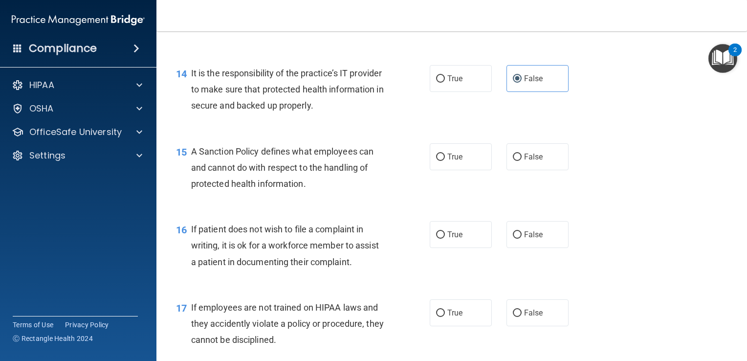
scroll to position [1324, 0]
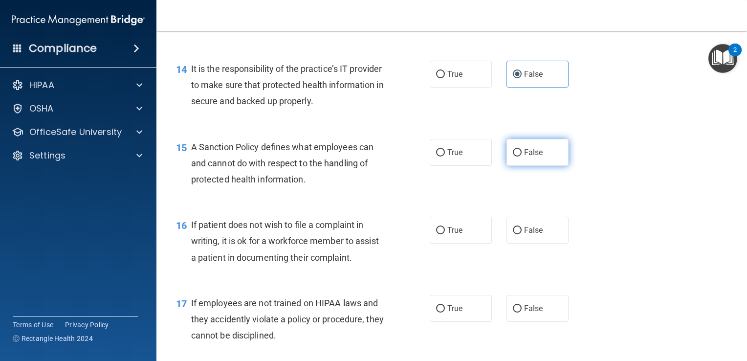
click at [525, 166] on label "False" at bounding box center [537, 152] width 62 height 27
click at [522, 156] on input "False" at bounding box center [517, 152] width 9 height 7
radio input "true"
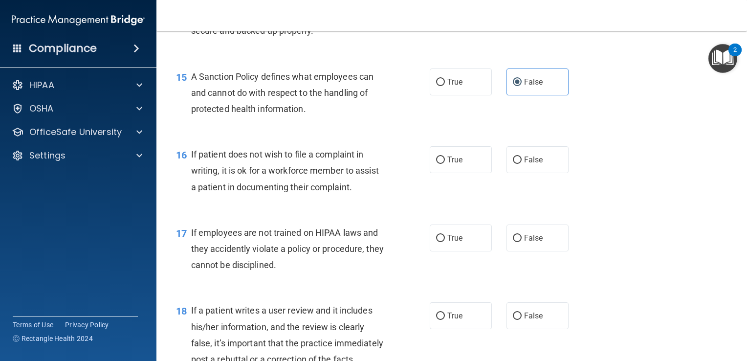
scroll to position [1396, 0]
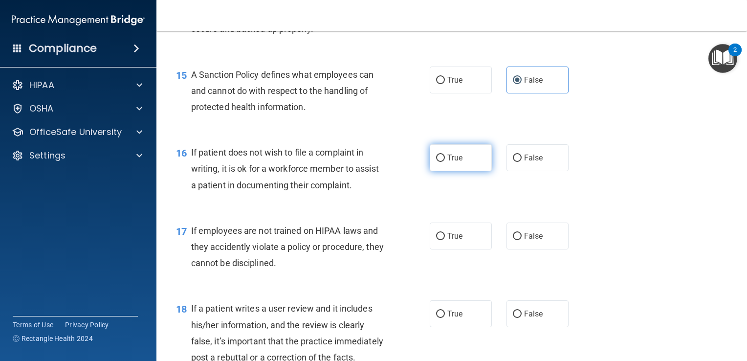
click at [459, 171] on label "True" at bounding box center [461, 157] width 62 height 27
click at [445, 162] on input "True" at bounding box center [440, 157] width 9 height 7
radio input "true"
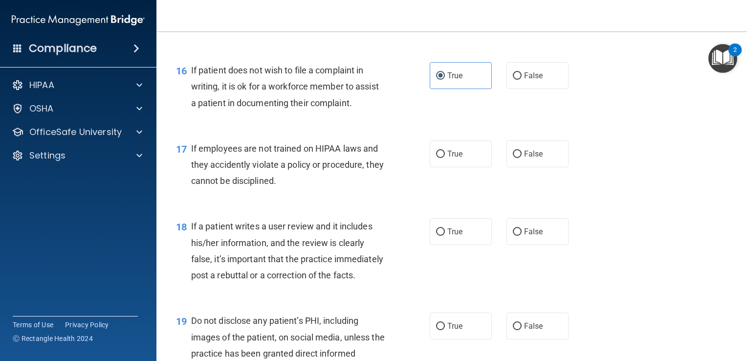
scroll to position [1479, 0]
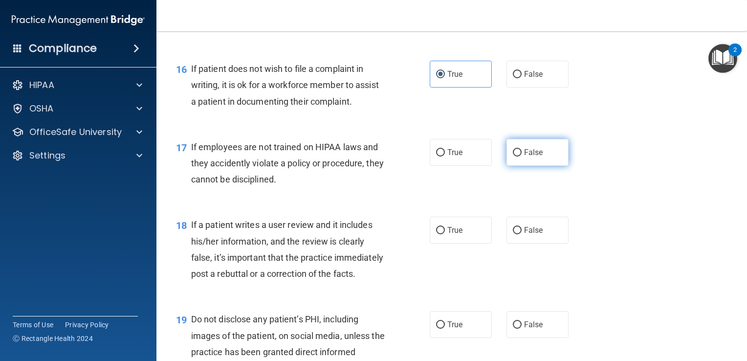
click at [538, 157] on span "False" at bounding box center [533, 152] width 19 height 9
click at [522, 156] on input "False" at bounding box center [517, 152] width 9 height 7
radio input "true"
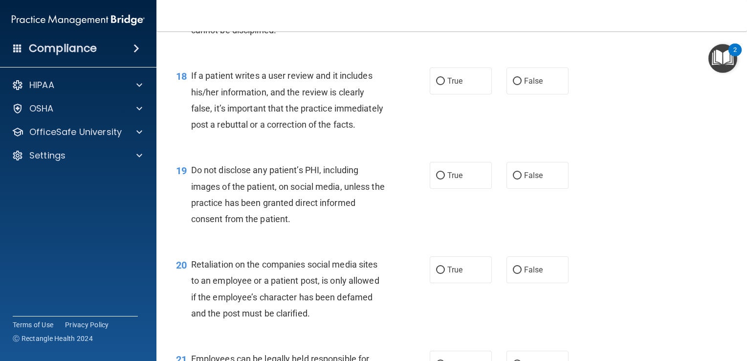
scroll to position [1629, 0]
click at [513, 85] on input "False" at bounding box center [517, 80] width 9 height 7
radio input "true"
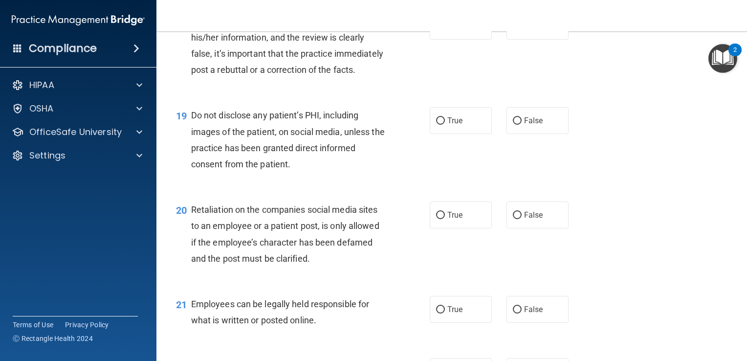
scroll to position [1683, 0]
click at [459, 134] on label "True" at bounding box center [461, 120] width 62 height 27
click at [445, 125] on input "True" at bounding box center [440, 120] width 9 height 7
radio input "true"
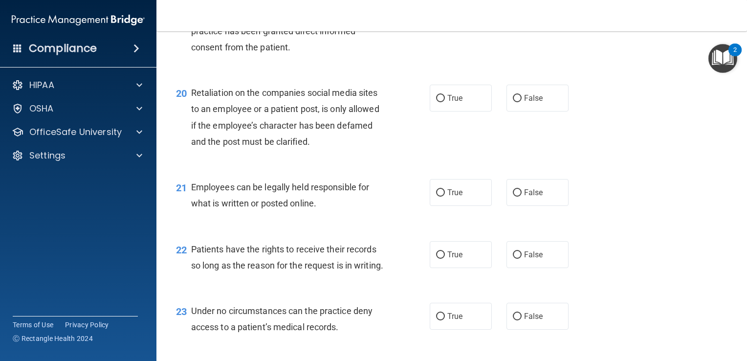
scroll to position [1801, 0]
click at [523, 111] on label "False" at bounding box center [537, 97] width 62 height 27
click at [522, 102] on input "False" at bounding box center [517, 97] width 9 height 7
radio input "true"
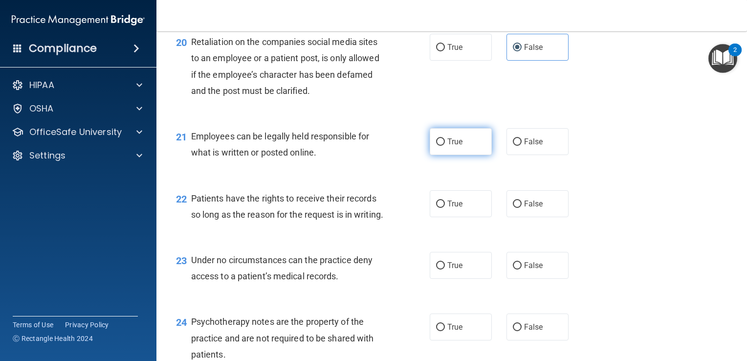
click at [447, 146] on span "True" at bounding box center [454, 141] width 15 height 9
click at [445, 146] on input "True" at bounding box center [440, 141] width 9 height 7
radio input "true"
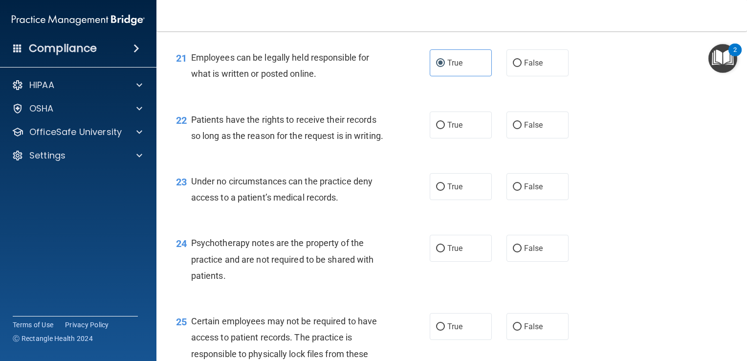
scroll to position [1930, 0]
click at [531, 129] on span "False" at bounding box center [533, 124] width 19 height 9
click at [522, 129] on input "False" at bounding box center [517, 124] width 9 height 7
radio input "true"
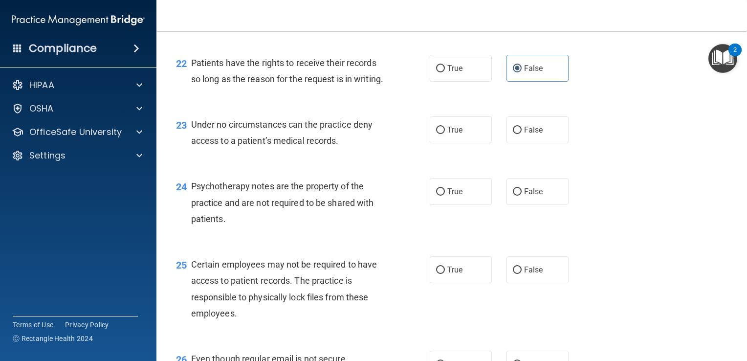
scroll to position [1993, 0]
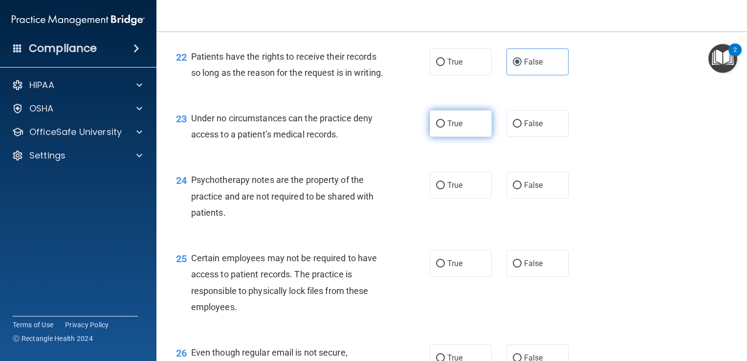
click at [474, 137] on label "True" at bounding box center [461, 123] width 62 height 27
click at [445, 128] on input "True" at bounding box center [440, 123] width 9 height 7
radio input "true"
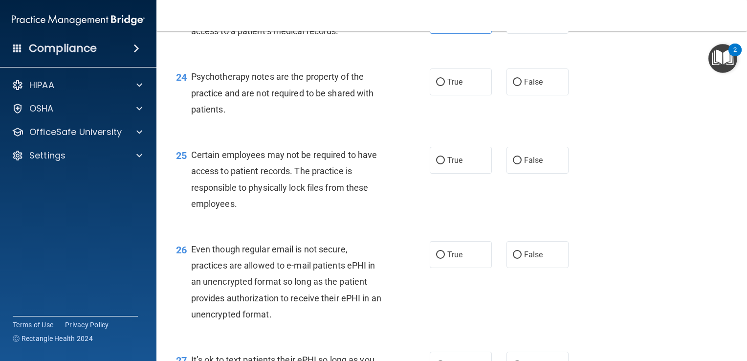
scroll to position [2096, 0]
click at [450, 86] on span "True" at bounding box center [454, 81] width 15 height 9
click at [445, 86] on input "True" at bounding box center [440, 81] width 9 height 7
radio input "true"
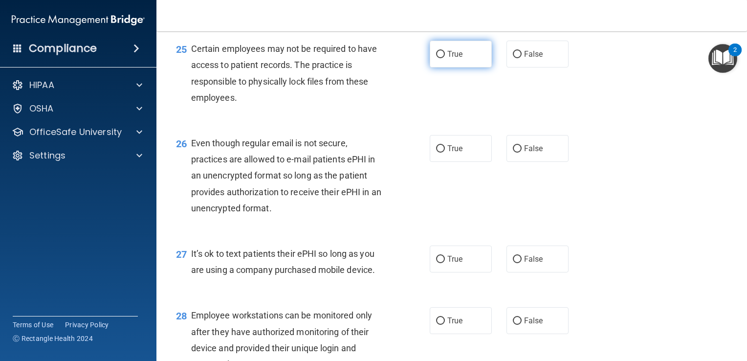
click at [455, 59] on span "True" at bounding box center [454, 53] width 15 height 9
click at [445, 58] on input "True" at bounding box center [440, 54] width 9 height 7
radio input "true"
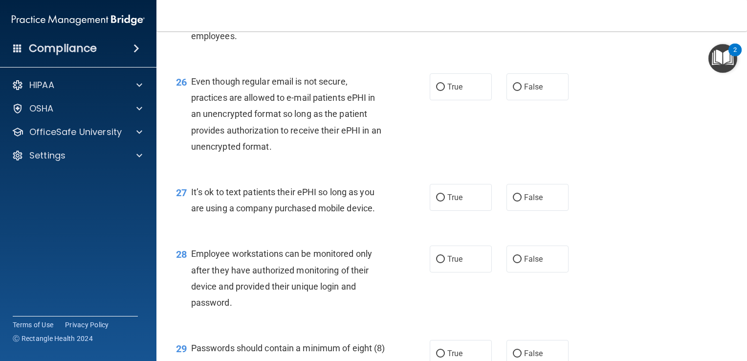
scroll to position [2264, 0]
click at [452, 91] on span "True" at bounding box center [454, 86] width 15 height 9
click at [445, 90] on input "True" at bounding box center [440, 86] width 9 height 7
radio input "true"
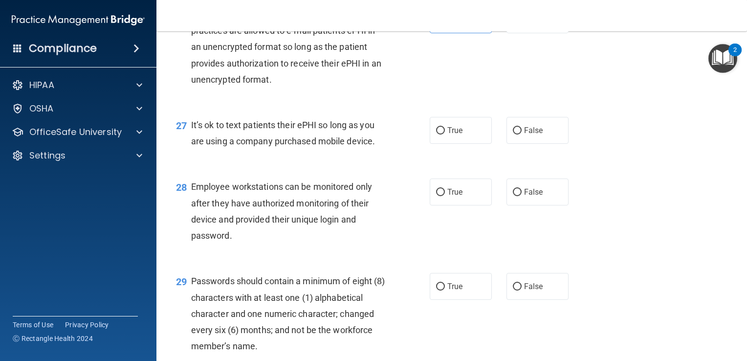
scroll to position [2340, 0]
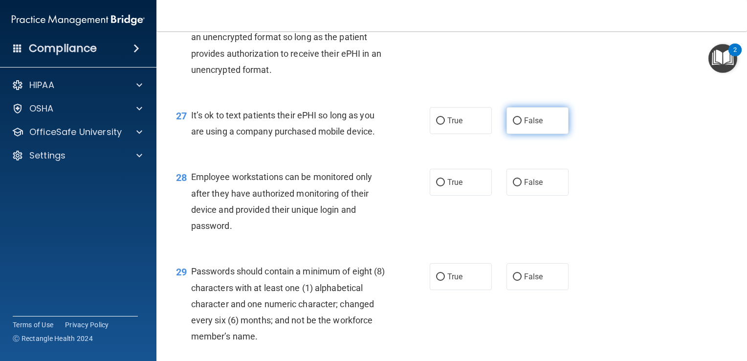
click at [524, 125] on span "False" at bounding box center [533, 120] width 19 height 9
click at [521, 125] on input "False" at bounding box center [517, 120] width 9 height 7
radio input "true"
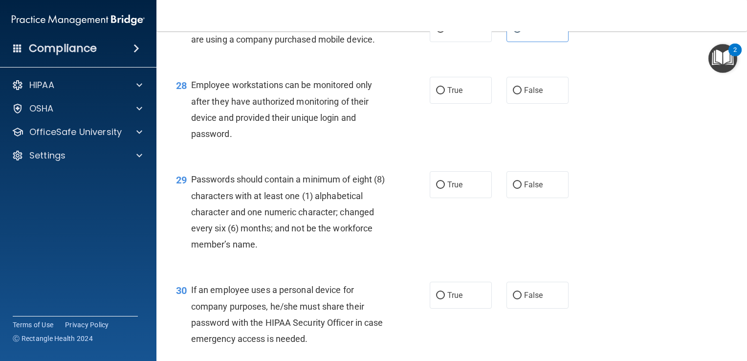
scroll to position [2450, 0]
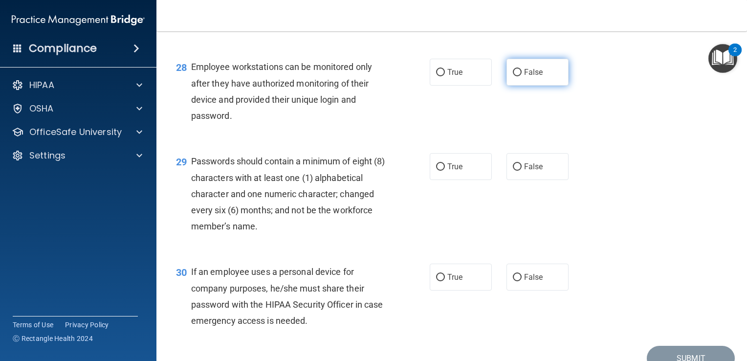
click at [524, 77] on span "False" at bounding box center [533, 71] width 19 height 9
click at [522, 76] on input "False" at bounding box center [517, 72] width 9 height 7
radio input "true"
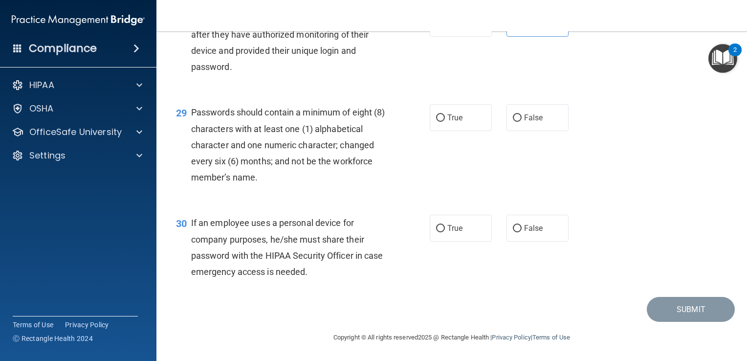
scroll to position [2544, 0]
click at [443, 119] on label "True" at bounding box center [461, 117] width 62 height 27
click at [443, 119] on input "True" at bounding box center [440, 117] width 9 height 7
radio input "true"
click at [524, 228] on span "False" at bounding box center [533, 227] width 19 height 9
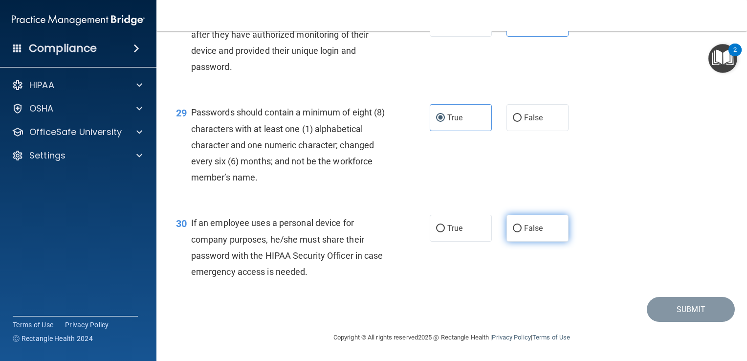
click at [520, 228] on input "False" at bounding box center [517, 228] width 9 height 7
radio input "true"
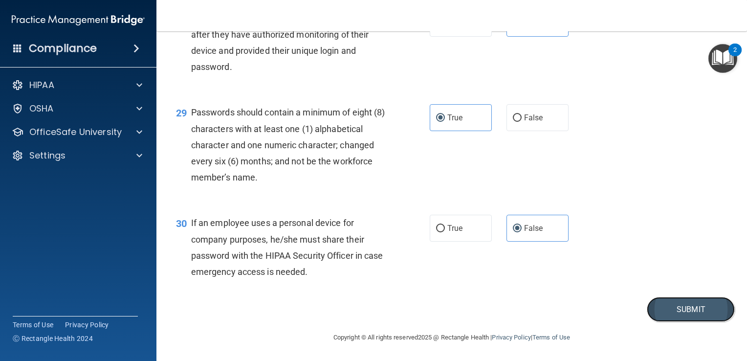
click at [677, 312] on button "Submit" at bounding box center [691, 309] width 88 height 25
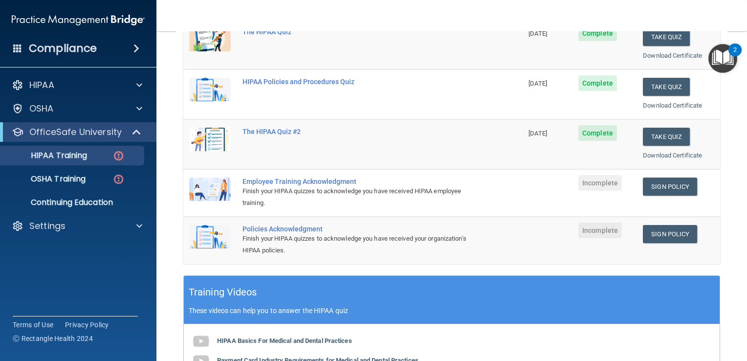
scroll to position [152, 0]
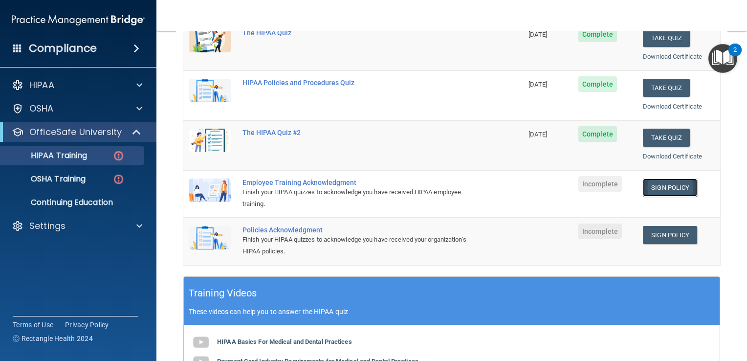
click at [666, 188] on link "Sign Policy" at bounding box center [670, 187] width 54 height 18
click at [676, 187] on link "Sign Policy" at bounding box center [670, 187] width 54 height 18
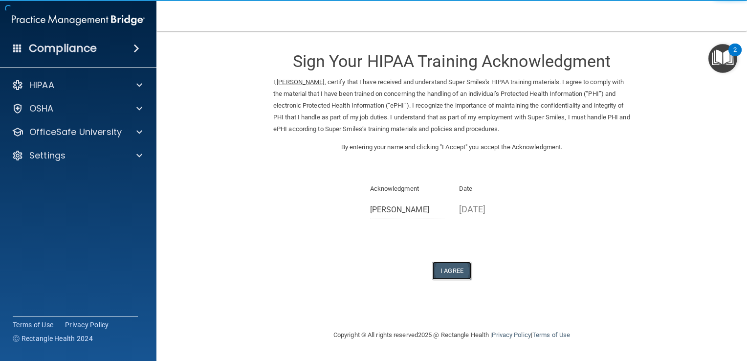
click at [444, 271] on button "I Agree" at bounding box center [451, 270] width 39 height 18
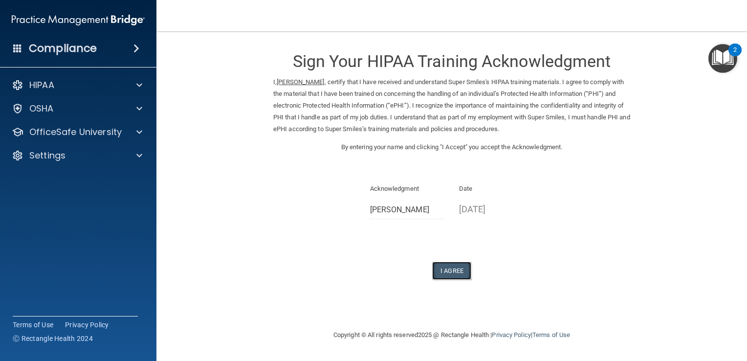
drag, startPoint x: 449, startPoint y: 268, endPoint x: 439, endPoint y: 272, distance: 10.8
drag, startPoint x: 439, startPoint y: 272, endPoint x: 379, endPoint y: 257, distance: 61.5
drag, startPoint x: 379, startPoint y: 257, endPoint x: 456, endPoint y: 277, distance: 78.8
click at [456, 277] on button "I Agree" at bounding box center [451, 270] width 39 height 18
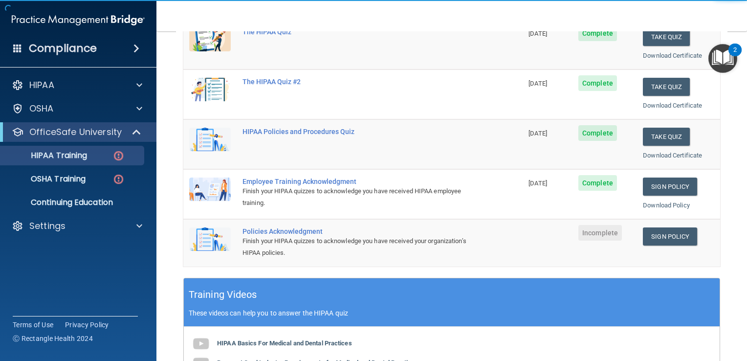
scroll to position [154, 0]
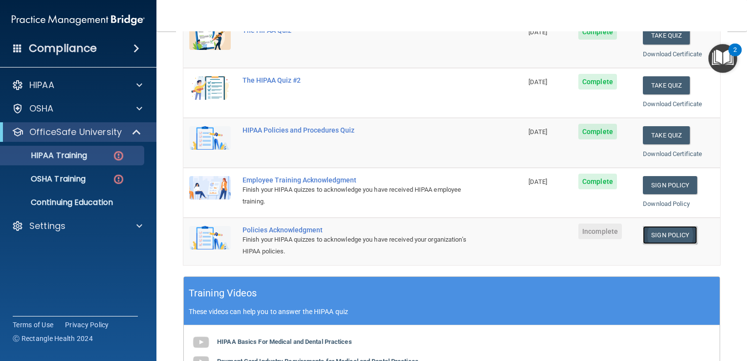
click at [675, 230] on link "Sign Policy" at bounding box center [670, 235] width 54 height 18
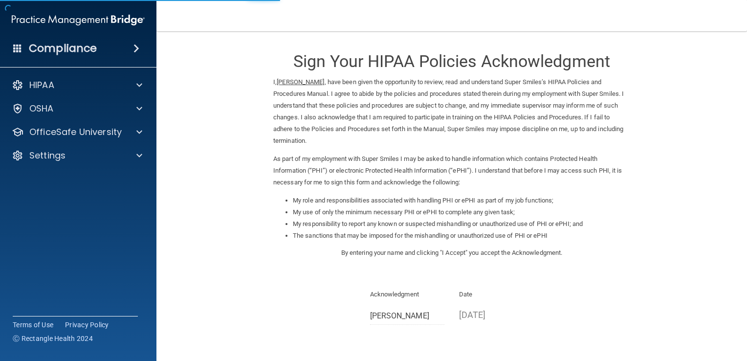
scroll to position [87, 0]
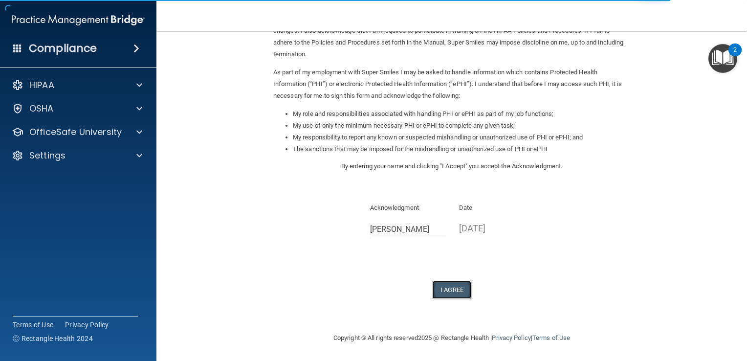
click at [446, 289] on button "I Agree" at bounding box center [451, 290] width 39 height 18
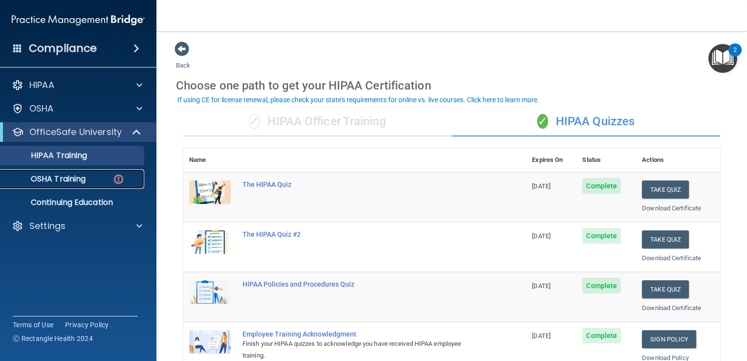
click at [65, 174] on p "OSHA Training" at bounding box center [45, 179] width 79 height 10
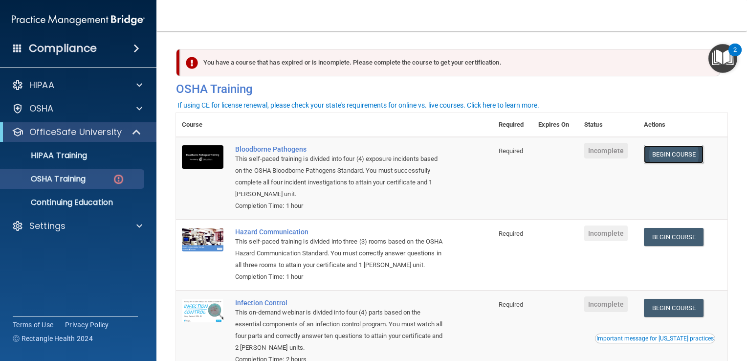
click at [675, 151] on link "Begin Course" at bounding box center [674, 154] width 60 height 18
click at [673, 156] on link "Begin Course" at bounding box center [674, 154] width 60 height 18
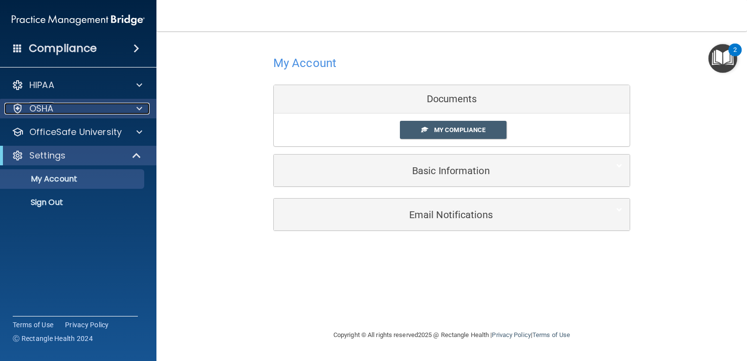
click at [141, 108] on span at bounding box center [139, 109] width 6 height 12
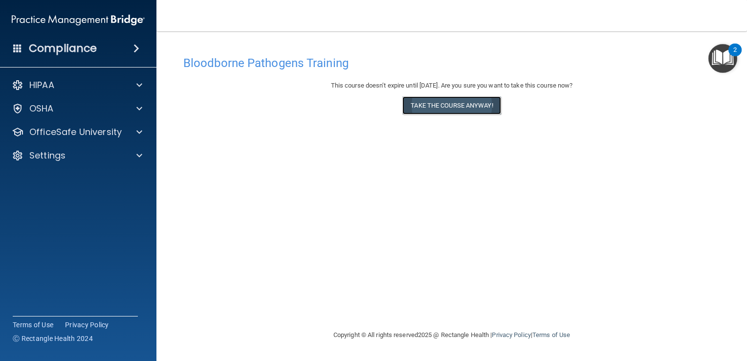
click at [452, 105] on button "Take the course anyway!" at bounding box center [451, 105] width 98 height 18
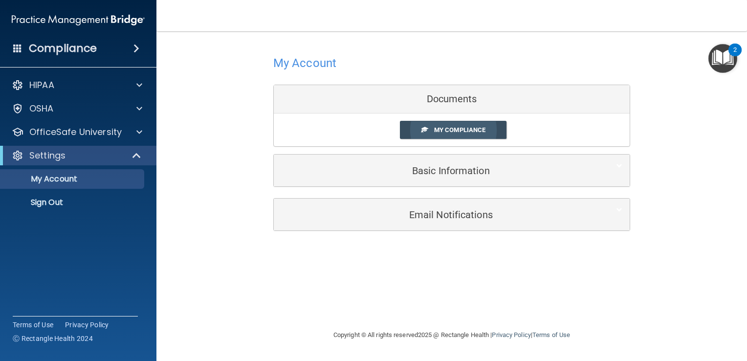
click at [452, 127] on span "My Compliance" at bounding box center [459, 129] width 51 height 7
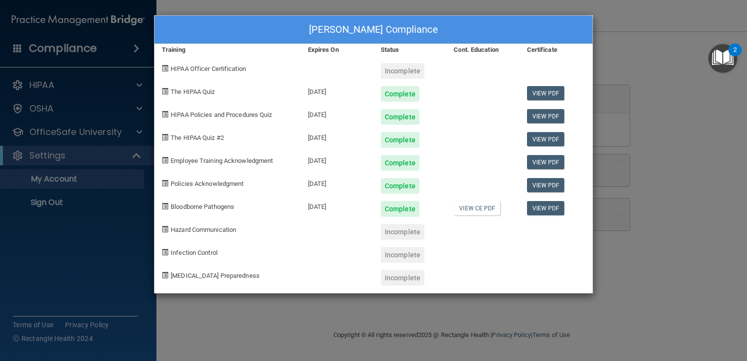
click at [630, 34] on div "[PERSON_NAME] Compliance Training Expires On Status Cont. Education Certificate…" at bounding box center [373, 180] width 747 height 361
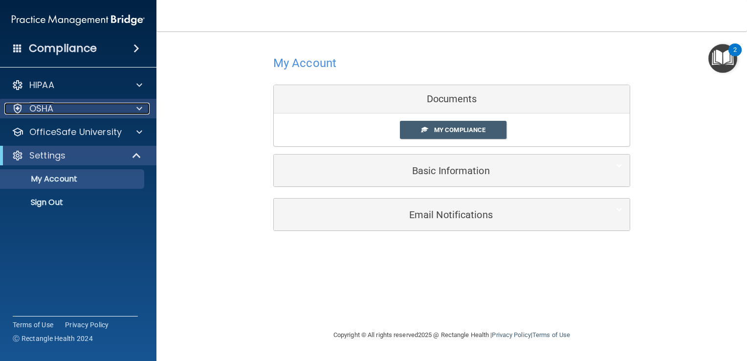
click at [140, 106] on span at bounding box center [139, 109] width 6 height 12
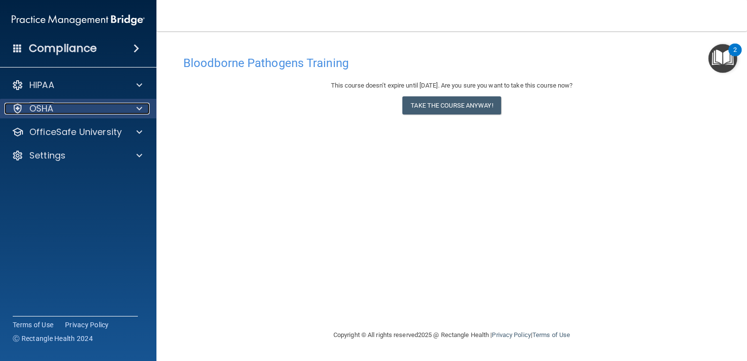
click at [139, 108] on span at bounding box center [139, 109] width 6 height 12
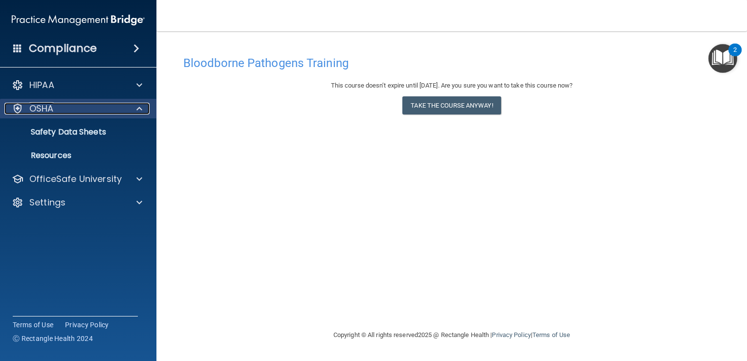
click at [139, 108] on span at bounding box center [139, 109] width 6 height 12
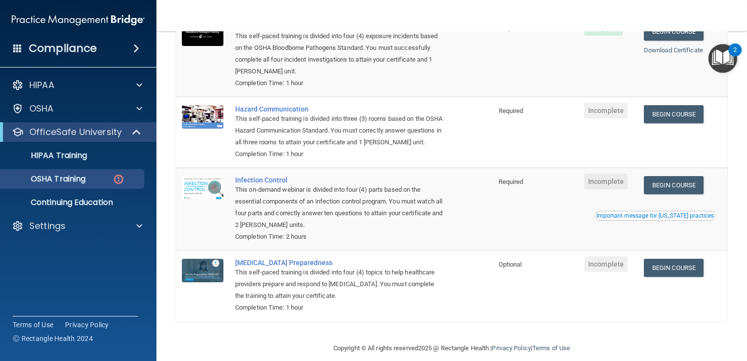
scroll to position [123, 0]
click at [683, 113] on link "Begin Course" at bounding box center [674, 114] width 60 height 18
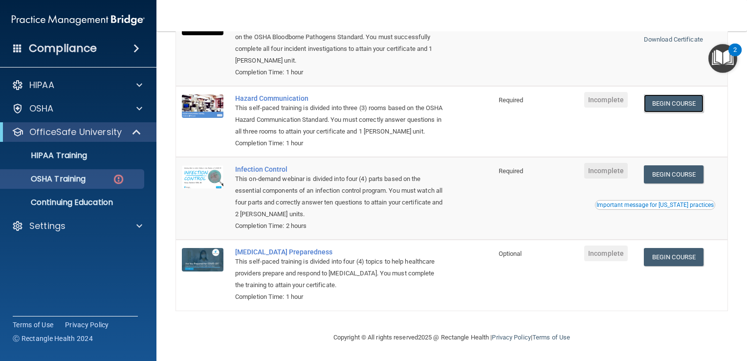
scroll to position [0, 0]
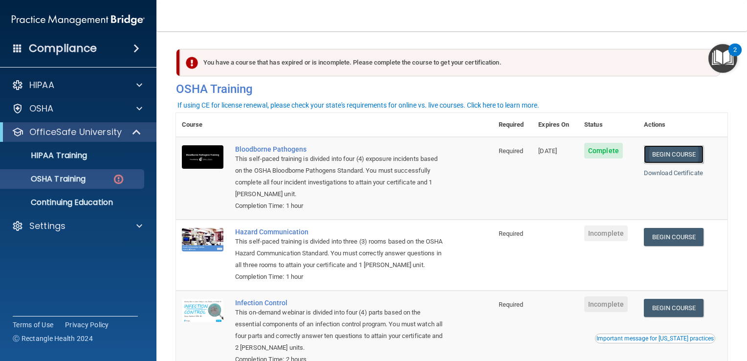
click at [679, 153] on link "Begin Course" at bounding box center [674, 154] width 60 height 18
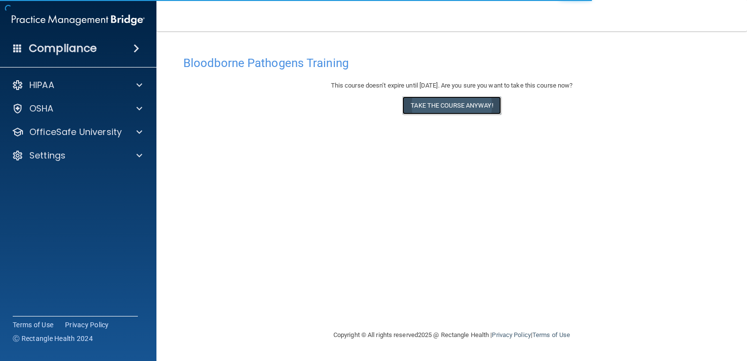
click at [472, 105] on button "Take the course anyway!" at bounding box center [451, 105] width 98 height 18
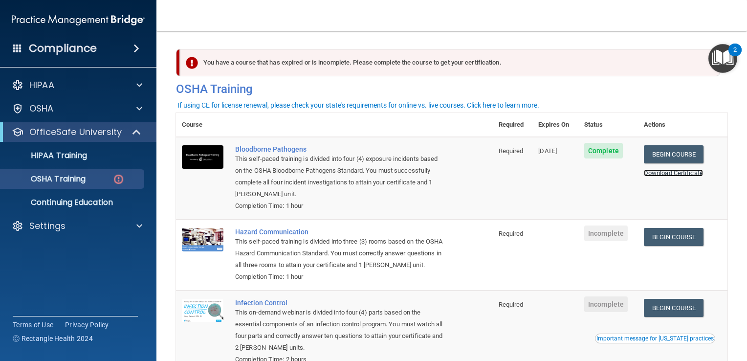
click at [654, 176] on link "Download Certificate" at bounding box center [673, 172] width 59 height 7
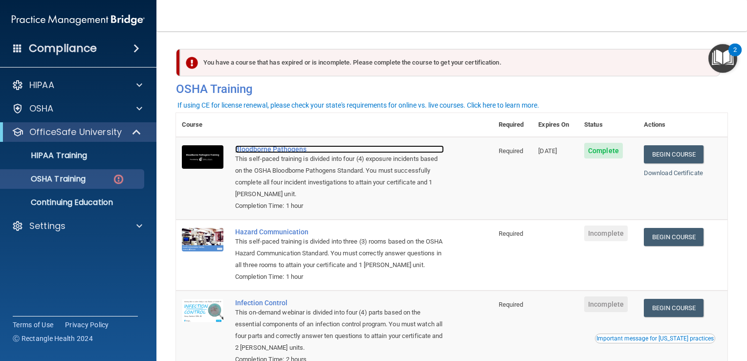
click at [295, 152] on div "Bloodborne Pathogens" at bounding box center [339, 149] width 209 height 8
click at [678, 235] on link "Begin Course" at bounding box center [674, 237] width 60 height 18
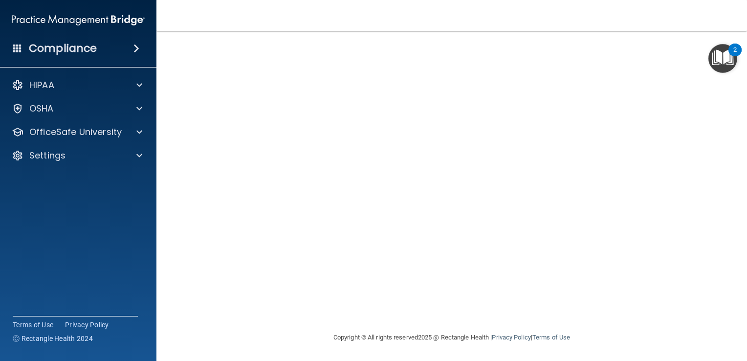
scroll to position [6, 0]
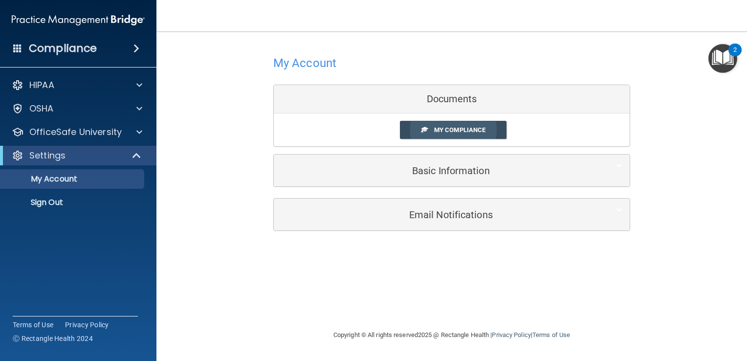
click at [450, 128] on span "My Compliance" at bounding box center [459, 129] width 51 height 7
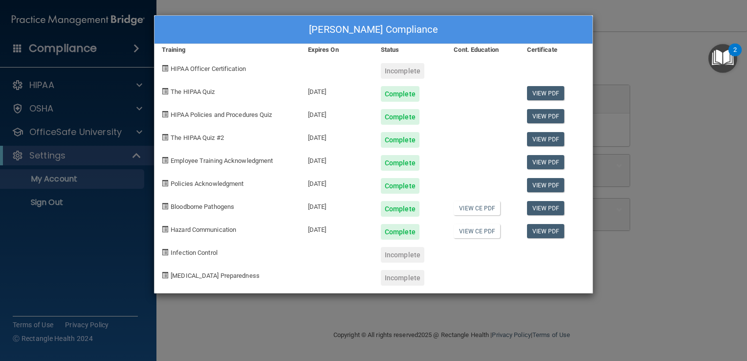
click at [653, 65] on div "Kristal Keymer's Compliance Training Expires On Status Cont. Education Certific…" at bounding box center [373, 180] width 747 height 361
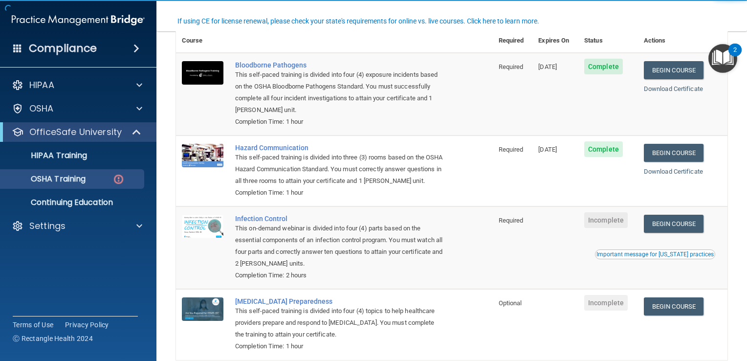
scroll to position [147, 0]
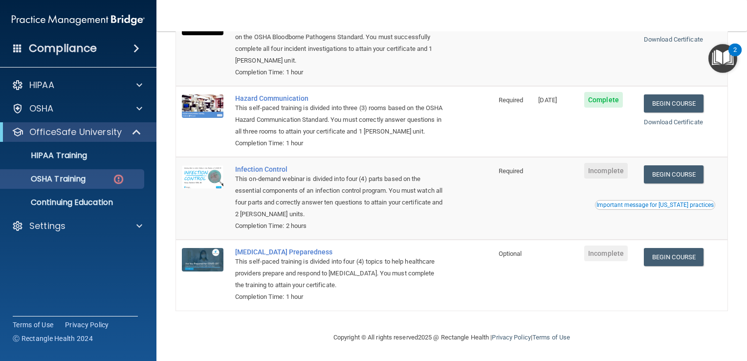
click at [456, 184] on td "Infection Control This on-demand webinar is divided into four (4) parts based o…" at bounding box center [360, 198] width 263 height 83
click at [679, 257] on link "Begin Course" at bounding box center [674, 257] width 60 height 18
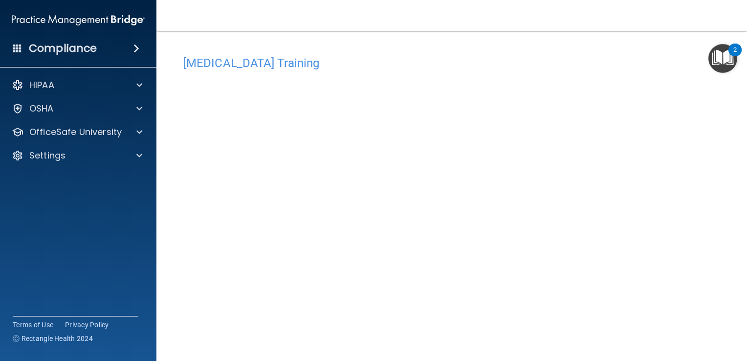
scroll to position [25, 0]
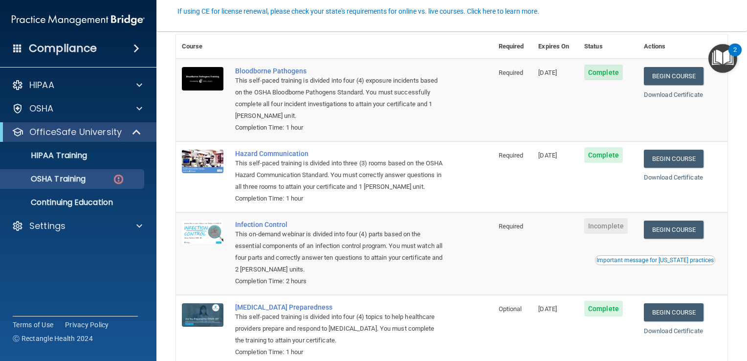
scroll to position [147, 0]
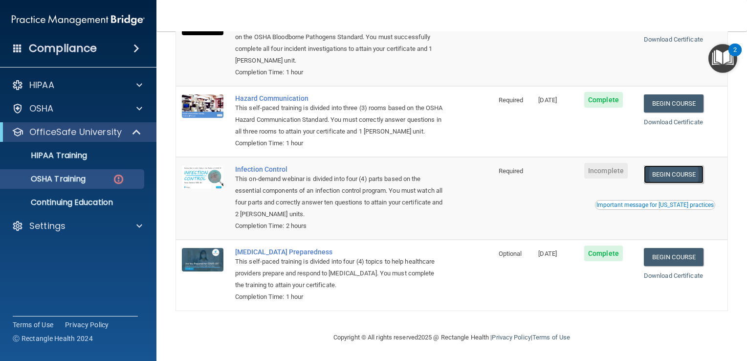
click at [672, 171] on link "Begin Course" at bounding box center [674, 174] width 60 height 18
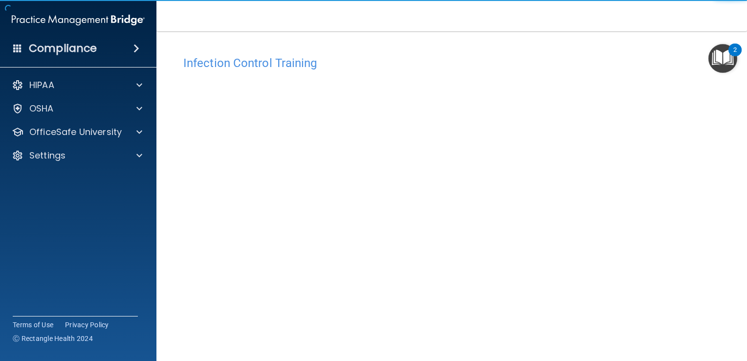
scroll to position [57, 0]
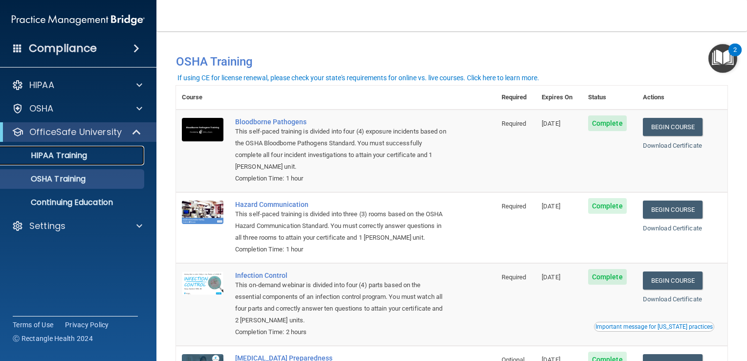
click at [66, 157] on p "HIPAA Training" at bounding box center [46, 156] width 81 height 10
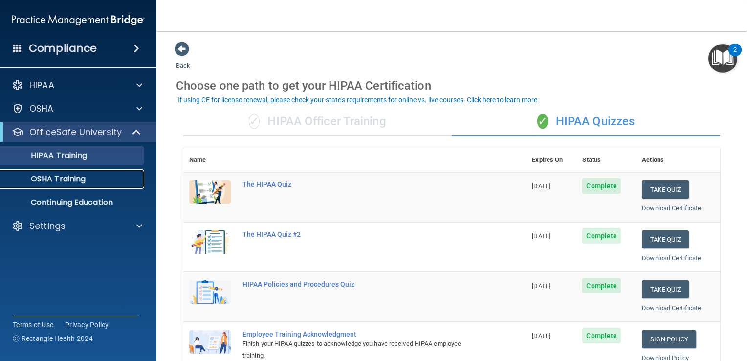
click at [42, 175] on p "OSHA Training" at bounding box center [45, 179] width 79 height 10
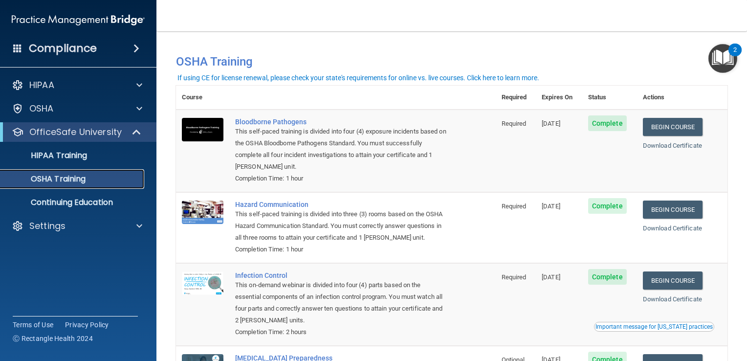
scroll to position [108, 0]
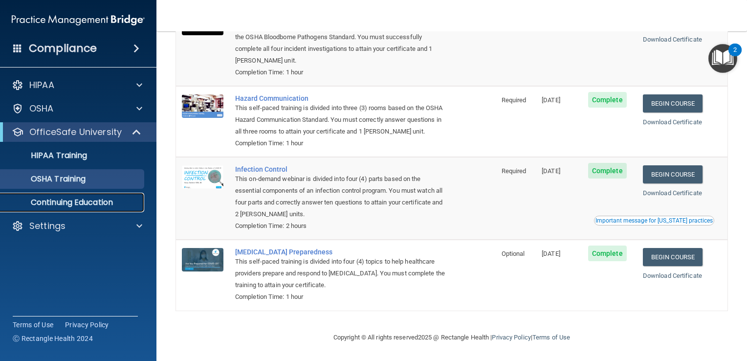
click at [70, 201] on p "Continuing Education" at bounding box center [72, 202] width 133 height 10
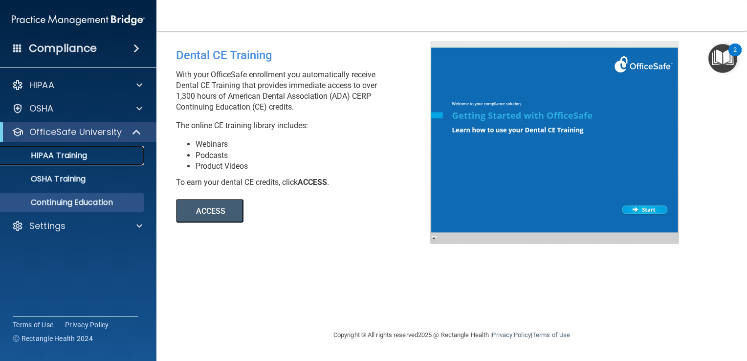
click at [61, 151] on p "HIPAA Training" at bounding box center [46, 156] width 81 height 10
